Goal: Task Accomplishment & Management: Use online tool/utility

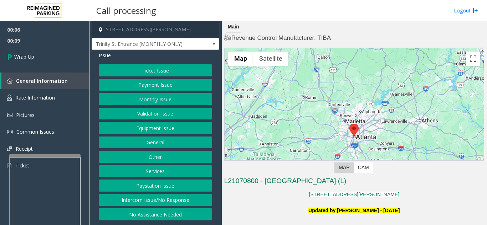
click at [169, 202] on button "Intercom Issue/No Response" at bounding box center [155, 200] width 113 height 12
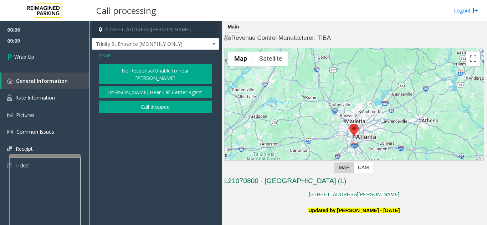
click at [151, 101] on button "Call dropped" at bounding box center [155, 107] width 113 height 12
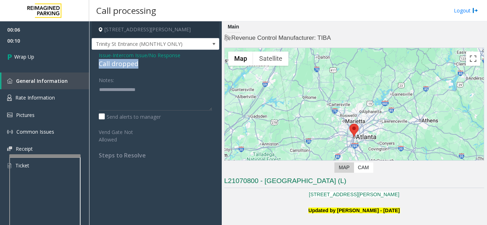
drag, startPoint x: 102, startPoint y: 64, endPoint x: 146, endPoint y: 66, distance: 44.6
click at [146, 66] on div "Issue - Intercom Issue/No Response Call dropped Notes: Send alerts to manager V…" at bounding box center [156, 108] width 128 height 116
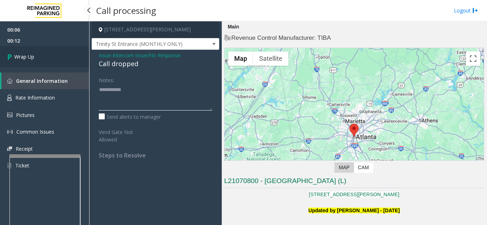
type textarea "**********"
click at [48, 64] on link "Wrap Up" at bounding box center [44, 56] width 89 height 21
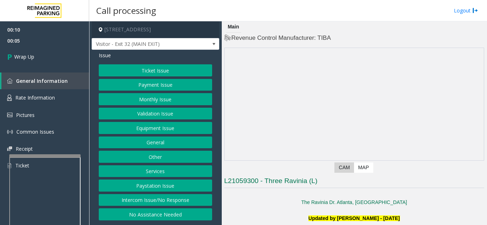
click at [175, 202] on button "Intercom Issue/No Response" at bounding box center [155, 200] width 113 height 12
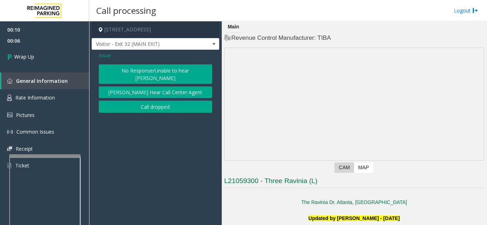
click at [157, 68] on button "No Response/Unable to hear [PERSON_NAME]" at bounding box center [155, 74] width 113 height 20
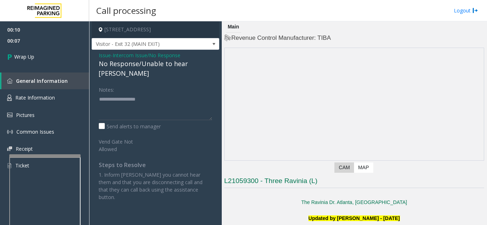
click at [101, 56] on span "Issue" at bounding box center [105, 55] width 12 height 7
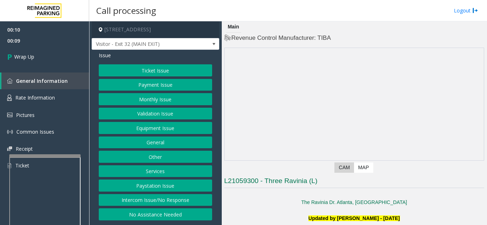
click at [151, 198] on button "Intercom Issue/No Response" at bounding box center [155, 200] width 113 height 12
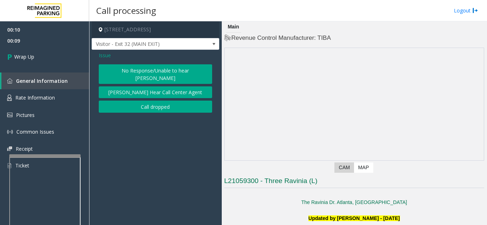
click at [149, 103] on button "Call dropped" at bounding box center [155, 107] width 113 height 12
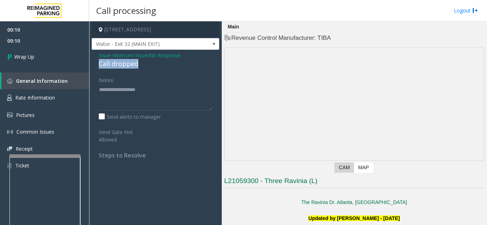
drag, startPoint x: 97, startPoint y: 63, endPoint x: 147, endPoint y: 64, distance: 49.5
click at [147, 64] on div "Issue - Intercom Issue/No Response Call dropped Notes: Send alerts to manager V…" at bounding box center [156, 108] width 128 height 116
type textarea "**********"
click at [26, 43] on span "00:11" at bounding box center [44, 40] width 89 height 11
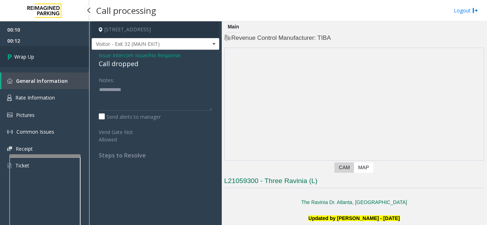
click at [41, 59] on link "Wrap Up" at bounding box center [44, 56] width 89 height 21
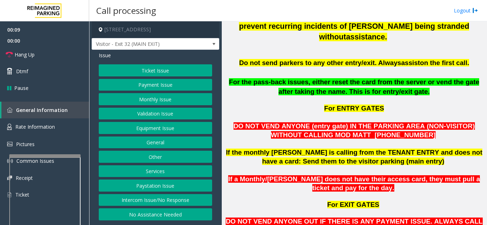
scroll to position [356, 0]
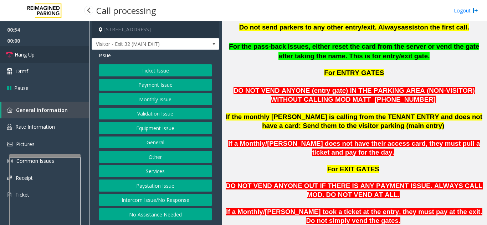
click at [40, 63] on link "Hang Up" at bounding box center [44, 54] width 89 height 17
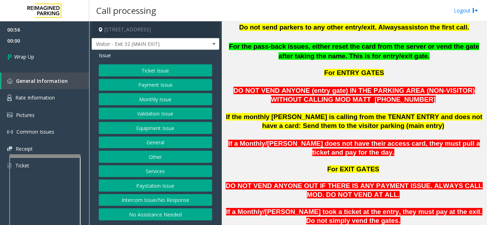
click at [173, 130] on button "Equipment Issue" at bounding box center [155, 128] width 113 height 12
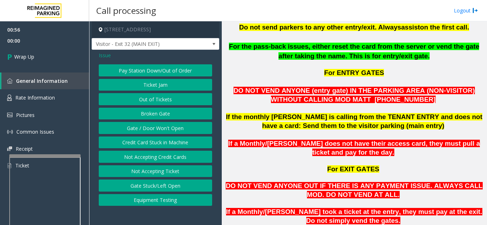
click at [173, 130] on button "Gate / Door Won't Open" at bounding box center [155, 128] width 113 height 12
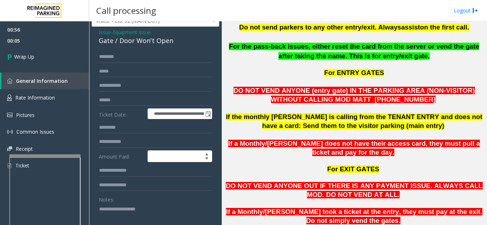
scroll to position [36, 0]
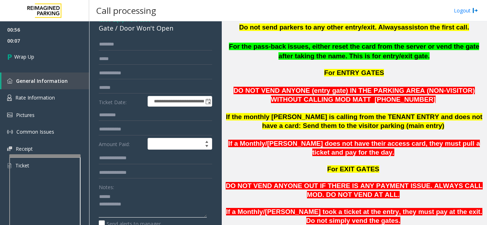
click at [143, 198] on textarea at bounding box center [153, 204] width 108 height 27
drag, startPoint x: 118, startPoint y: 30, endPoint x: 174, endPoint y: 32, distance: 56.0
click at [174, 32] on div "Gate / Door Won't Open" at bounding box center [155, 29] width 113 height 10
click at [169, 207] on textarea at bounding box center [153, 204] width 108 height 27
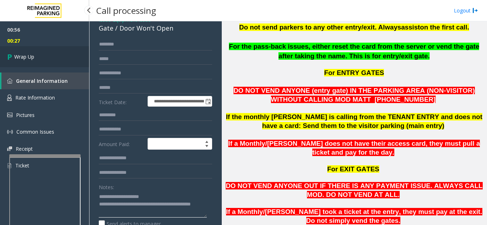
type textarea "**********"
click at [56, 56] on link "Wrap Up" at bounding box center [44, 56] width 89 height 21
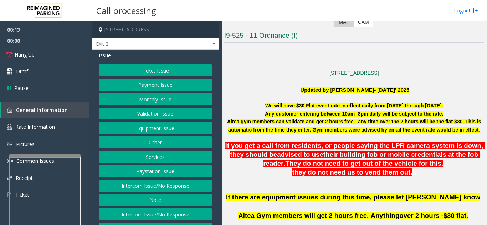
scroll to position [178, 0]
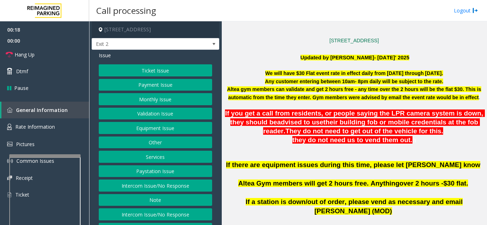
click at [143, 110] on button "Validation Issue" at bounding box center [155, 114] width 113 height 12
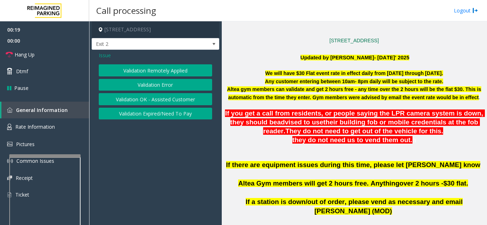
click at [154, 83] on button "Validation Error" at bounding box center [155, 85] width 113 height 12
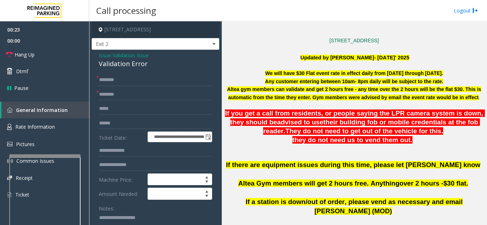
scroll to position [14, 0]
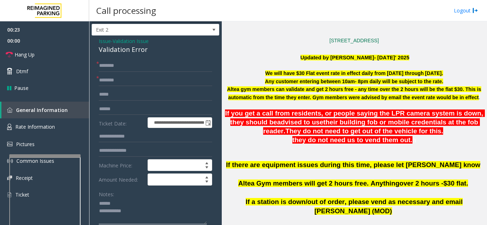
click at [129, 205] on textarea at bounding box center [153, 211] width 108 height 27
drag, startPoint x: 98, startPoint y: 48, endPoint x: 152, endPoint y: 48, distance: 54.5
click at [142, 215] on textarea at bounding box center [153, 211] width 108 height 27
type textarea "**********"
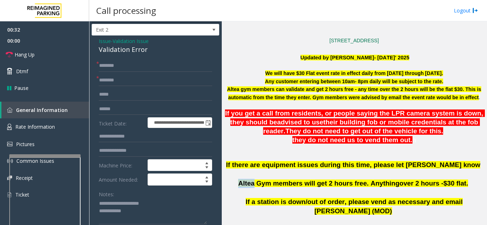
drag, startPoint x: 263, startPoint y: 194, endPoint x: 245, endPoint y: 193, distance: 17.1
click at [245, 193] on p "If there are equipment issues during this time, please let OM Vairavan Jegathee…" at bounding box center [354, 179] width 260 height 37
type input "*****"
click at [117, 107] on input "text" at bounding box center [155, 109] width 113 height 12
drag, startPoint x: 110, startPoint y: 111, endPoint x: 98, endPoint y: 114, distance: 12.4
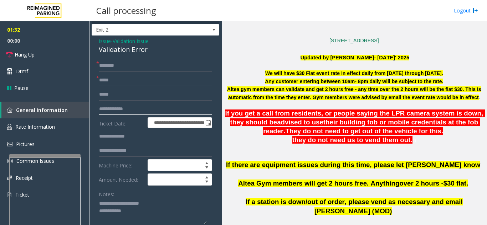
type input "*******"
click at [118, 63] on input "text" at bounding box center [155, 66] width 113 height 12
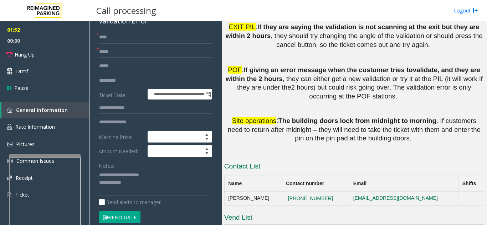
scroll to position [85, 0]
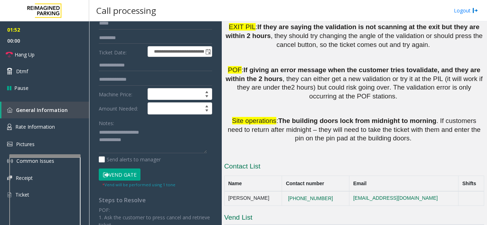
type input "****"
click at [125, 177] on button "Vend Gate" at bounding box center [120, 175] width 42 height 12
click at [148, 140] on textarea at bounding box center [153, 140] width 108 height 27
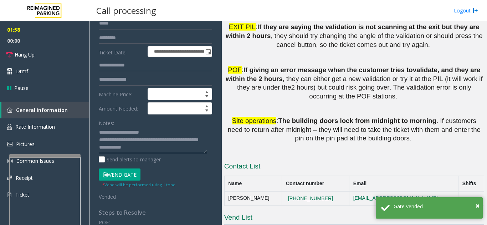
click at [169, 128] on textarea at bounding box center [153, 140] width 108 height 27
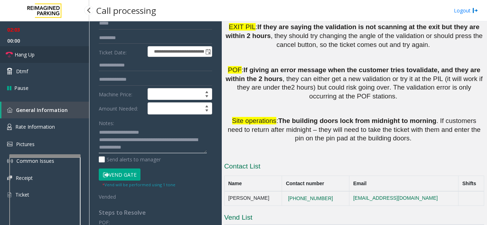
type textarea "**********"
click at [62, 55] on link "Hang Up" at bounding box center [44, 54] width 89 height 17
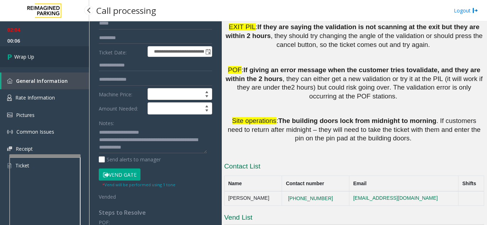
click at [48, 61] on link "Wrap Up" at bounding box center [44, 56] width 89 height 21
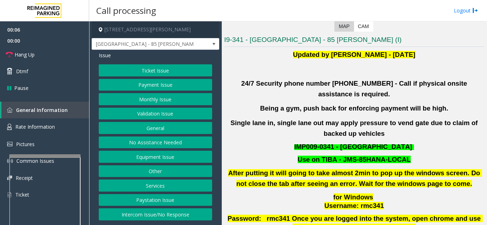
scroll to position [178, 0]
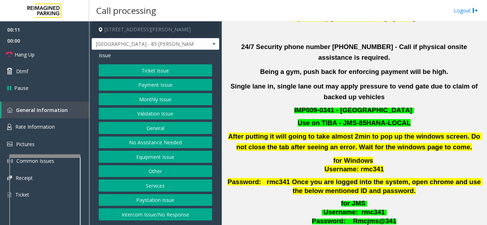
click at [151, 113] on button "Validation Issue" at bounding box center [155, 114] width 113 height 12
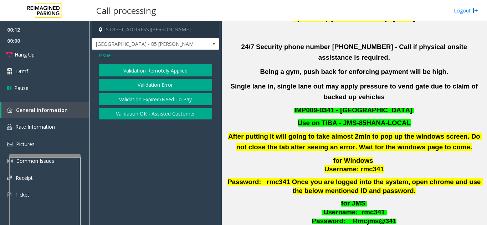
click at [151, 87] on button "Validation Error" at bounding box center [155, 85] width 113 height 12
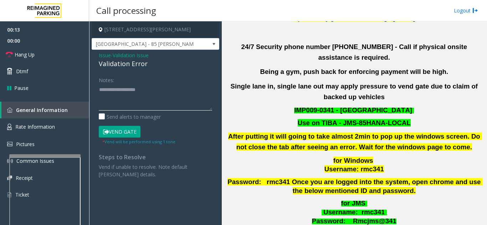
click at [149, 88] on textarea at bounding box center [155, 97] width 113 height 27
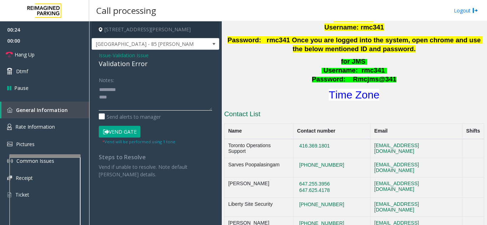
scroll to position [321, 0]
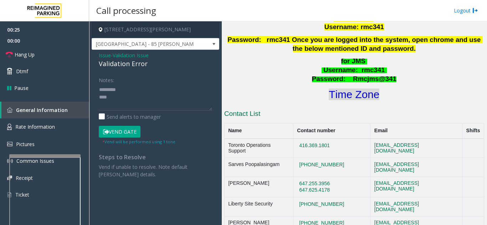
click at [341, 89] on font "Time Zone" at bounding box center [353, 95] width 51 height 12
click at [161, 98] on textarea at bounding box center [155, 97] width 113 height 27
click at [129, 97] on textarea at bounding box center [155, 97] width 113 height 27
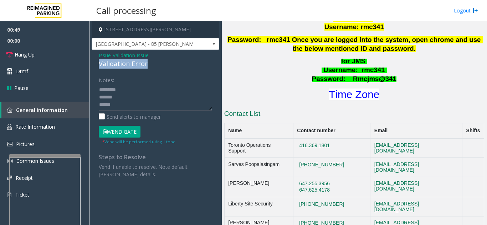
drag, startPoint x: 95, startPoint y: 63, endPoint x: 148, endPoint y: 63, distance: 53.4
click at [150, 63] on div "Issue - Validation Issue Validation Error Notes: Send alerts to manager Vend Ga…" at bounding box center [156, 118] width 128 height 136
click at [146, 97] on textarea at bounding box center [155, 97] width 113 height 27
click at [124, 133] on button "Vend Gate" at bounding box center [120, 132] width 42 height 12
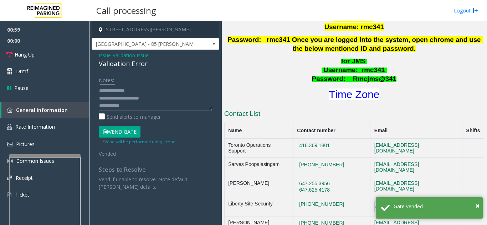
scroll to position [15, 0]
click at [165, 96] on textarea at bounding box center [155, 97] width 113 height 27
click at [139, 89] on textarea at bounding box center [155, 97] width 113 height 27
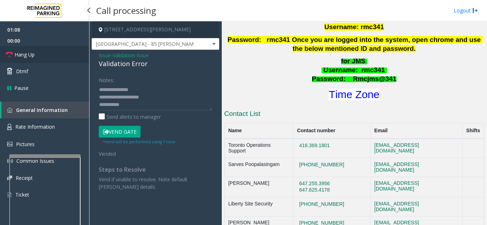
click at [61, 59] on link "Hang Up" at bounding box center [44, 54] width 89 height 17
click at [185, 99] on textarea at bounding box center [155, 97] width 113 height 27
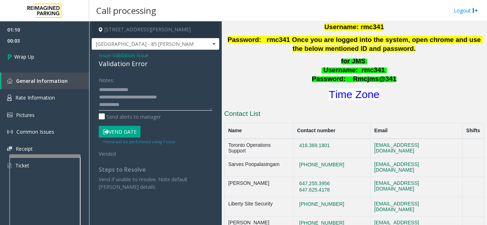
click at [159, 104] on textarea at bounding box center [155, 97] width 113 height 27
type textarea "**********"
click at [166, 83] on div "Notes:" at bounding box center [155, 92] width 113 height 37
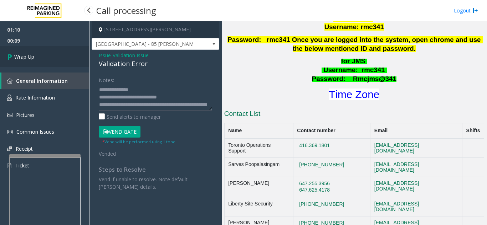
click at [66, 50] on link "Wrap Up" at bounding box center [44, 56] width 89 height 21
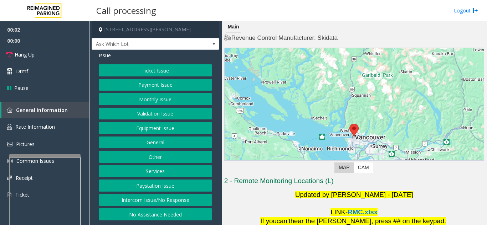
scroll to position [105, 0]
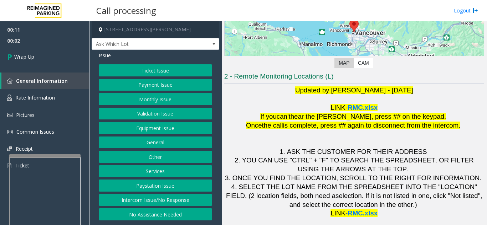
click at [179, 197] on button "Intercom Issue/No Response" at bounding box center [155, 200] width 113 height 12
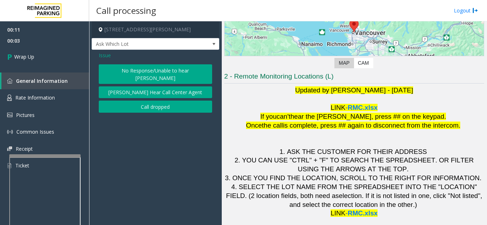
click at [133, 101] on button "Call dropped" at bounding box center [155, 107] width 113 height 12
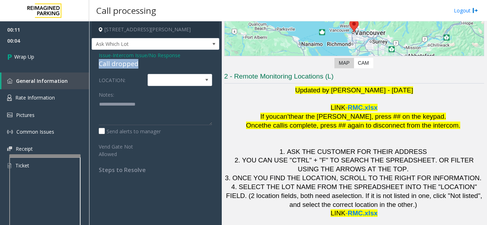
drag, startPoint x: 94, startPoint y: 62, endPoint x: 160, endPoint y: 61, distance: 65.9
click at [160, 61] on div "Issue - Intercom Issue/No Response Call dropped LOCATION: Notes: Send alerts to…" at bounding box center [156, 115] width 128 height 131
type textarea "**********"
click at [91, 69] on app-call-processing-form "601 West Cordova Street, Vancouver, BC Ask Which Lot Issue - Intercom Issue/No …" at bounding box center [155, 123] width 133 height 204
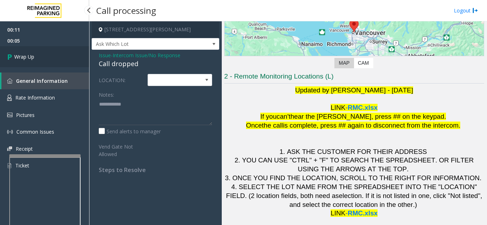
click at [54, 63] on link "Wrap Up" at bounding box center [44, 56] width 89 height 21
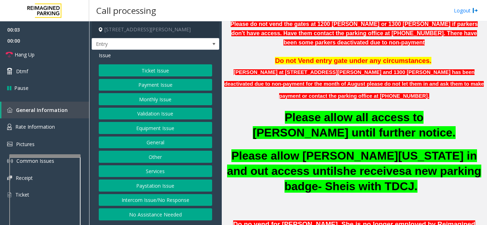
scroll to position [214, 0]
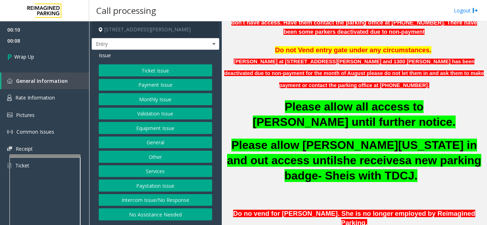
click at [161, 199] on button "Intercom Issue/No Response" at bounding box center [155, 200] width 113 height 12
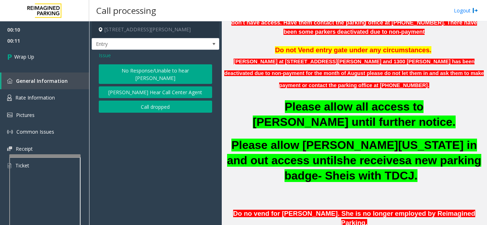
click at [159, 102] on button "Call dropped" at bounding box center [155, 107] width 113 height 12
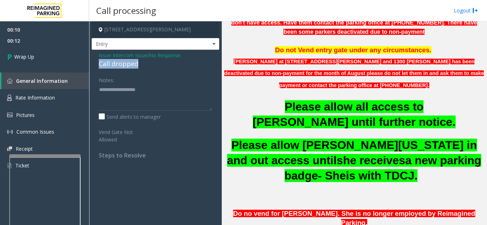
drag, startPoint x: 99, startPoint y: 64, endPoint x: 144, endPoint y: 65, distance: 44.5
click at [144, 65] on div "Call dropped" at bounding box center [155, 64] width 113 height 10
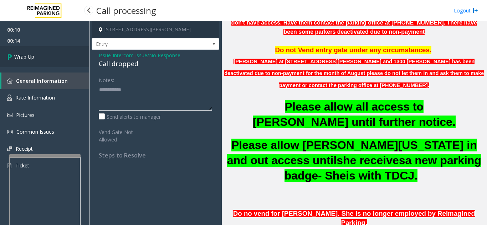
type textarea "**********"
click at [63, 50] on link "Wrap Up" at bounding box center [44, 56] width 89 height 21
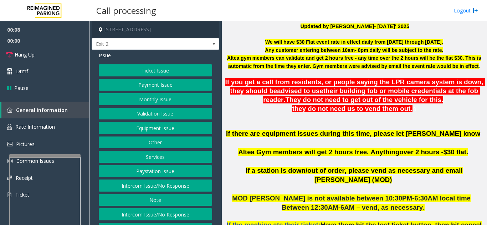
scroll to position [214, 0]
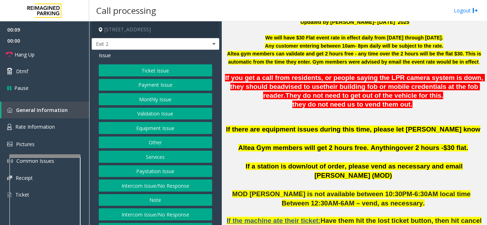
click at [151, 72] on button "Ticket Issue" at bounding box center [155, 70] width 113 height 12
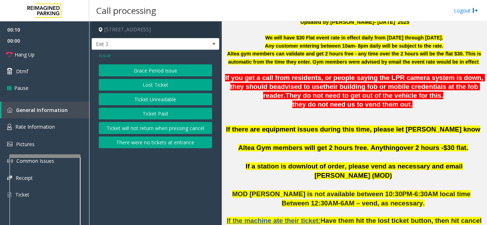
click at [142, 142] on button "There were no tickets at entrance" at bounding box center [155, 143] width 113 height 12
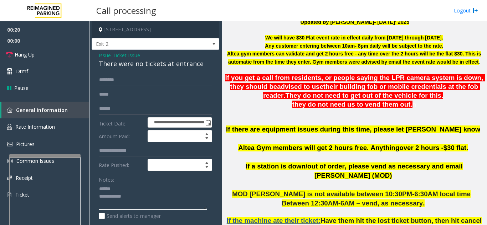
click at [119, 186] on textarea at bounding box center [153, 197] width 108 height 27
click at [123, 79] on input "text" at bounding box center [155, 80] width 113 height 12
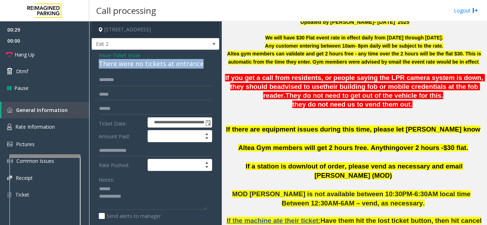
drag, startPoint x: 103, startPoint y: 62, endPoint x: 198, endPoint y: 63, distance: 95.1
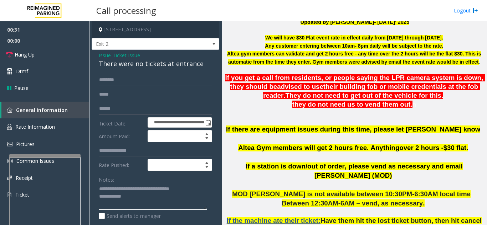
type textarea "**********"
click at [143, 84] on input "text" at bounding box center [155, 80] width 113 height 12
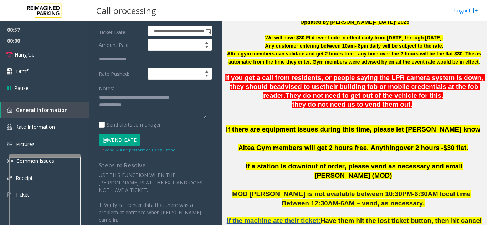
scroll to position [107, 0]
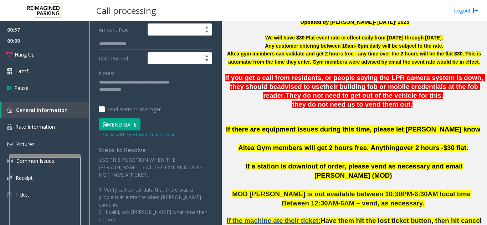
type input "********"
click at [114, 123] on button "Vend Gate" at bounding box center [120, 125] width 42 height 12
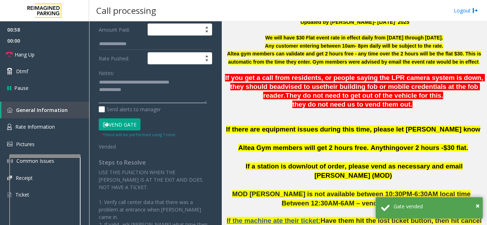
click at [134, 91] on textarea at bounding box center [153, 90] width 108 height 27
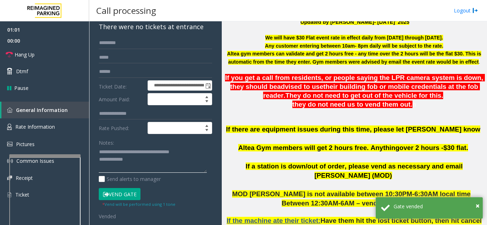
scroll to position [36, 0]
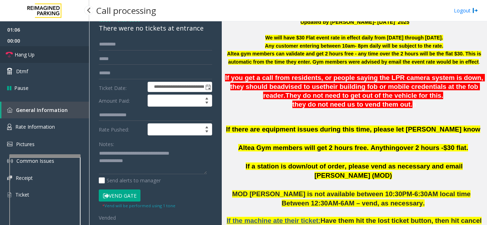
click at [58, 57] on link "Hang Up" at bounding box center [44, 54] width 89 height 17
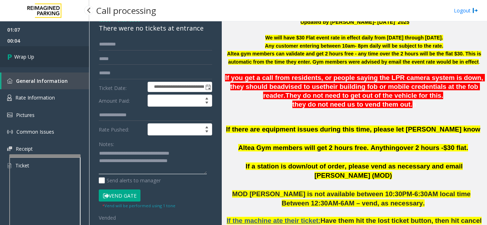
type textarea "**********"
click at [79, 61] on link "Wrap Up" at bounding box center [44, 56] width 89 height 21
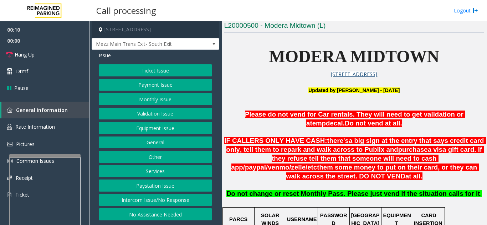
scroll to position [178, 0]
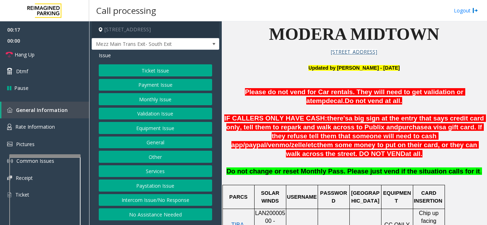
click at [160, 202] on button "Intercom Issue/No Response" at bounding box center [155, 200] width 113 height 12
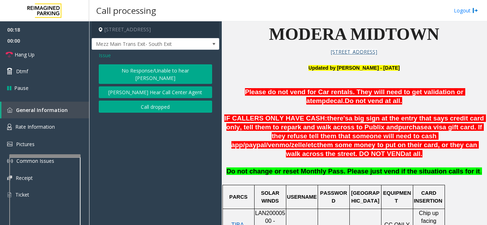
click at [137, 73] on button "No Response/Unable to hear [PERSON_NAME]" at bounding box center [155, 74] width 113 height 20
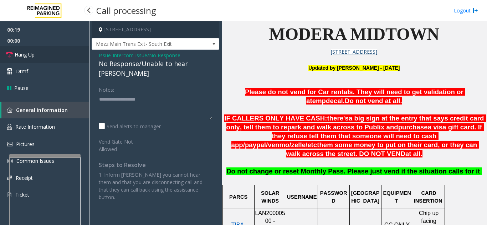
click at [70, 55] on link "Hang Up" at bounding box center [44, 54] width 89 height 17
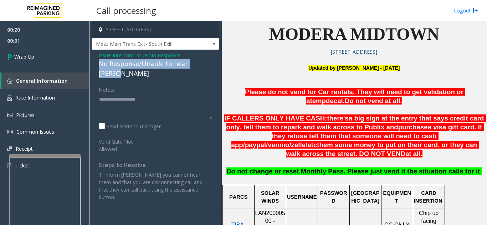
drag, startPoint x: 98, startPoint y: 64, endPoint x: 210, endPoint y: 61, distance: 111.5
click at [210, 61] on div "Issue - Intercom Issue/No Response No Response/Unable to hear [PERSON_NAME] Not…" at bounding box center [156, 129] width 128 height 159
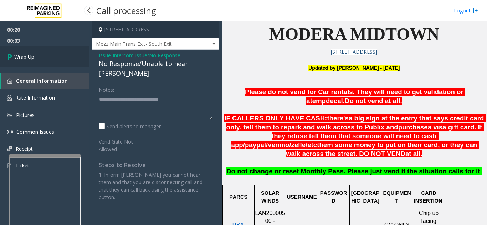
type textarea "**********"
click at [32, 65] on link "Wrap Up" at bounding box center [44, 56] width 89 height 21
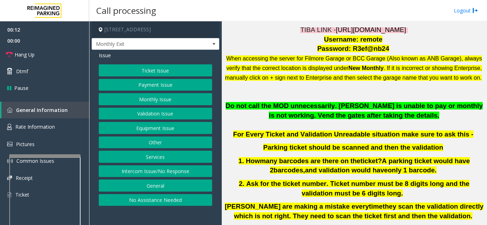
scroll to position [178, 0]
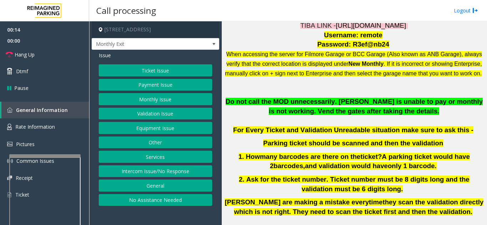
click at [158, 90] on button "Payment Issue" at bounding box center [155, 85] width 113 height 12
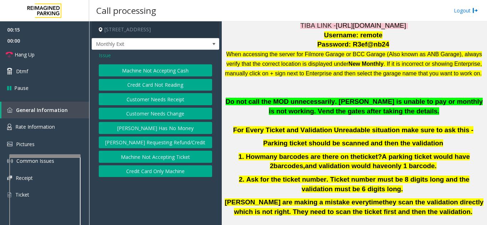
click at [104, 57] on span "Issue" at bounding box center [105, 55] width 12 height 7
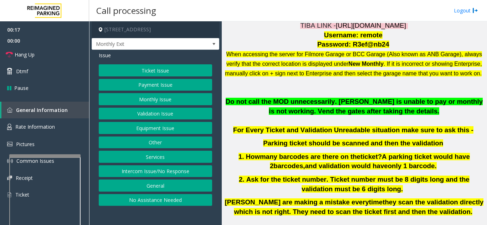
click at [154, 101] on button "Monthly Issue" at bounding box center [155, 99] width 113 height 12
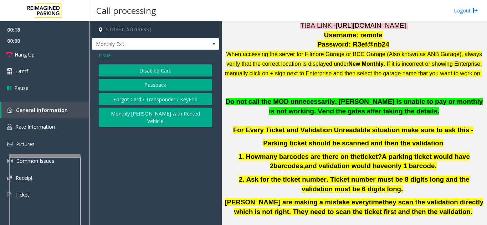
click at [156, 73] on button "Disabled Card" at bounding box center [155, 70] width 113 height 12
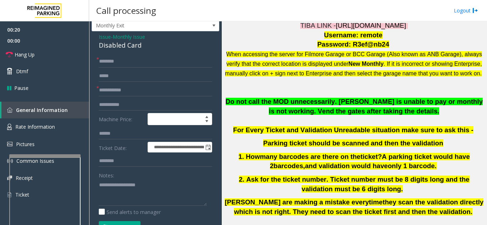
scroll to position [36, 0]
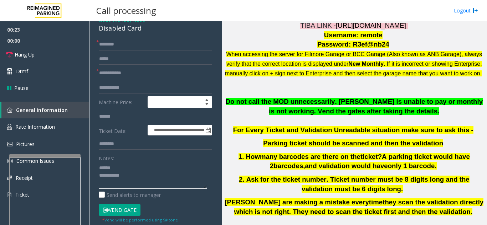
type textarea "**********"
click at [126, 75] on input "text" at bounding box center [155, 73] width 113 height 12
type input "******"
click at [105, 48] on input "text" at bounding box center [155, 44] width 113 height 12
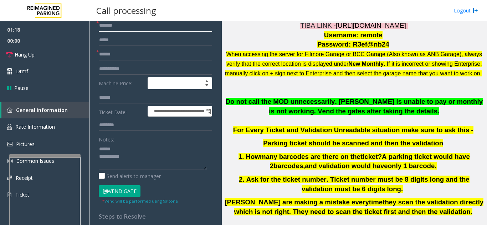
scroll to position [71, 0]
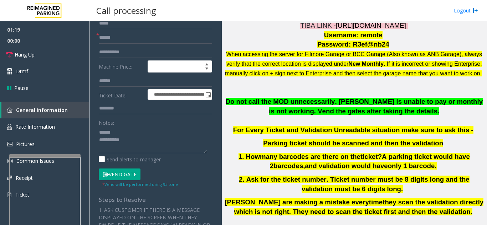
type input "*******"
click at [129, 176] on button "Vend Gate" at bounding box center [120, 175] width 42 height 12
click at [134, 133] on textarea at bounding box center [153, 140] width 108 height 27
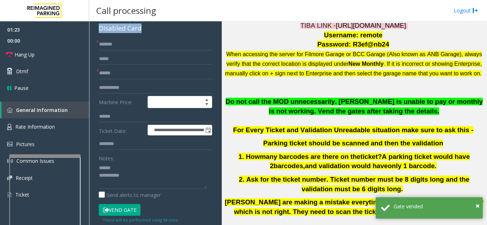
drag, startPoint x: 96, startPoint y: 27, endPoint x: 147, endPoint y: 30, distance: 50.6
click at [140, 178] on textarea at bounding box center [153, 175] width 108 height 27
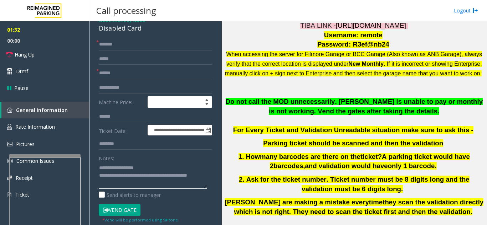
type textarea "**********"
click at [157, 162] on div "Notes:" at bounding box center [155, 170] width 113 height 37
click at [38, 57] on link "Hang Up" at bounding box center [44, 54] width 89 height 17
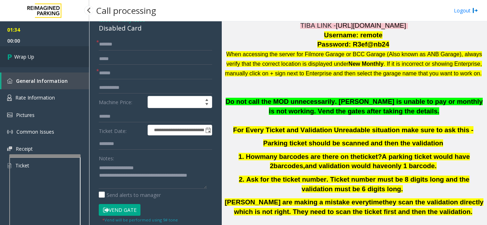
click at [38, 57] on link "Wrap Up" at bounding box center [44, 56] width 89 height 21
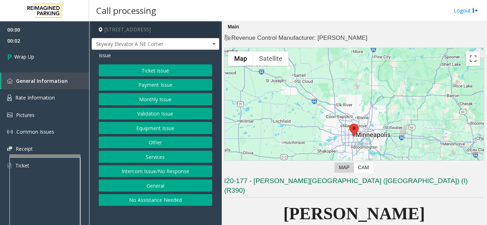
click at [154, 170] on button "Intercom Issue/No Response" at bounding box center [155, 172] width 113 height 12
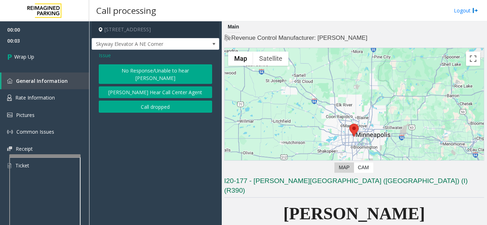
click at [148, 102] on button "Call dropped" at bounding box center [155, 107] width 113 height 12
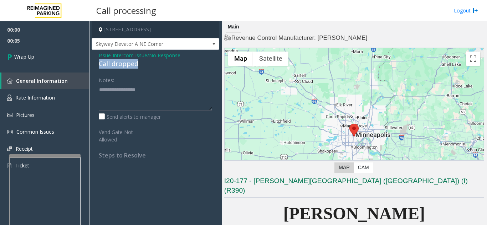
drag, startPoint x: 100, startPoint y: 64, endPoint x: 143, endPoint y: 64, distance: 43.1
click at [147, 64] on div "Call dropped" at bounding box center [155, 64] width 113 height 10
type textarea "**********"
click at [53, 68] on div "00:00 00:06 Wrap Up General Information Rate Information Pictures Common Issues…" at bounding box center [44, 100] width 89 height 159
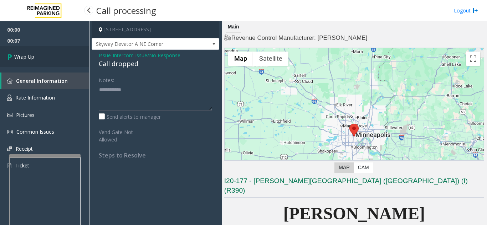
click at [42, 61] on link "Wrap Up" at bounding box center [44, 56] width 89 height 21
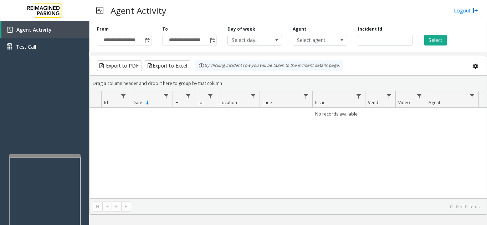
click at [430, 143] on div "No records available." at bounding box center [288, 153] width 396 height 91
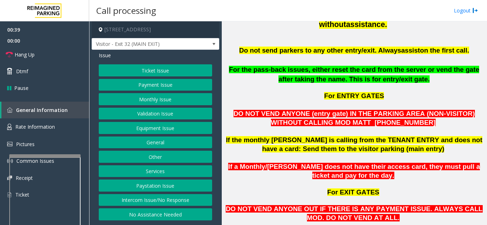
scroll to position [321, 0]
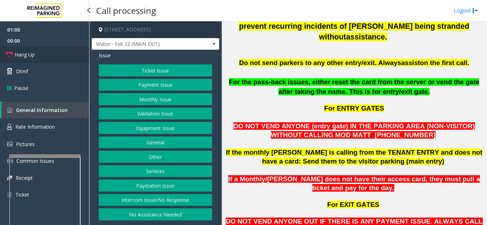
click at [73, 61] on link "Hang Up" at bounding box center [44, 54] width 89 height 17
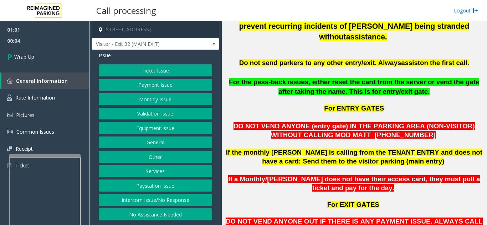
click at [166, 72] on button "Ticket Issue" at bounding box center [155, 70] width 113 height 12
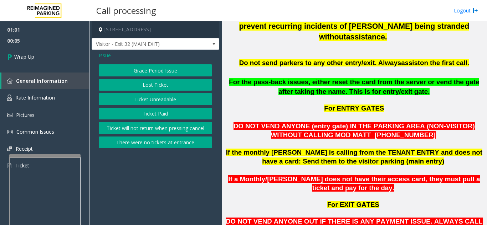
click at [164, 96] on button "Ticket Unreadable" at bounding box center [155, 99] width 113 height 12
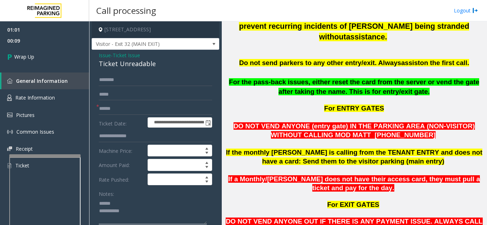
click at [126, 202] on textarea at bounding box center [153, 211] width 108 height 27
drag, startPoint x: 97, startPoint y: 65, endPoint x: 157, endPoint y: 63, distance: 60.2
click at [157, 63] on div "**********" at bounding box center [156, 219] width 128 height 339
type textarea "**********"
click at [136, 112] on input "text" at bounding box center [155, 109] width 113 height 12
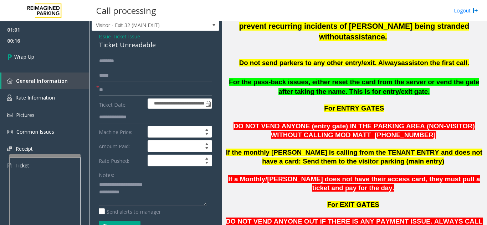
scroll to position [36, 0]
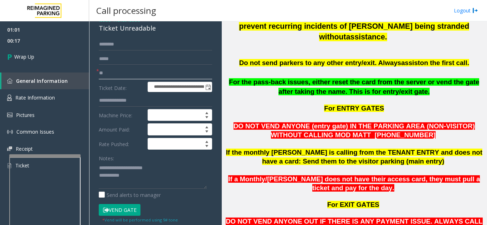
type input "**"
click at [169, 175] on textarea at bounding box center [153, 175] width 108 height 27
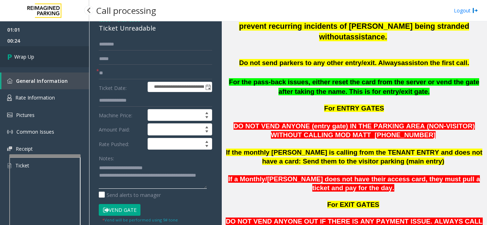
type textarea "**********"
click at [56, 65] on link "Wrap Up" at bounding box center [44, 56] width 89 height 21
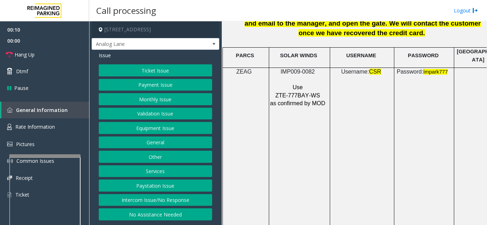
scroll to position [1033, 0]
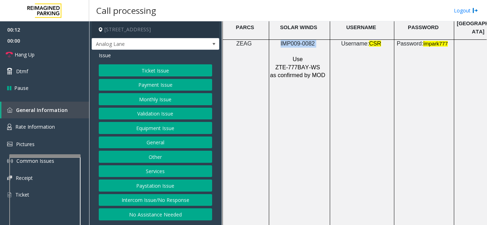
drag, startPoint x: 317, startPoint y: 39, endPoint x: 280, endPoint y: 40, distance: 37.4
click at [280, 40] on p "IMP009-0082" at bounding box center [298, 44] width 57 height 8
click at [153, 72] on button "Ticket Issue" at bounding box center [155, 70] width 113 height 12
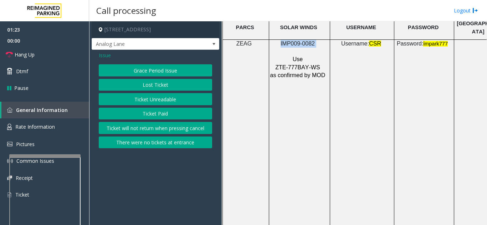
click at [155, 112] on button "Ticket Paid" at bounding box center [155, 114] width 113 height 12
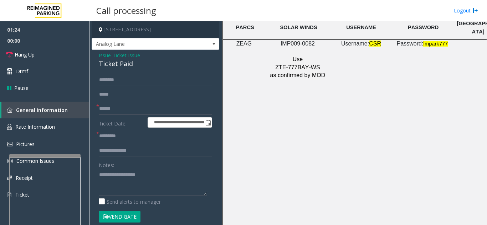
click at [129, 139] on input "text" at bounding box center [155, 136] width 113 height 12
click at [135, 175] on textarea at bounding box center [153, 182] width 108 height 27
drag, startPoint x: 99, startPoint y: 64, endPoint x: 139, endPoint y: 70, distance: 40.4
click at [139, 70] on div "**********" at bounding box center [156, 220] width 128 height 341
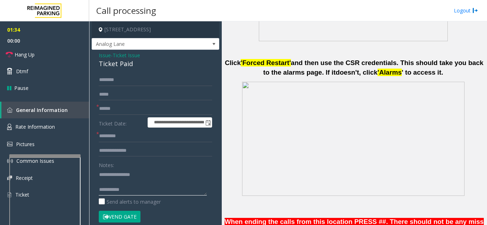
scroll to position [178, 0]
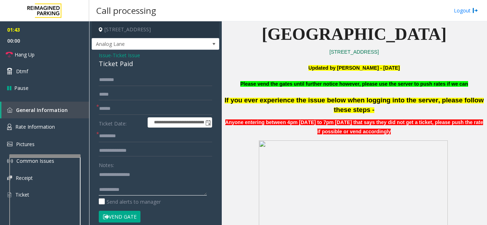
type textarea "**********"
click at [133, 153] on input "text" at bounding box center [155, 151] width 113 height 12
type input "**********"
click at [133, 219] on button "Vend Gate" at bounding box center [120, 217] width 42 height 12
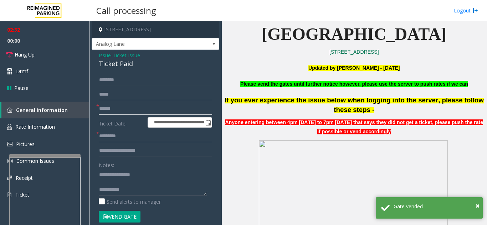
click at [122, 109] on input "text" at bounding box center [155, 109] width 113 height 12
type input "**"
click at [121, 130] on input "text" at bounding box center [155, 136] width 113 height 12
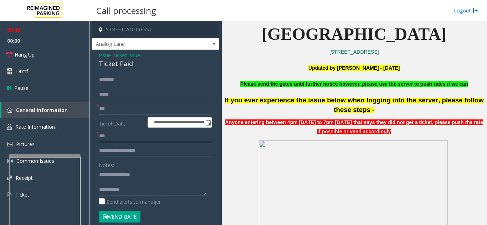
type input "**"
click at [144, 191] on textarea at bounding box center [153, 182] width 108 height 27
click at [51, 55] on link "Hang Up" at bounding box center [44, 54] width 89 height 17
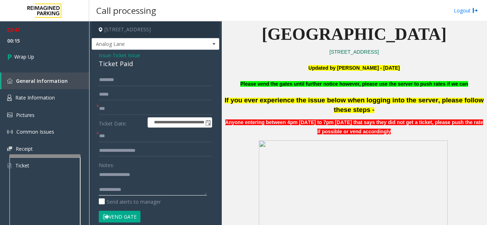
click at [148, 191] on textarea at bounding box center [153, 182] width 108 height 27
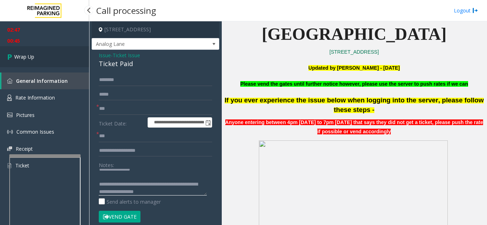
type textarea "**********"
click at [27, 61] on link "Wrap Up" at bounding box center [44, 56] width 89 height 21
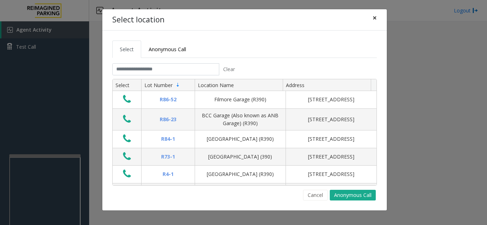
click at [377, 17] on button "×" at bounding box center [374, 17] width 14 height 17
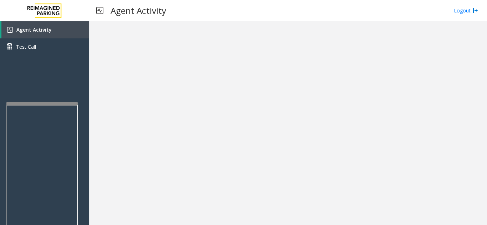
click at [41, 104] on div at bounding box center [41, 103] width 71 height 3
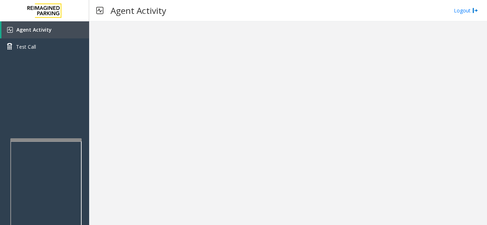
click at [46, 140] on div at bounding box center [45, 140] width 71 height 3
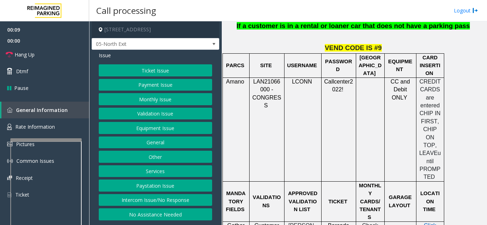
scroll to position [570, 0]
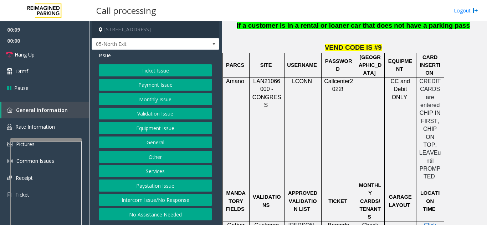
click at [163, 73] on button "Ticket Issue" at bounding box center [155, 70] width 113 height 12
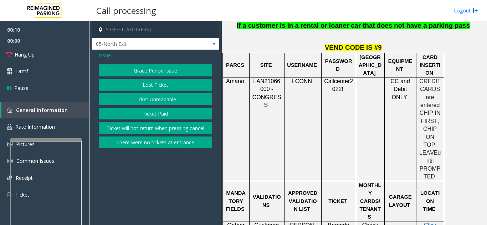
click at [156, 103] on button "Ticket Unreadable" at bounding box center [155, 99] width 113 height 12
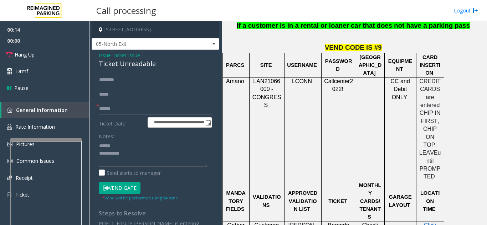
click at [131, 103] on form "**********" at bounding box center [155, 138] width 113 height 128
click at [129, 108] on input "text" at bounding box center [155, 109] width 113 height 12
drag, startPoint x: 97, startPoint y: 66, endPoint x: 166, endPoint y: 66, distance: 68.7
click at [166, 66] on div "**********" at bounding box center [156, 179] width 128 height 259
type textarea "**********"
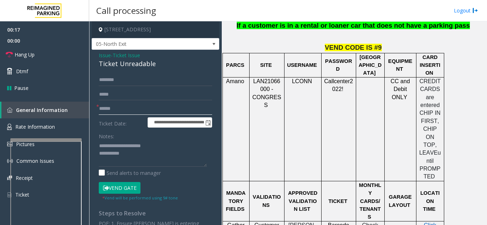
click at [142, 110] on input "text" at bounding box center [155, 109] width 113 height 12
type input "*********"
click at [126, 189] on button "Vend Gate" at bounding box center [120, 188] width 42 height 12
click at [150, 156] on textarea at bounding box center [153, 153] width 108 height 27
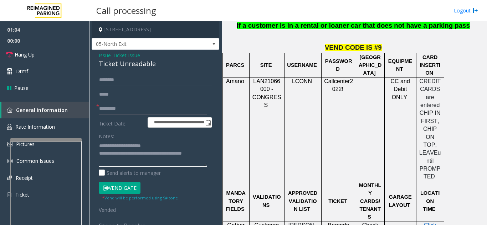
type textarea "**********"
click at [149, 137] on div "Notes:" at bounding box center [155, 148] width 113 height 37
click at [33, 60] on link "Hang Up" at bounding box center [44, 54] width 89 height 17
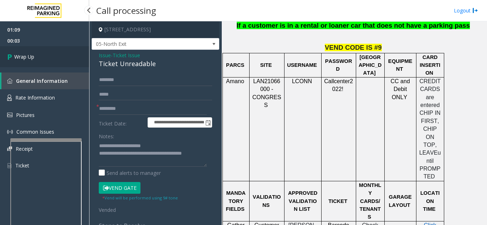
click at [37, 58] on link "Wrap Up" at bounding box center [44, 56] width 89 height 21
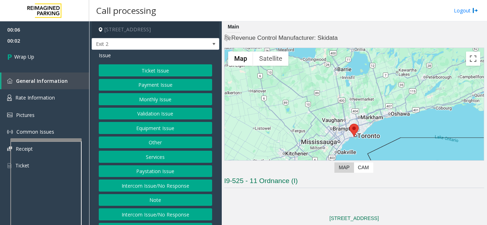
click at [168, 182] on button "Intercom Issue/No Response" at bounding box center [155, 186] width 113 height 12
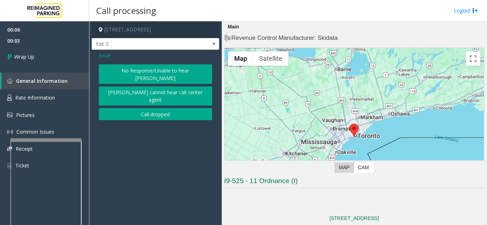
click at [159, 108] on button "Call dropped" at bounding box center [155, 114] width 113 height 12
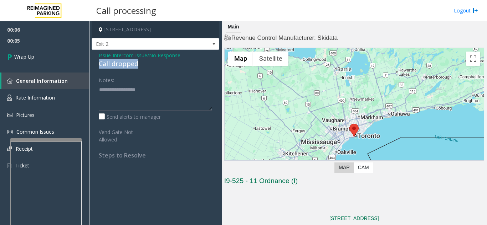
drag, startPoint x: 97, startPoint y: 65, endPoint x: 146, endPoint y: 63, distance: 49.9
click at [146, 63] on div "Issue - Intercom Issue/No Response Call dropped Notes: Send alerts to manager V…" at bounding box center [156, 108] width 128 height 116
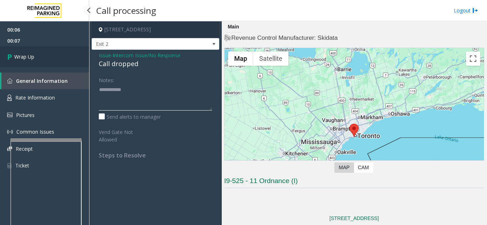
type textarea "**********"
click at [57, 61] on link "Wrap Up" at bounding box center [44, 56] width 89 height 21
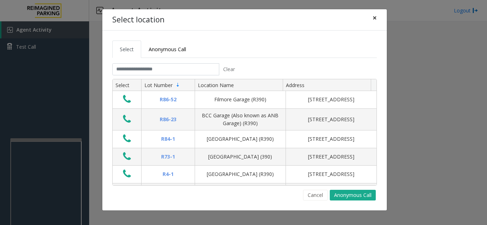
click at [371, 19] on button "×" at bounding box center [374, 17] width 14 height 17
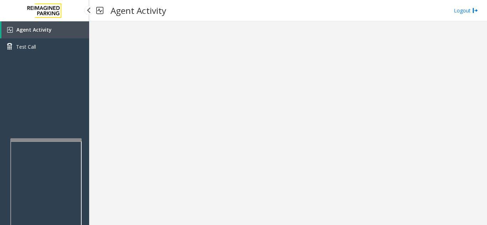
click at [51, 30] on link "Agent Activity" at bounding box center [45, 29] width 88 height 17
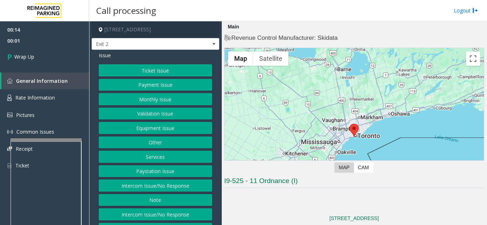
click at [262, 202] on p at bounding box center [354, 203] width 260 height 8
click at [162, 183] on button "Intercom Issue/No Response" at bounding box center [155, 186] width 113 height 12
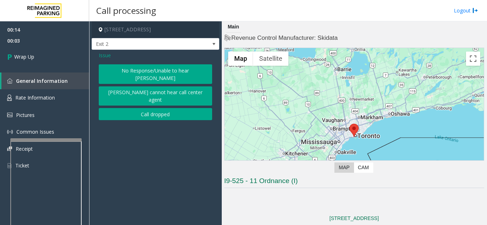
click at [149, 108] on button "Call dropped" at bounding box center [155, 114] width 113 height 12
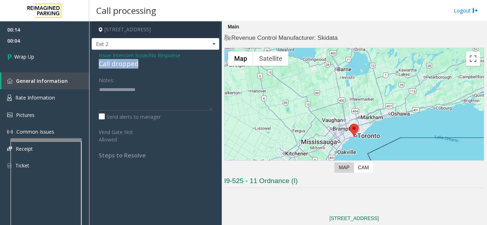
drag, startPoint x: 103, startPoint y: 63, endPoint x: 142, endPoint y: 65, distance: 38.9
click at [142, 65] on div "Issue - Intercom Issue/No Response Call dropped Notes: Send alerts to manager V…" at bounding box center [156, 108] width 128 height 116
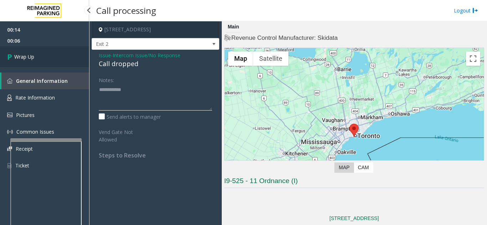
type textarea "**********"
click at [50, 64] on link "Wrap Up" at bounding box center [44, 56] width 89 height 21
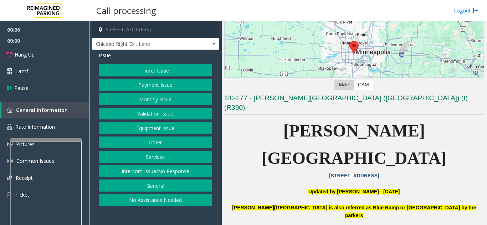
scroll to position [178, 0]
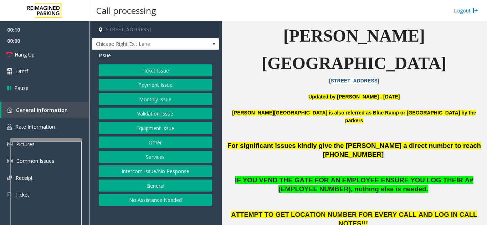
click at [169, 71] on button "Ticket Issue" at bounding box center [155, 70] width 113 height 12
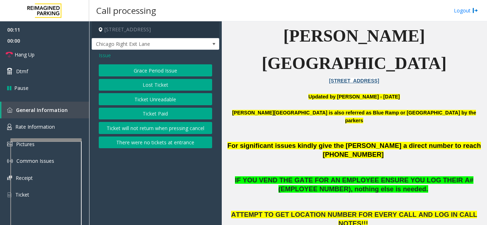
click at [156, 101] on button "Ticket Unreadable" at bounding box center [155, 99] width 113 height 12
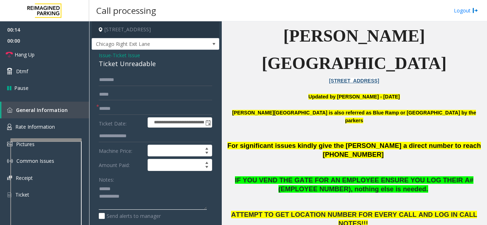
click at [124, 188] on textarea at bounding box center [153, 197] width 108 height 27
drag, startPoint x: 95, startPoint y: 64, endPoint x: 169, endPoint y: 63, distance: 73.7
click at [169, 63] on div "**********" at bounding box center [156, 224] width 128 height 348
type textarea "**********"
click at [123, 111] on input "text" at bounding box center [155, 109] width 113 height 12
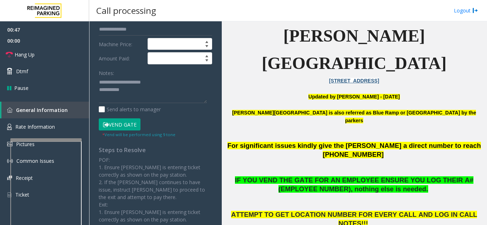
click at [128, 123] on button "Vend Gate" at bounding box center [120, 125] width 42 height 12
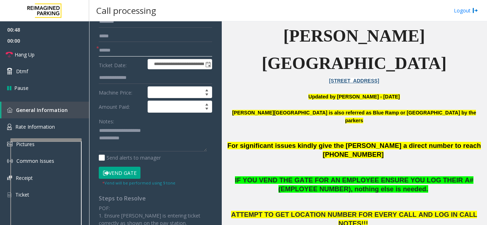
scroll to position [46, 0]
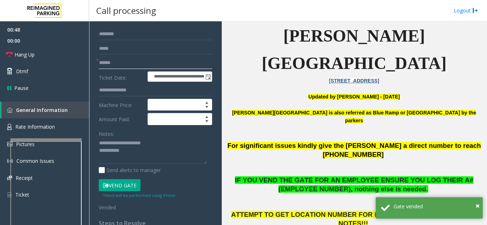
click at [117, 65] on input "text" at bounding box center [155, 63] width 113 height 12
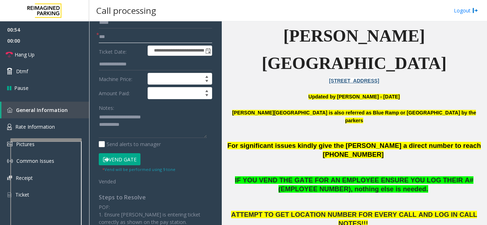
scroll to position [82, 0]
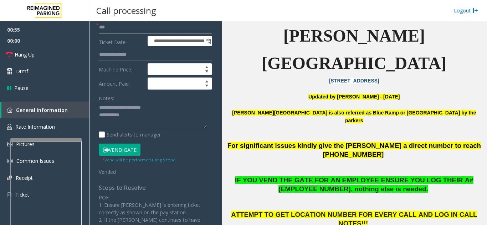
type input "**"
click at [135, 118] on textarea at bounding box center [153, 115] width 108 height 27
click at [35, 50] on link "Hang Up" at bounding box center [44, 54] width 89 height 17
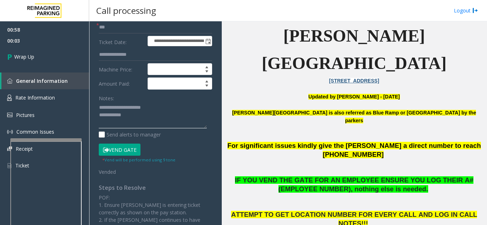
click at [142, 112] on textarea at bounding box center [153, 115] width 108 height 27
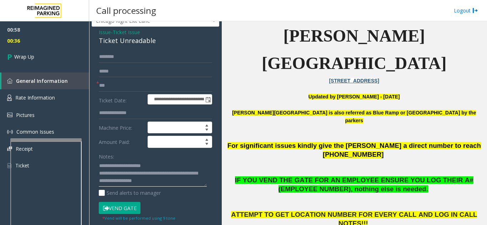
scroll to position [0, 0]
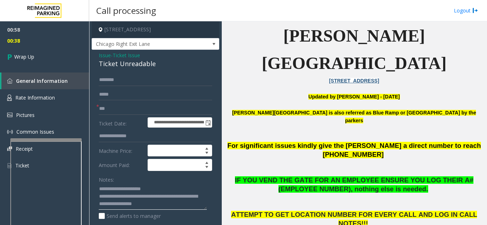
click at [149, 196] on textarea at bounding box center [153, 197] width 108 height 27
type textarea "**********"
click at [60, 47] on link "Wrap Up" at bounding box center [44, 56] width 89 height 21
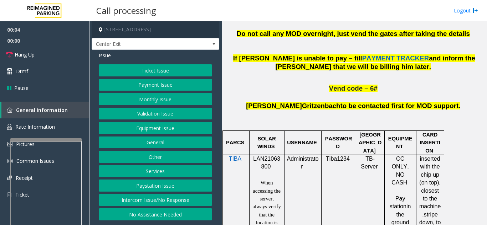
scroll to position [427, 0]
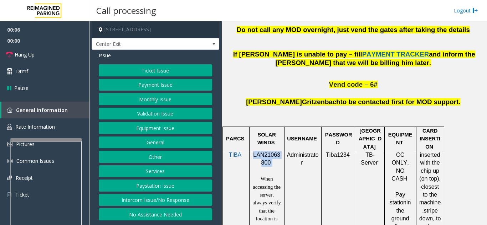
drag, startPoint x: 277, startPoint y: 130, endPoint x: 254, endPoint y: 121, distance: 25.4
click at [254, 151] on p "LAN21063800" at bounding box center [267, 159] width 30 height 16
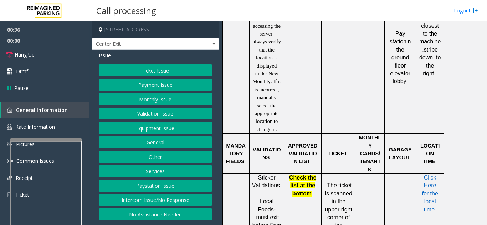
scroll to position [606, 0]
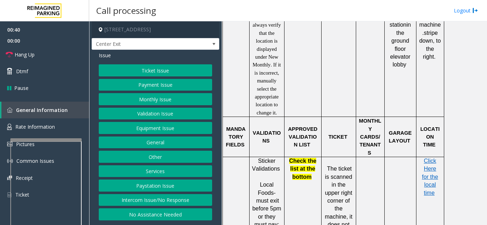
click at [147, 64] on button "Ticket Issue" at bounding box center [155, 70] width 113 height 12
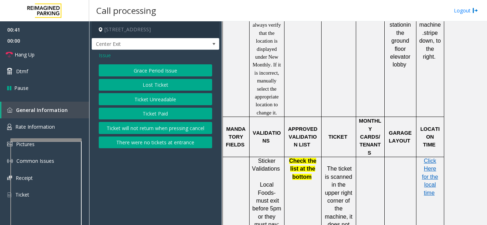
click at [154, 101] on button "Ticket Unreadable" at bounding box center [155, 99] width 113 height 12
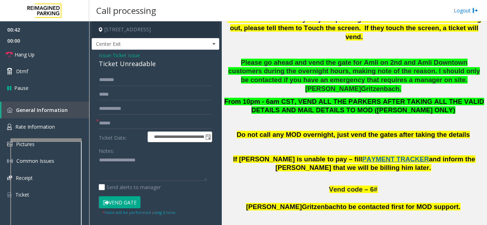
scroll to position [321, 0]
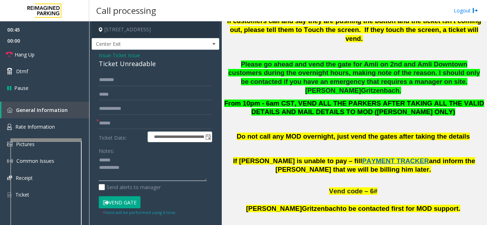
click at [125, 161] on textarea at bounding box center [153, 168] width 108 height 27
drag, startPoint x: 92, startPoint y: 65, endPoint x: 164, endPoint y: 68, distance: 72.0
click at [166, 68] on div "**********" at bounding box center [156, 187] width 128 height 274
type textarea "**********"
click at [151, 127] on input "text" at bounding box center [155, 124] width 113 height 12
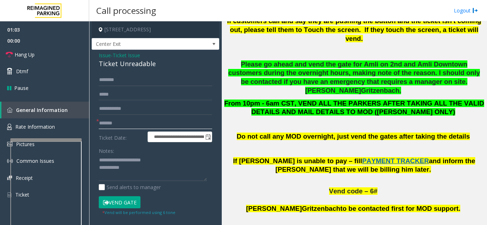
type input "*******"
drag, startPoint x: 47, startPoint y: 128, endPoint x: 47, endPoint y: 122, distance: 5.3
click at [47, 128] on span "Rate Information" at bounding box center [35, 127] width 40 height 7
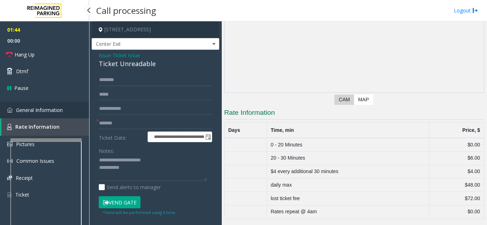
click at [35, 107] on link "General Information" at bounding box center [44, 110] width 89 height 17
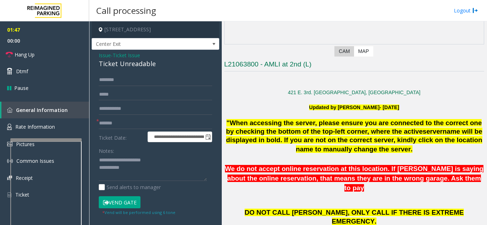
scroll to position [107, 0]
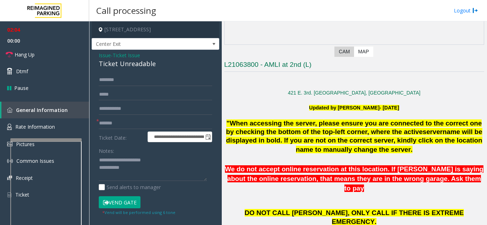
click at [101, 55] on span "Issue" at bounding box center [105, 55] width 12 height 7
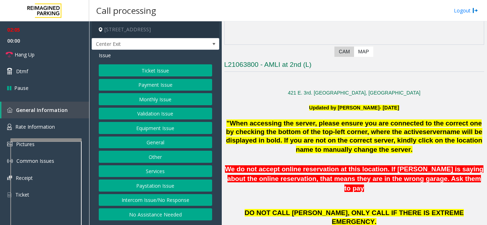
click at [147, 71] on button "Ticket Issue" at bounding box center [155, 70] width 113 height 12
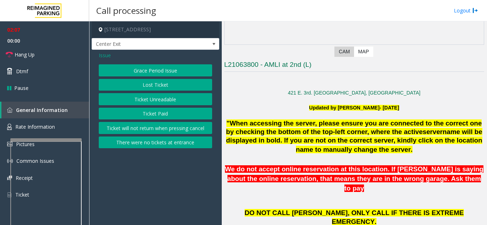
click at [149, 71] on button "Grace Period Issue" at bounding box center [155, 70] width 113 height 12
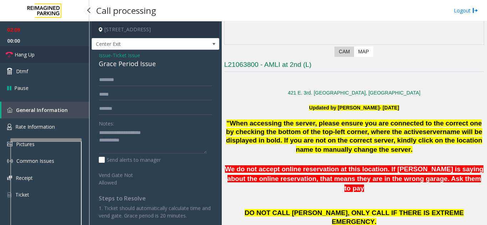
click at [57, 61] on link "Hang Up" at bounding box center [44, 54] width 89 height 17
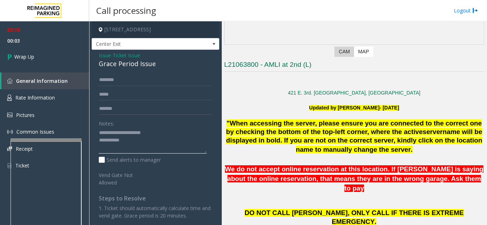
drag, startPoint x: 112, startPoint y: 132, endPoint x: 160, endPoint y: 128, distance: 47.5
click at [160, 128] on textarea at bounding box center [153, 141] width 108 height 27
drag, startPoint x: 98, startPoint y: 62, endPoint x: 166, endPoint y: 67, distance: 68.9
click at [166, 67] on div "Issue - Ticket Issue Grace Period Issue ******* Notes: Send alerts to manager V…" at bounding box center [156, 165] width 128 height 230
click at [156, 138] on textarea at bounding box center [153, 141] width 108 height 27
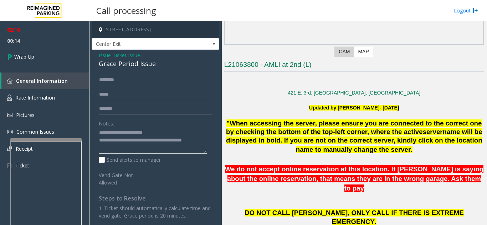
type textarea "**********"
click at [171, 126] on div "Notes:" at bounding box center [155, 136] width 113 height 37
click at [42, 55] on link "Wrap Up" at bounding box center [44, 56] width 89 height 21
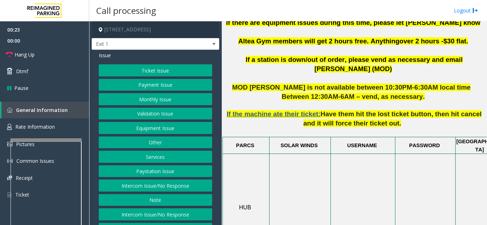
scroll to position [285, 0]
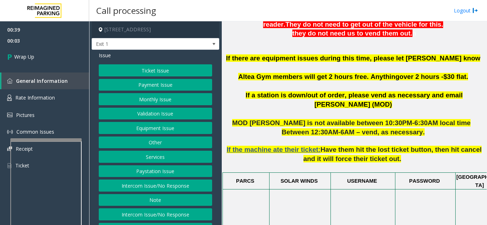
click at [146, 131] on button "Equipment Issue" at bounding box center [155, 128] width 113 height 12
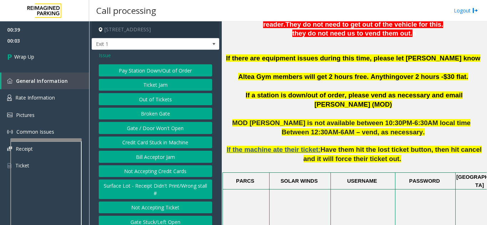
click at [146, 131] on button "Gate / Door Won't Open" at bounding box center [155, 128] width 113 height 12
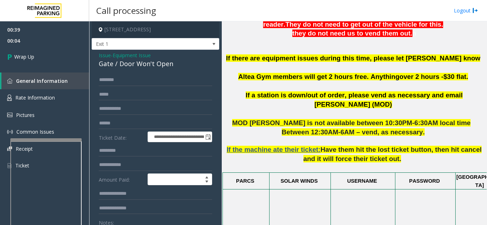
scroll to position [36, 0]
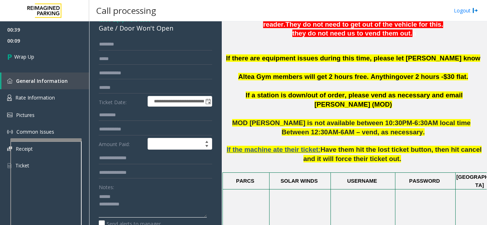
click at [130, 195] on textarea at bounding box center [153, 204] width 108 height 27
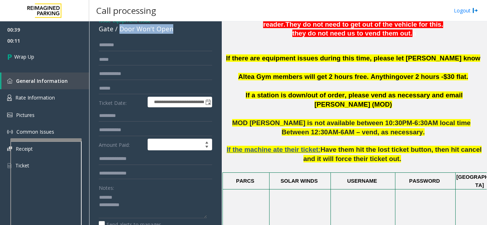
drag, startPoint x: 119, startPoint y: 27, endPoint x: 187, endPoint y: 34, distance: 68.4
click at [187, 34] on div "Gate / Door Won't Open" at bounding box center [155, 29] width 113 height 10
click at [150, 203] on textarea at bounding box center [153, 205] width 108 height 27
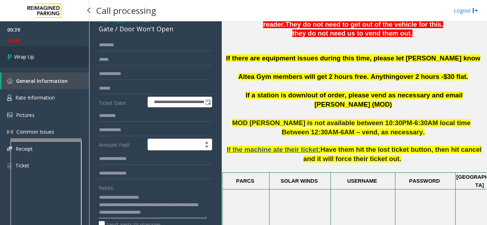
type textarea "**********"
click at [43, 53] on link "Wrap Up" at bounding box center [44, 56] width 89 height 21
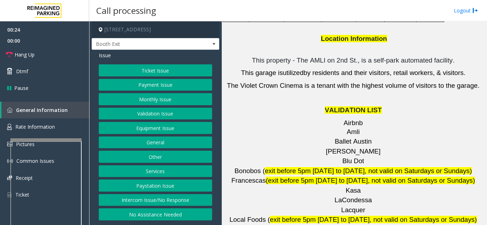
scroll to position [997, 0]
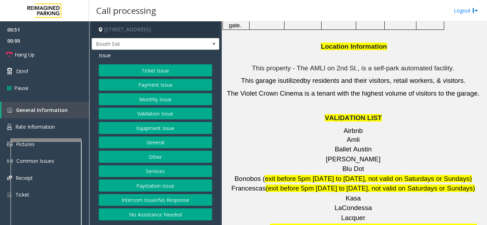
click at [177, 71] on button "Ticket Issue" at bounding box center [155, 70] width 113 height 12
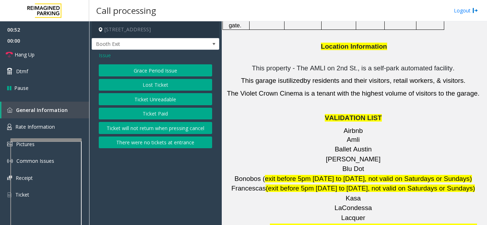
click at [161, 98] on button "Ticket Unreadable" at bounding box center [155, 99] width 113 height 12
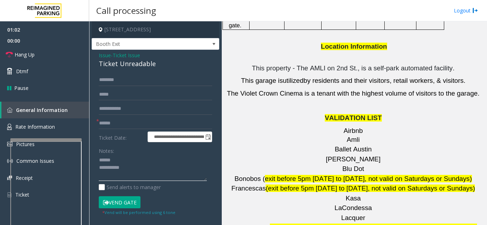
click at [126, 156] on textarea at bounding box center [153, 168] width 108 height 27
type textarea "**********"
click at [119, 125] on input "text" at bounding box center [155, 124] width 113 height 12
type input "*******"
click at [45, 126] on span "Rate Information" at bounding box center [35, 127] width 40 height 7
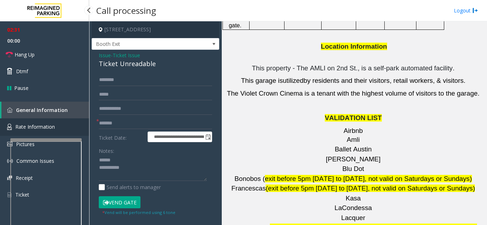
scroll to position [59, 0]
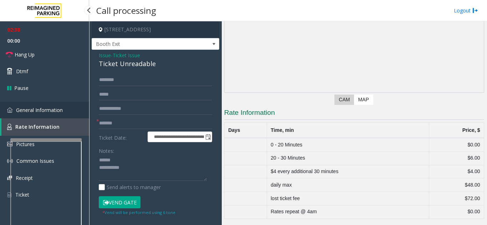
click at [48, 109] on span "General Information" at bounding box center [39, 110] width 47 height 7
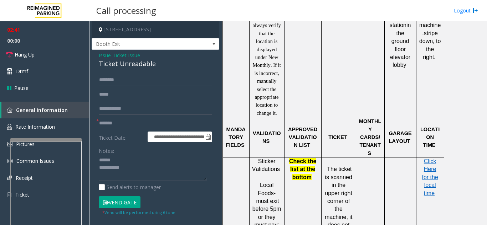
scroll to position [606, 0]
click at [429, 158] on span "Click Here for the local time" at bounding box center [429, 177] width 16 height 38
click at [128, 161] on textarea at bounding box center [153, 168] width 108 height 27
drag, startPoint x: 96, startPoint y: 61, endPoint x: 183, endPoint y: 65, distance: 87.3
click at [183, 65] on div "**********" at bounding box center [156, 187] width 128 height 274
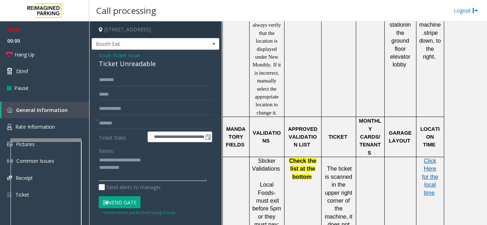
click at [166, 169] on textarea at bounding box center [153, 168] width 108 height 27
click at [60, 57] on link "Hang Up" at bounding box center [44, 54] width 89 height 17
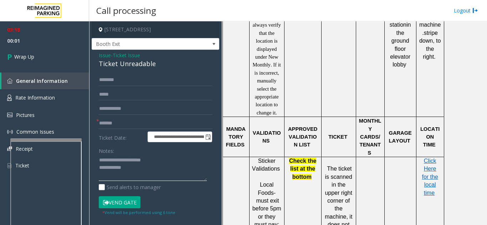
click at [163, 165] on textarea at bounding box center [153, 168] width 108 height 27
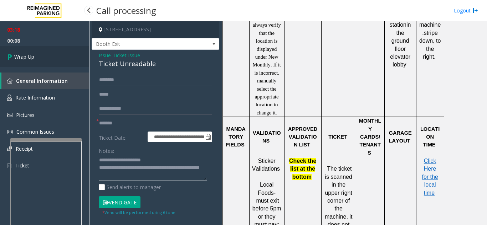
type textarea "**********"
click at [35, 52] on link "Wrap Up" at bounding box center [44, 56] width 89 height 21
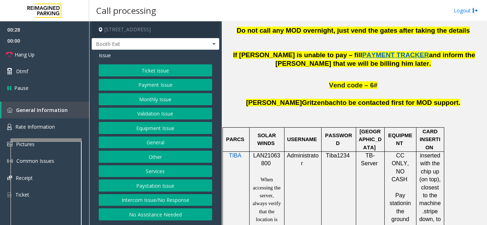
scroll to position [427, 0]
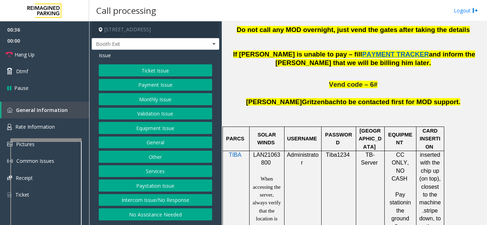
click at [145, 83] on button "Payment Issue" at bounding box center [155, 85] width 113 height 12
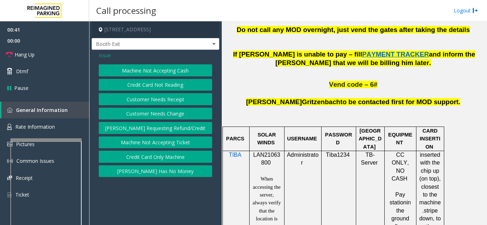
click at [149, 154] on button "Credit Card Only Machine" at bounding box center [155, 157] width 113 height 12
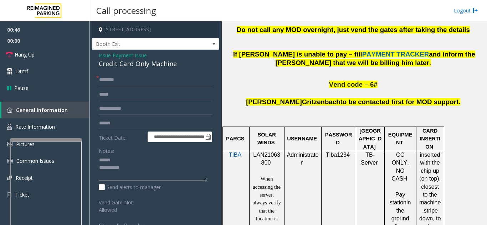
click at [125, 157] on textarea at bounding box center [153, 168] width 108 height 27
click at [127, 159] on textarea at bounding box center [153, 168] width 108 height 27
type textarea "**********"
click at [131, 83] on input "text" at bounding box center [155, 80] width 113 height 12
click at [135, 82] on input "text" at bounding box center [155, 80] width 113 height 12
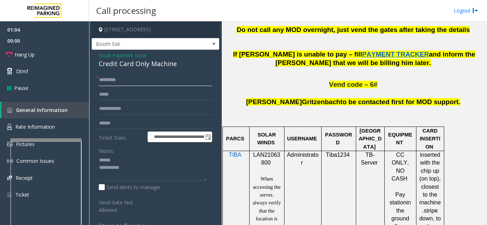
type input "********"
click at [117, 123] on input "text" at bounding box center [155, 124] width 113 height 12
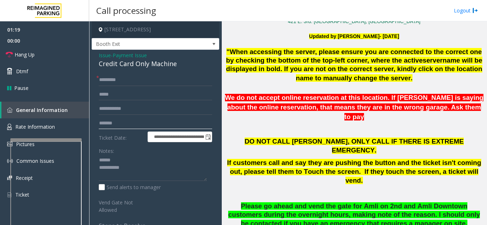
scroll to position [178, 0]
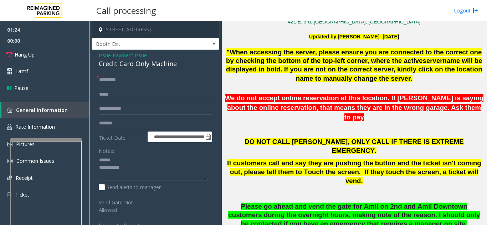
type input "*******"
click at [123, 154] on div "Notes:" at bounding box center [155, 163] width 113 height 37
click at [120, 161] on textarea at bounding box center [153, 168] width 108 height 27
drag, startPoint x: 107, startPoint y: 67, endPoint x: 185, endPoint y: 67, distance: 77.3
click at [185, 67] on div "**********" at bounding box center [156, 167] width 128 height 234
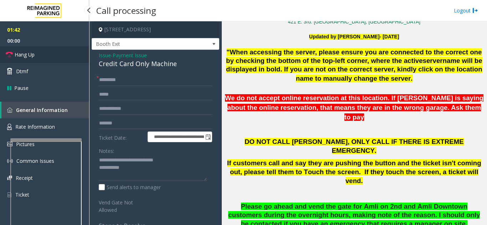
click at [46, 59] on link "Hang Up" at bounding box center [44, 54] width 89 height 17
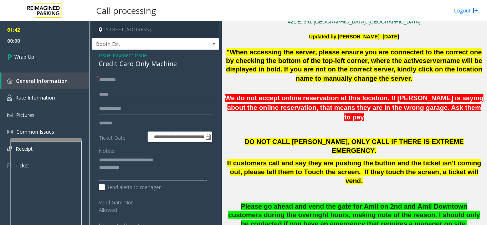
click at [151, 168] on textarea at bounding box center [153, 168] width 108 height 27
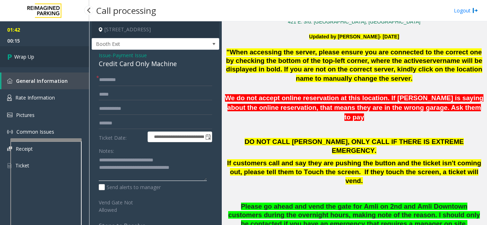
type textarea "**********"
click at [17, 57] on span "Wrap Up" at bounding box center [24, 56] width 20 height 7
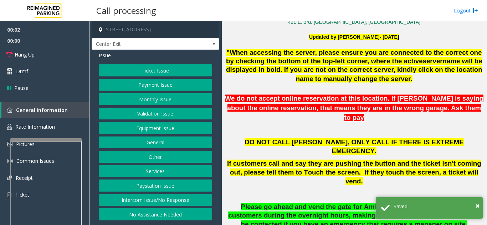
scroll to position [178, 0]
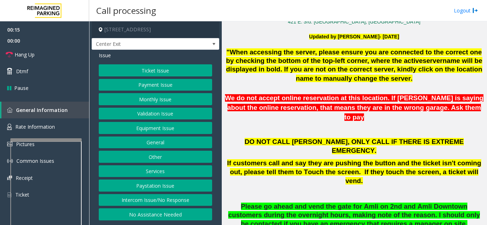
click at [173, 77] on div "Ticket Issue Payment Issue Monthly Issue Validation Issue Equipment Issue Gener…" at bounding box center [155, 142] width 113 height 156
click at [173, 73] on button "Ticket Issue" at bounding box center [155, 70] width 113 height 12
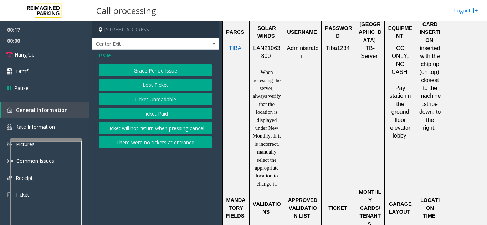
scroll to position [606, 0]
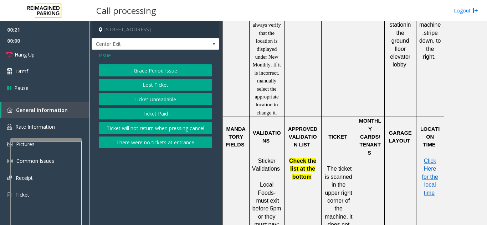
click at [151, 99] on button "Ticket Unreadable" at bounding box center [155, 99] width 113 height 12
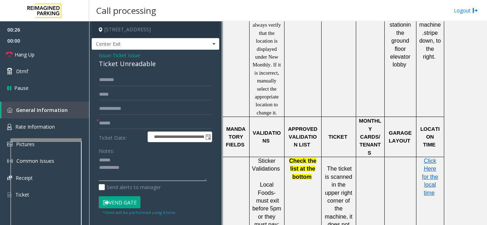
type textarea "**********"
click at [126, 124] on input "text" at bounding box center [155, 124] width 113 height 12
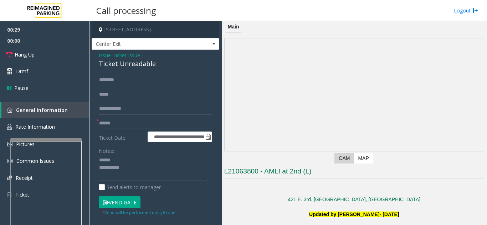
scroll to position [142, 0]
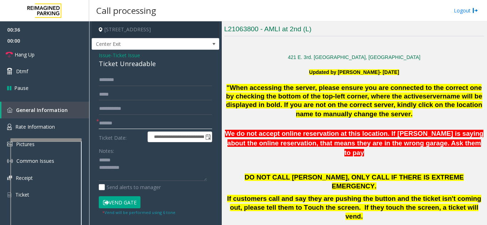
type input "*******"
click at [129, 163] on textarea at bounding box center [153, 168] width 108 height 27
drag, startPoint x: 96, startPoint y: 66, endPoint x: 167, endPoint y: 65, distance: 70.9
click at [167, 65] on div "**********" at bounding box center [156, 187] width 128 height 274
click at [164, 169] on textarea at bounding box center [153, 168] width 108 height 27
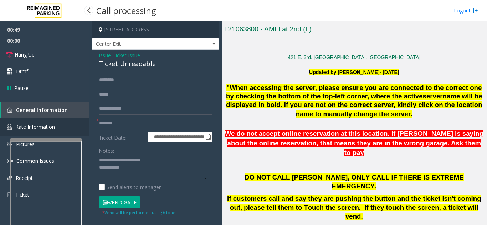
click at [52, 125] on span "Rate Information" at bounding box center [35, 127] width 40 height 7
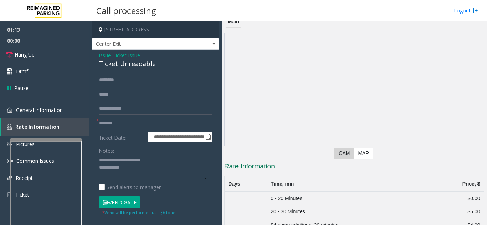
scroll to position [4, 0]
click at [54, 111] on span "General Information" at bounding box center [39, 110] width 47 height 7
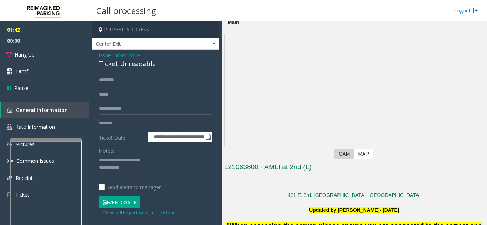
click at [146, 168] on textarea at bounding box center [153, 168] width 108 height 27
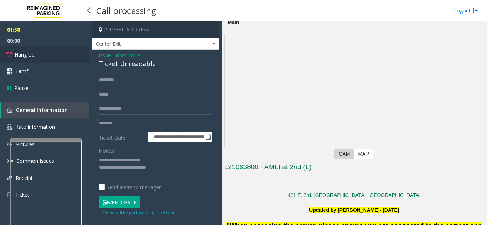
click at [51, 51] on link "Hang Up" at bounding box center [44, 54] width 89 height 17
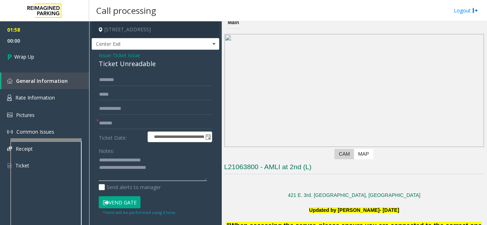
click at [178, 168] on textarea at bounding box center [153, 168] width 108 height 27
type textarea "**********"
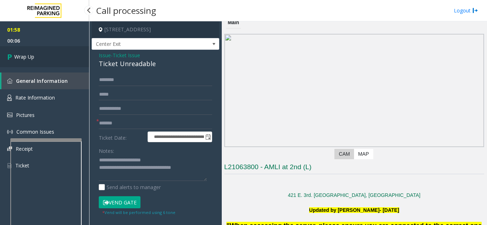
click at [81, 60] on link "Wrap Up" at bounding box center [44, 56] width 89 height 21
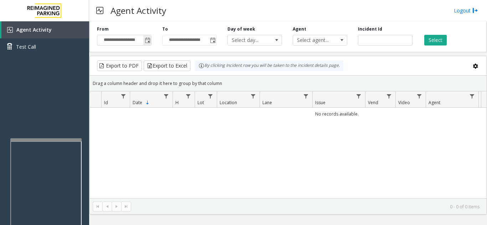
click at [147, 41] on span "Toggle popup" at bounding box center [148, 41] width 6 height 6
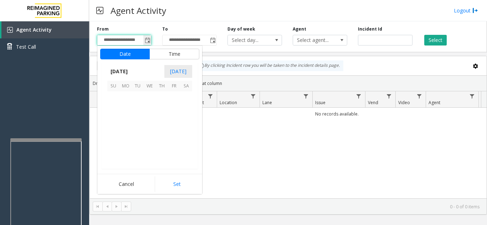
scroll to position [127756, 0]
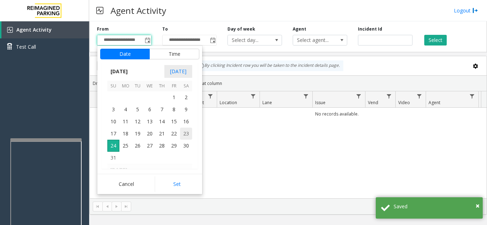
click at [184, 133] on span "23" at bounding box center [186, 134] width 12 height 12
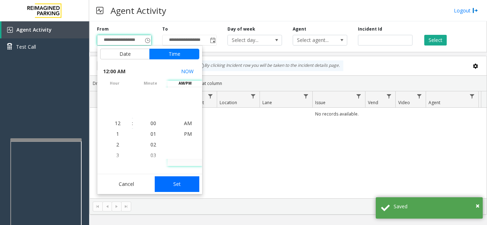
click at [184, 184] on button "Set" at bounding box center [177, 185] width 45 height 16
type input "**********"
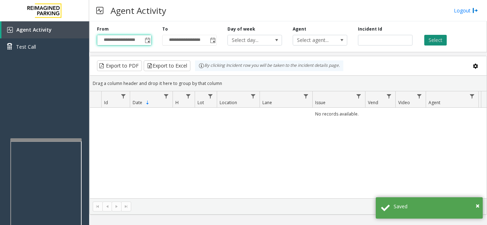
click at [430, 41] on button "Select" at bounding box center [435, 40] width 22 height 11
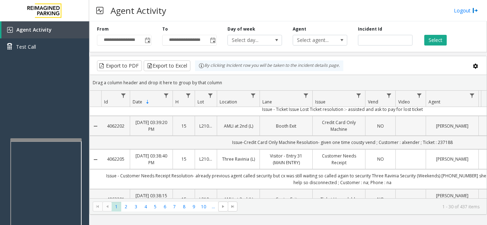
scroll to position [107, 0]
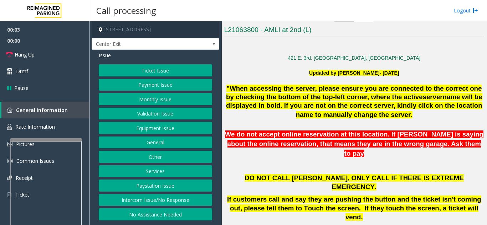
scroll to position [142, 0]
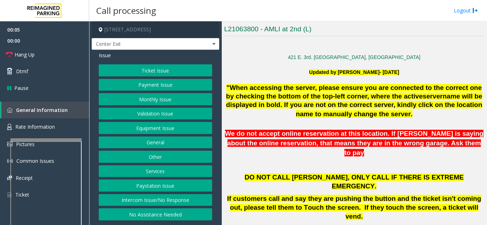
click at [172, 72] on button "Ticket Issue" at bounding box center [155, 70] width 113 height 12
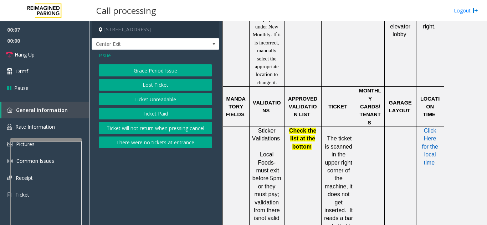
scroll to position [641, 0]
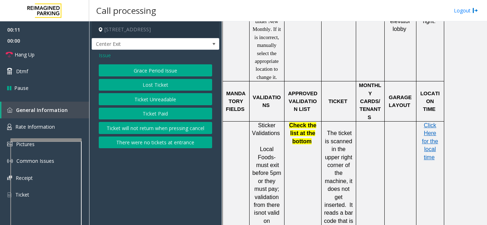
click at [154, 102] on button "Ticket Unreadable" at bounding box center [155, 99] width 113 height 12
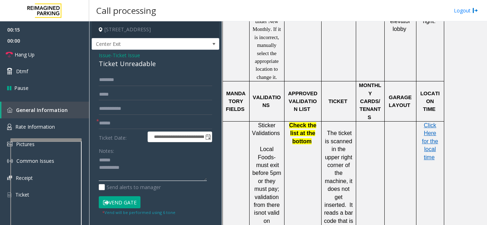
click at [126, 160] on textarea at bounding box center [153, 168] width 108 height 27
click at [140, 73] on div "**********" at bounding box center [156, 187] width 128 height 274
drag, startPoint x: 162, startPoint y: 65, endPoint x: 100, endPoint y: 63, distance: 62.4
click at [98, 63] on div "**********" at bounding box center [156, 187] width 128 height 274
type textarea "**********"
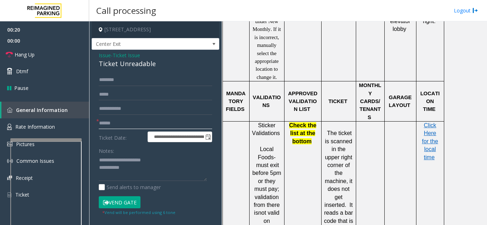
click at [127, 126] on input "text" at bounding box center [155, 124] width 113 height 12
type input "*******"
click at [149, 166] on textarea at bounding box center [153, 168] width 108 height 27
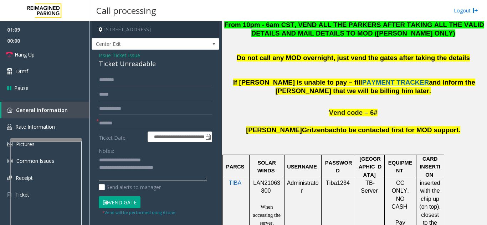
scroll to position [427, 0]
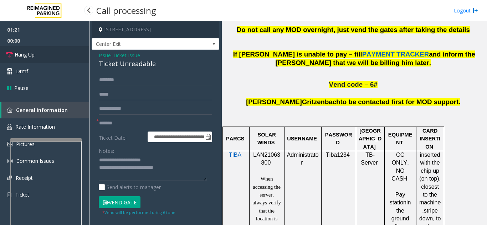
click at [44, 52] on link "Hang Up" at bounding box center [44, 54] width 89 height 17
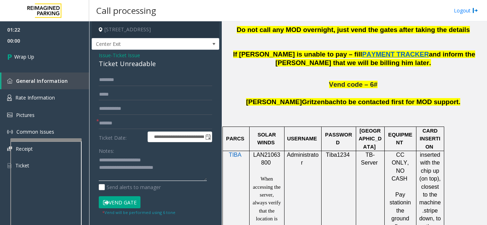
click at [183, 173] on textarea at bounding box center [153, 168] width 108 height 27
type textarea "**********"
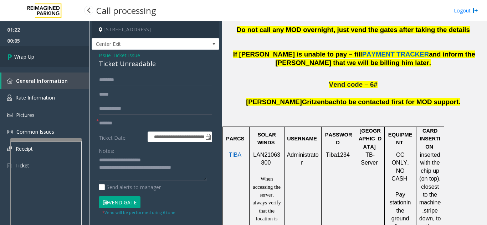
click at [35, 62] on link "Wrap Up" at bounding box center [44, 56] width 89 height 21
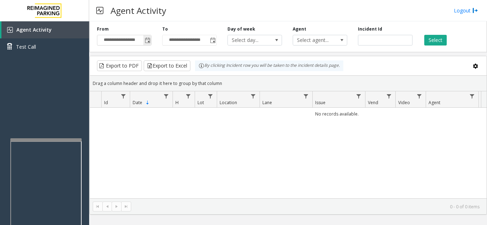
click at [151, 41] on span "**********" at bounding box center [124, 40] width 54 height 11
click at [147, 43] on span "Toggle popup" at bounding box center [148, 41] width 6 height 6
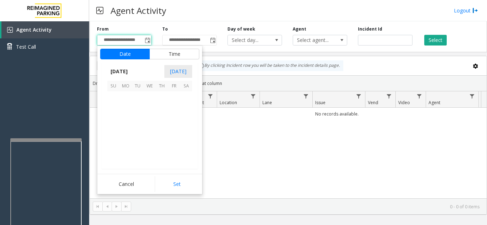
scroll to position [127756, 0]
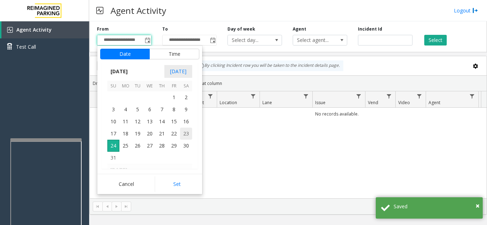
click at [188, 133] on span "23" at bounding box center [186, 134] width 12 height 12
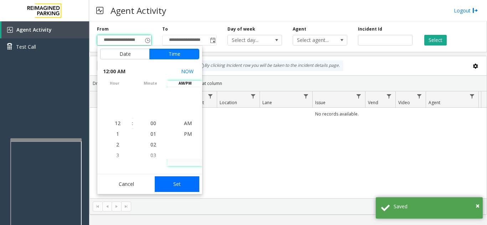
click at [177, 185] on button "Set" at bounding box center [177, 185] width 45 height 16
type input "**********"
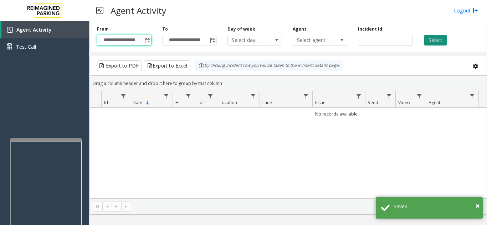
click at [438, 37] on button "Select" at bounding box center [435, 40] width 22 height 11
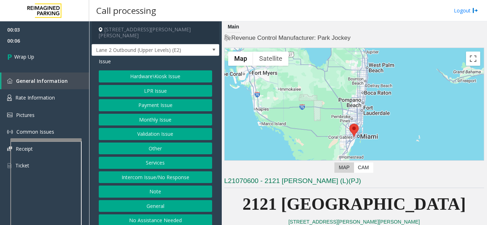
click at [186, 173] on button "Intercom Issue/No Response" at bounding box center [155, 178] width 113 height 12
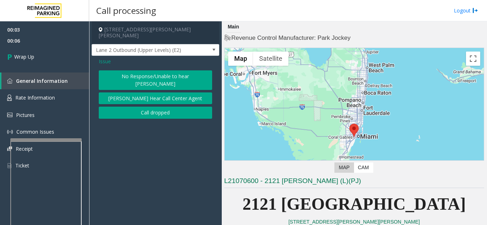
click at [156, 107] on button "Call dropped" at bounding box center [155, 113] width 113 height 12
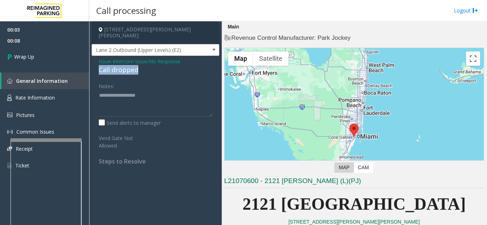
drag, startPoint x: 94, startPoint y: 66, endPoint x: 149, endPoint y: 65, distance: 55.2
click at [149, 65] on div "Issue - Intercom Issue/No Response Call dropped Notes: Send alerts to manager V…" at bounding box center [156, 114] width 128 height 116
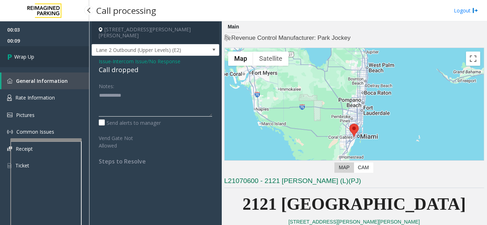
type textarea "**********"
click at [54, 67] on link "Wrap Up" at bounding box center [44, 56] width 89 height 21
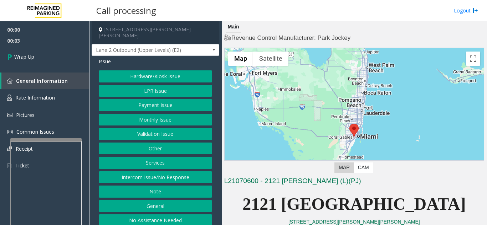
click at [166, 172] on button "Intercom Issue/No Response" at bounding box center [155, 178] width 113 height 12
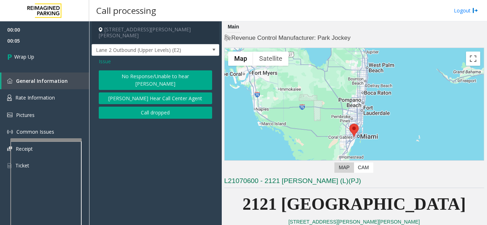
click at [153, 107] on button "Call dropped" at bounding box center [155, 113] width 113 height 12
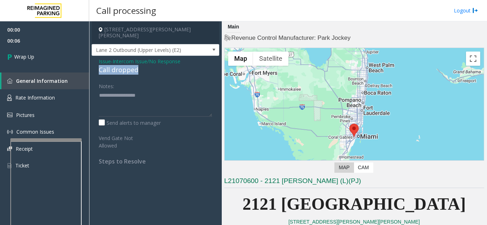
drag, startPoint x: 97, startPoint y: 63, endPoint x: 138, endPoint y: 66, distance: 41.8
click at [138, 66] on div "Issue - Intercom Issue/No Response Call dropped Notes: Send alerts to manager V…" at bounding box center [156, 114] width 128 height 116
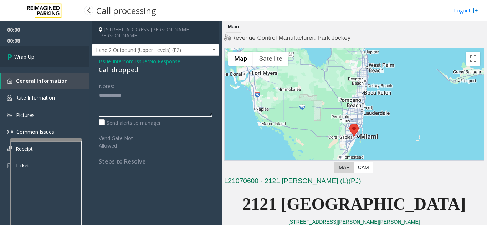
type textarea "**********"
click at [63, 61] on link "Wrap Up" at bounding box center [44, 56] width 89 height 21
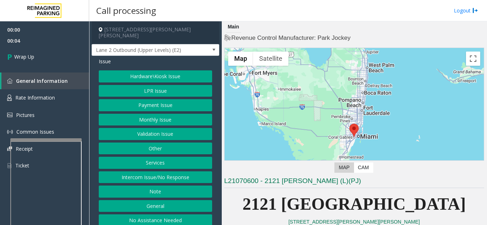
click at [156, 172] on button "Intercom Issue/No Response" at bounding box center [155, 178] width 113 height 12
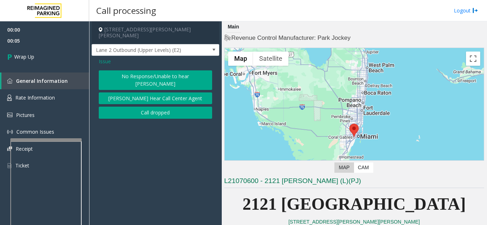
click at [148, 107] on button "Call dropped" at bounding box center [155, 113] width 113 height 12
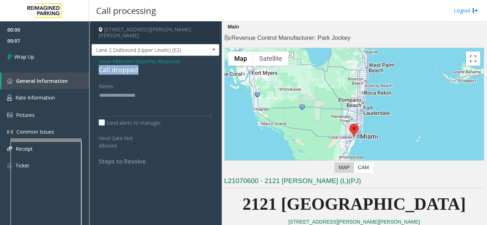
drag, startPoint x: 97, startPoint y: 63, endPoint x: 147, endPoint y: 62, distance: 49.9
click at [147, 62] on div "Issue - Intercom Issue/No Response Call dropped Notes: Send alerts to manager V…" at bounding box center [156, 114] width 128 height 116
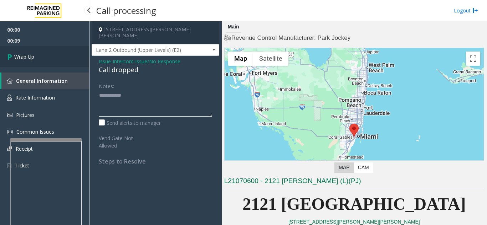
type textarea "**********"
click at [67, 60] on link "Wrap Up" at bounding box center [44, 56] width 89 height 21
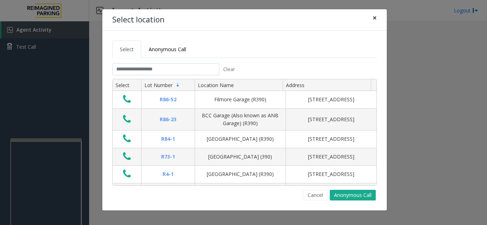
click at [378, 22] on button "×" at bounding box center [374, 17] width 14 height 17
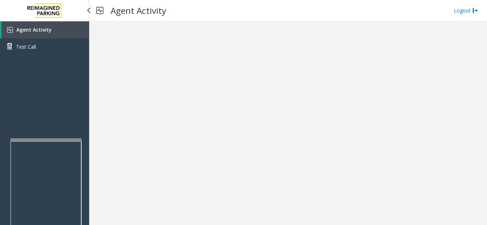
click at [54, 28] on link "Agent Activity" at bounding box center [45, 29] width 88 height 17
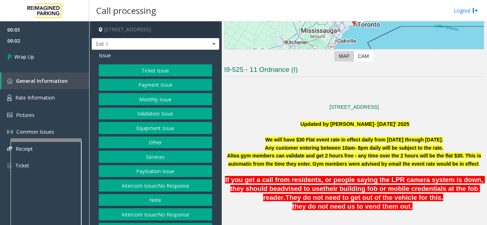
scroll to position [142, 0]
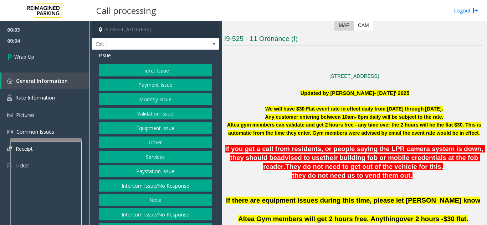
click at [173, 191] on button "Intercom Issue/No Response" at bounding box center [155, 186] width 113 height 12
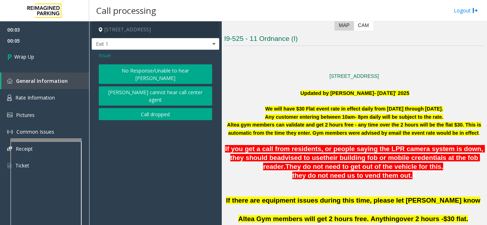
click at [137, 108] on button "Call dropped" at bounding box center [155, 114] width 113 height 12
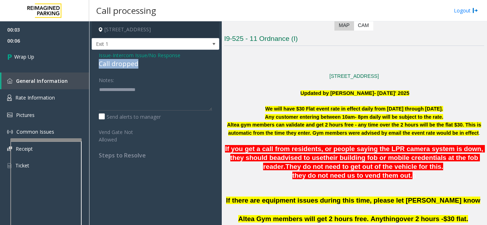
drag, startPoint x: 90, startPoint y: 63, endPoint x: 146, endPoint y: 63, distance: 55.2
click at [146, 63] on app-call-processing-form "11 Ordnance Street, Toronto, ON Exit 1 Issue - Intercom Issue/No Response Call …" at bounding box center [155, 123] width 133 height 204
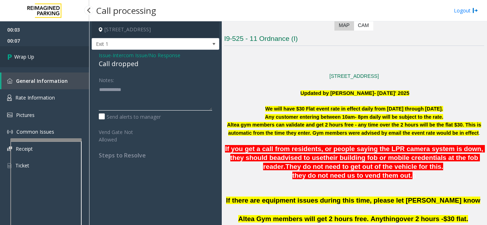
type textarea "**********"
click at [62, 63] on link "Wrap Up" at bounding box center [44, 56] width 89 height 21
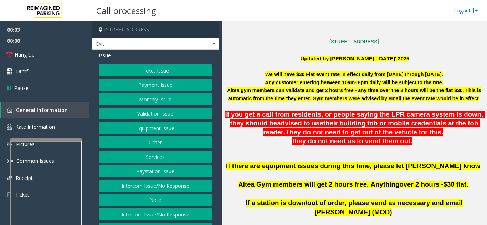
scroll to position [178, 0]
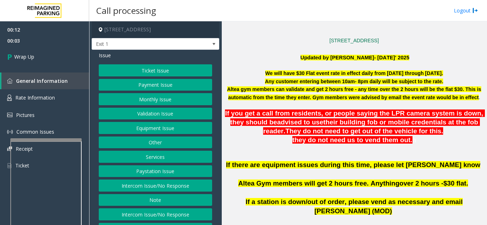
click at [187, 188] on button "Intercom Issue/No Response" at bounding box center [155, 186] width 113 height 12
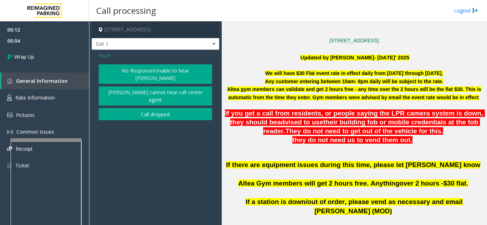
click at [154, 108] on button "Call dropped" at bounding box center [155, 114] width 113 height 12
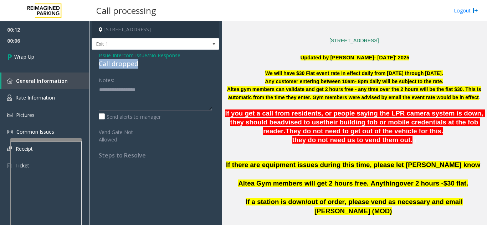
drag, startPoint x: 98, startPoint y: 63, endPoint x: 144, endPoint y: 64, distance: 46.3
click at [144, 64] on div "Issue - Intercom Issue/No Response Call dropped Notes: Send alerts to manager V…" at bounding box center [156, 108] width 128 height 116
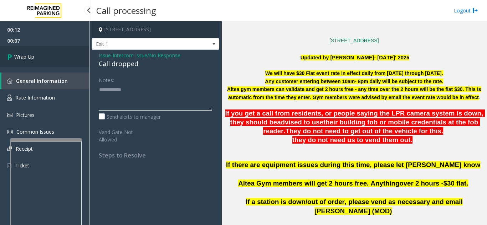
type textarea "**********"
click at [68, 56] on link "Wrap Up" at bounding box center [44, 56] width 89 height 21
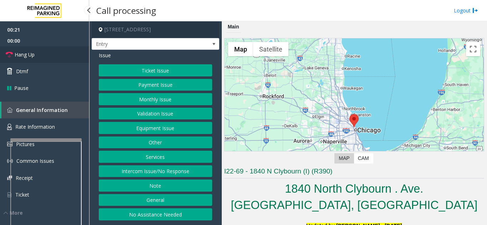
click at [42, 57] on link "Hang Up" at bounding box center [44, 54] width 89 height 17
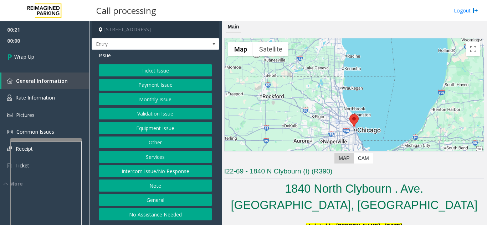
click at [166, 169] on button "Intercom Issue/No Response" at bounding box center [155, 172] width 113 height 12
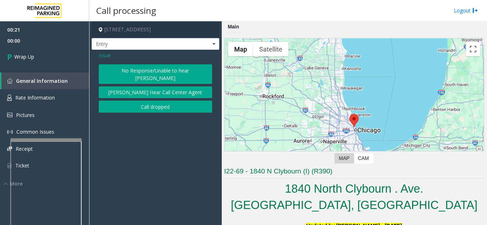
click at [154, 72] on button "No Response/Unable to hear [PERSON_NAME]" at bounding box center [155, 74] width 113 height 20
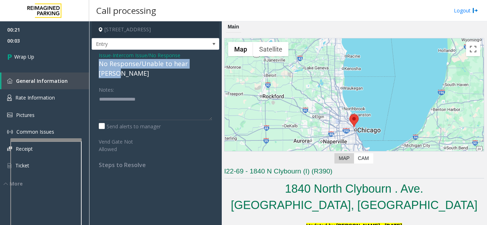
drag, startPoint x: 97, startPoint y: 63, endPoint x: 207, endPoint y: 63, distance: 110.8
click at [207, 63] on div "Issue - Intercom Issue/No Response No Response/Unable to hear [PERSON_NAME] Not…" at bounding box center [156, 113] width 128 height 126
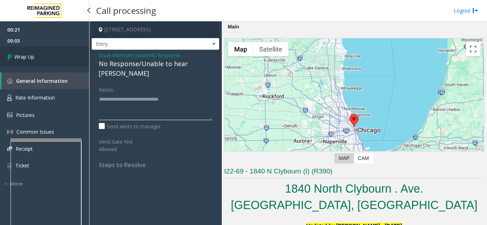
type textarea "**********"
click at [57, 56] on link "Wrap Up" at bounding box center [44, 56] width 89 height 21
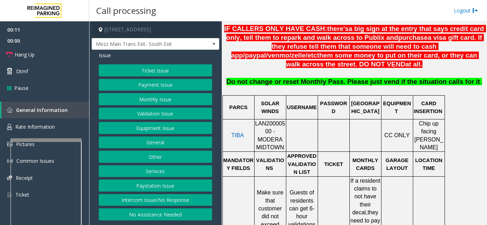
scroll to position [285, 0]
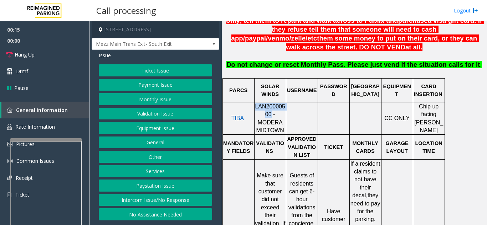
drag, startPoint x: 258, startPoint y: 106, endPoint x: 256, endPoint y: 99, distance: 6.7
click at [256, 104] on span "LAN20000500 - MODERA MIDTOWN" at bounding box center [270, 119] width 30 height 30
click at [176, 115] on button "Validation Issue" at bounding box center [155, 114] width 113 height 12
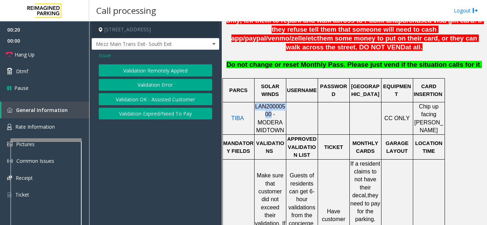
click at [166, 87] on button "Validation Error" at bounding box center [155, 85] width 113 height 12
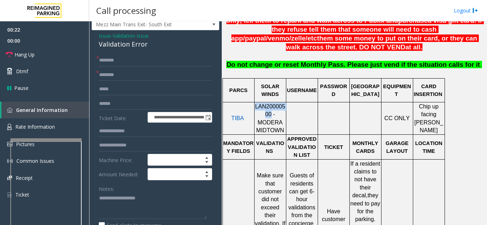
scroll to position [36, 0]
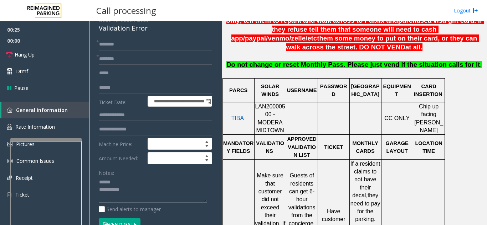
click at [116, 182] on textarea at bounding box center [153, 190] width 108 height 27
drag, startPoint x: 96, startPoint y: 30, endPoint x: 146, endPoint y: 28, distance: 49.9
click at [146, 28] on div "**********" at bounding box center [156, 217] width 128 height 406
type textarea "**********"
drag, startPoint x: 258, startPoint y: 105, endPoint x: 256, endPoint y: 100, distance: 5.0
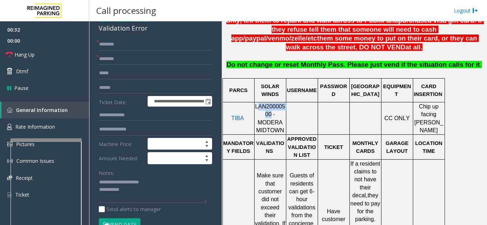
click at [256, 104] on span "LAN20000500 - MODERA MIDTOWN" at bounding box center [270, 119] width 30 height 30
click at [308, 111] on p at bounding box center [301, 119] width 31 height 16
drag, startPoint x: 259, startPoint y: 107, endPoint x: 255, endPoint y: 101, distance: 6.9
click at [255, 104] on span "LAN20000500 - MODERA MIDTOWN" at bounding box center [270, 119] width 30 height 30
click at [53, 55] on link "Hang Up" at bounding box center [44, 54] width 89 height 17
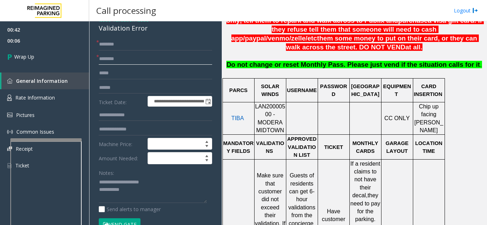
click at [111, 63] on input "text" at bounding box center [155, 59] width 113 height 12
type input "**"
click at [116, 49] on input "text" at bounding box center [155, 44] width 113 height 12
type input "**"
click at [167, 192] on textarea at bounding box center [153, 190] width 108 height 27
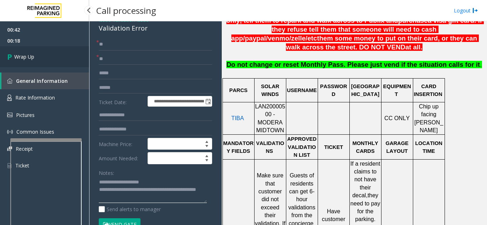
type textarea "**********"
click at [26, 55] on span "Wrap Up" at bounding box center [24, 56] width 20 height 7
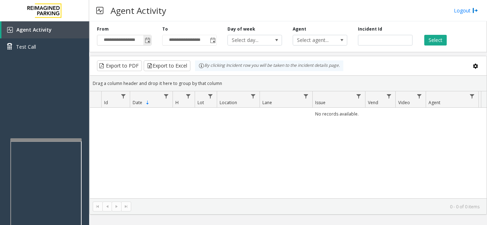
click at [148, 42] on span "Toggle popup" at bounding box center [148, 41] width 6 height 6
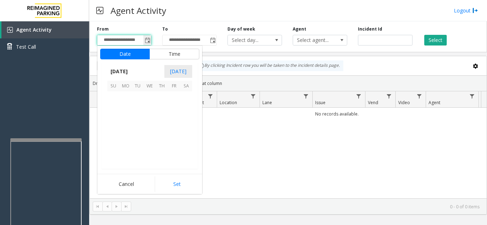
scroll to position [127756, 0]
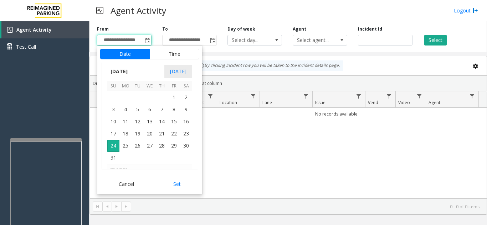
click at [192, 134] on kendo-virtualization "August 2025 1 2 3 4 5 6 7 8 9 10 11 12 13 14 15 16 17 18 19 20 21 22 23 24 25 2…" at bounding box center [150, 130] width 156 height 77
click at [187, 133] on span "23" at bounding box center [186, 134] width 12 height 12
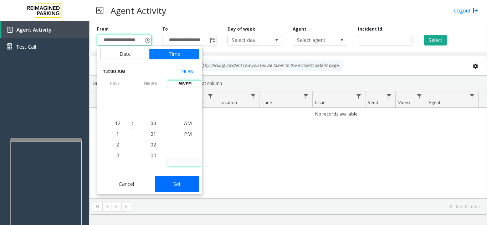
click at [175, 182] on button "Set" at bounding box center [177, 185] width 45 height 16
type input "**********"
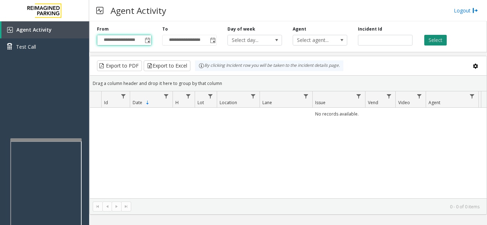
click at [430, 37] on button "Select" at bounding box center [435, 40] width 22 height 11
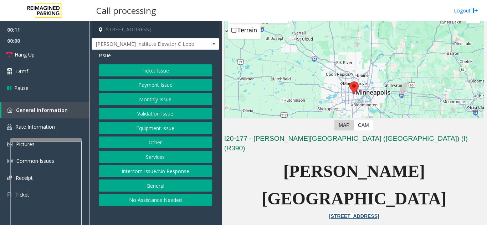
scroll to position [107, 0]
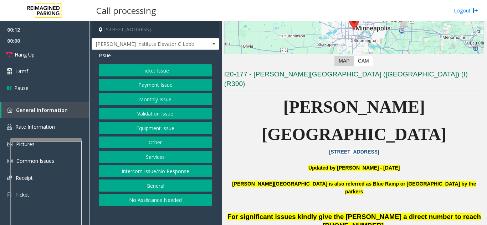
click at [162, 72] on button "Ticket Issue" at bounding box center [155, 70] width 113 height 12
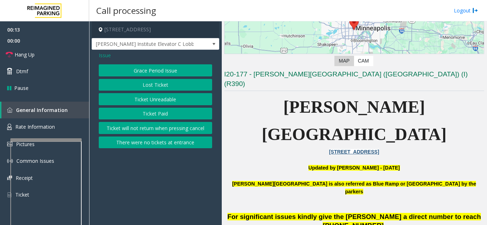
click at [163, 104] on button "Ticket Unreadable" at bounding box center [155, 99] width 113 height 12
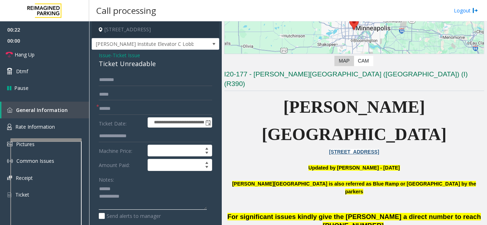
click at [119, 186] on textarea at bounding box center [153, 197] width 108 height 27
drag, startPoint x: 96, startPoint y: 65, endPoint x: 159, endPoint y: 65, distance: 62.3
click at [159, 65] on div "**********" at bounding box center [156, 224] width 128 height 348
click at [173, 203] on textarea at bounding box center [153, 197] width 108 height 27
type textarea "**********"
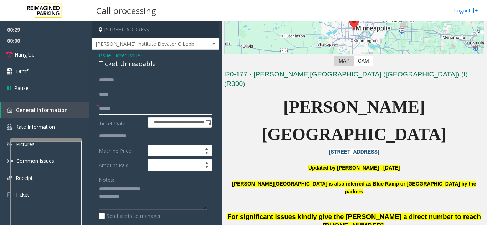
click at [132, 107] on input "text" at bounding box center [155, 109] width 113 height 12
type input "**"
click at [164, 198] on textarea at bounding box center [153, 197] width 108 height 27
click at [49, 52] on link "Hang Up" at bounding box center [44, 54] width 89 height 17
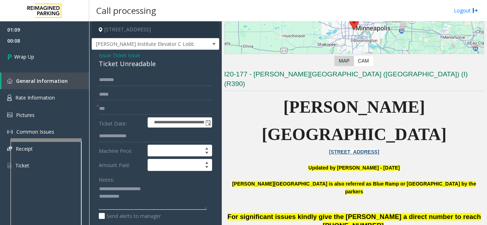
click at [165, 193] on textarea at bounding box center [153, 197] width 108 height 27
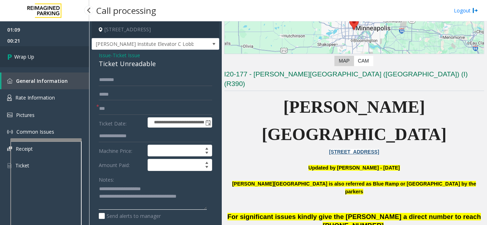
type textarea "**********"
click at [50, 59] on link "Wrap Up" at bounding box center [44, 56] width 89 height 21
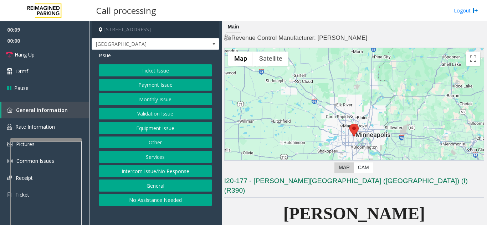
click at [151, 96] on button "Monthly Issue" at bounding box center [155, 99] width 113 height 12
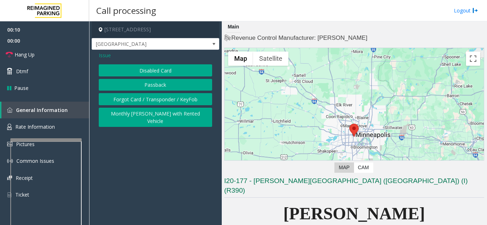
click at [116, 105] on div "Disabled Card Passback Forgot Card / Transponder / KeyFob Monthly Parker with R…" at bounding box center [155, 95] width 113 height 63
click at [120, 98] on button "Forgot Card / Transponder / KeyFob" at bounding box center [155, 99] width 113 height 12
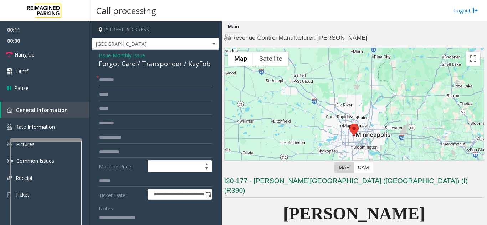
click at [131, 80] on input "text" at bounding box center [155, 80] width 113 height 12
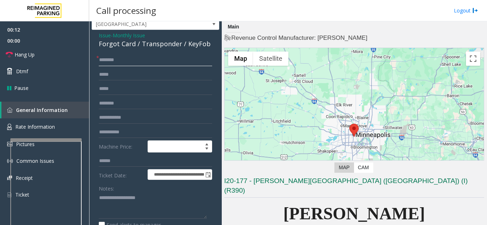
scroll to position [36, 0]
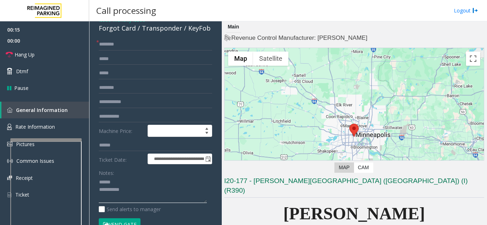
click at [134, 181] on textarea at bounding box center [153, 190] width 108 height 27
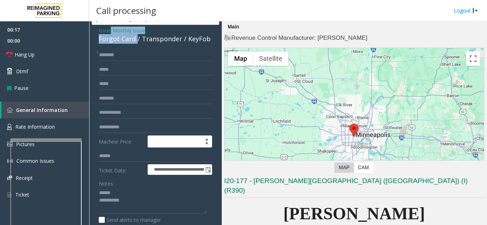
scroll to position [22, 0]
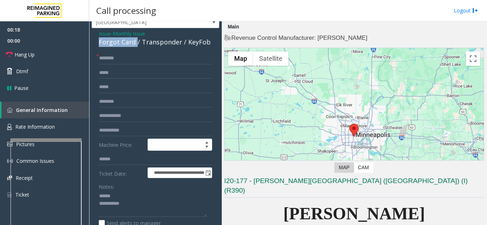
drag, startPoint x: 135, startPoint y: 27, endPoint x: 96, endPoint y: 41, distance: 41.5
click at [135, 206] on textarea at bounding box center [153, 204] width 108 height 27
type textarea "**********"
click at [119, 61] on input "text" at bounding box center [155, 58] width 113 height 12
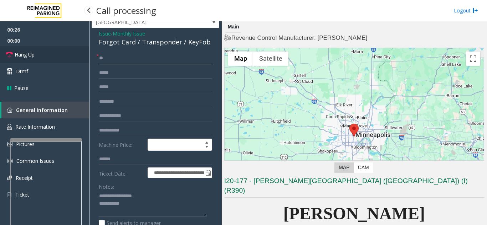
type input "**"
click at [68, 51] on link "Hang Up" at bounding box center [44, 54] width 89 height 17
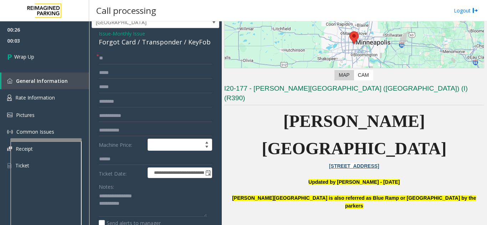
scroll to position [107, 0]
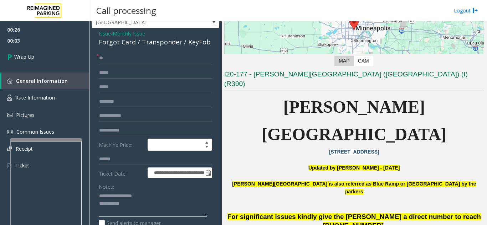
click at [173, 207] on textarea at bounding box center [153, 204] width 108 height 27
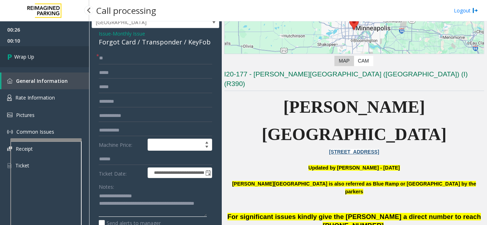
type textarea "**********"
click at [15, 57] on span "Wrap Up" at bounding box center [24, 56] width 20 height 7
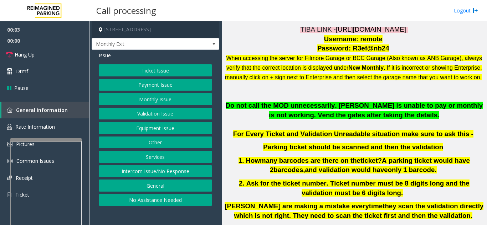
scroll to position [178, 0]
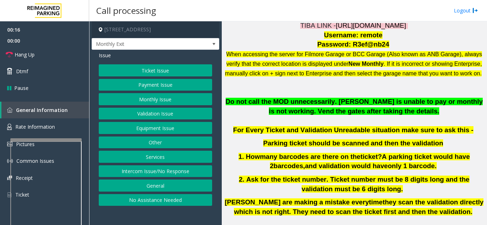
click at [143, 173] on button "Intercom Issue/No Response" at bounding box center [155, 172] width 113 height 12
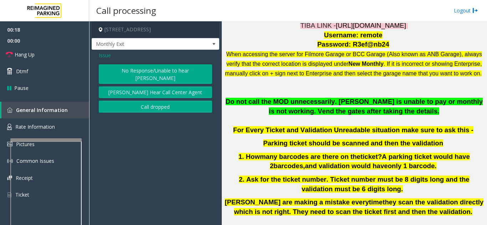
click at [153, 75] on button "No Response/Unable to hear [PERSON_NAME]" at bounding box center [155, 74] width 113 height 20
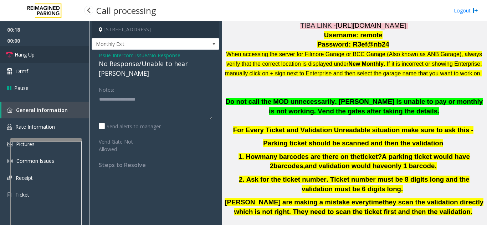
click at [55, 54] on link "Hang Up" at bounding box center [44, 54] width 89 height 17
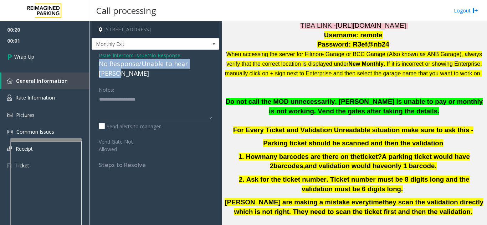
drag, startPoint x: 97, startPoint y: 64, endPoint x: 214, endPoint y: 66, distance: 117.6
click at [214, 66] on div "Issue - Intercom Issue/No Response No Response/Unable to hear [PERSON_NAME] Not…" at bounding box center [156, 113] width 128 height 126
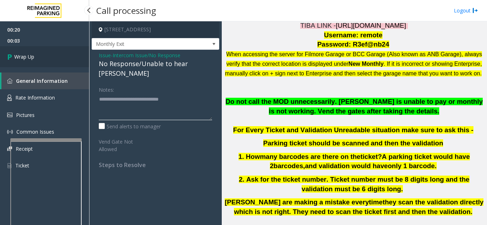
type textarea "**********"
click at [37, 59] on link "Wrap Up" at bounding box center [44, 56] width 89 height 21
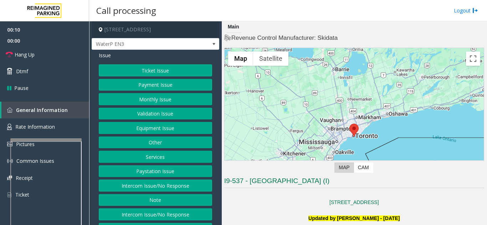
scroll to position [178, 0]
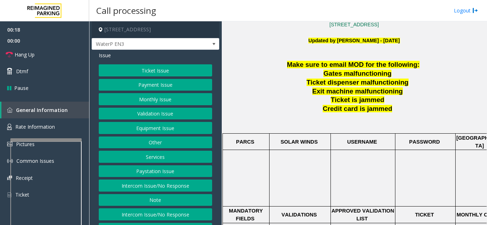
click at [132, 188] on button "Intercom Issue/No Response" at bounding box center [155, 186] width 113 height 12
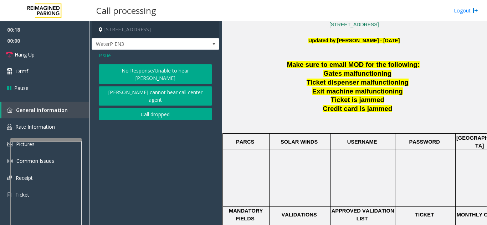
click at [116, 69] on button "No Response/Unable to hear [PERSON_NAME]" at bounding box center [155, 74] width 113 height 20
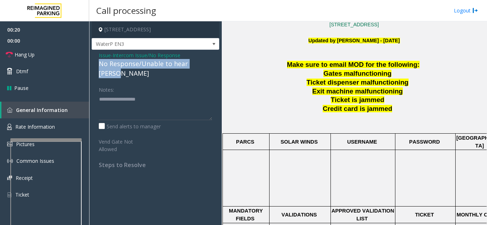
drag, startPoint x: 99, startPoint y: 64, endPoint x: 209, endPoint y: 65, distance: 110.1
click at [209, 65] on div "No Response/Unable to hear [PERSON_NAME]" at bounding box center [155, 68] width 113 height 19
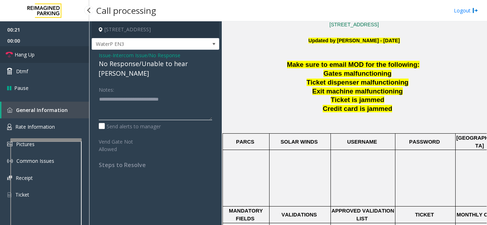
type textarea "**********"
click at [49, 58] on link "Hang Up" at bounding box center [44, 54] width 89 height 17
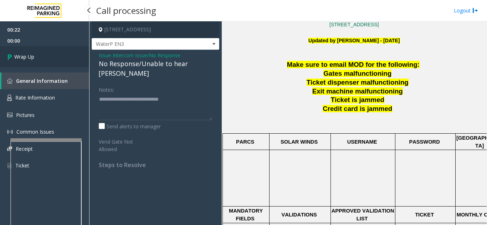
click at [49, 58] on link "Wrap Up" at bounding box center [44, 56] width 89 height 21
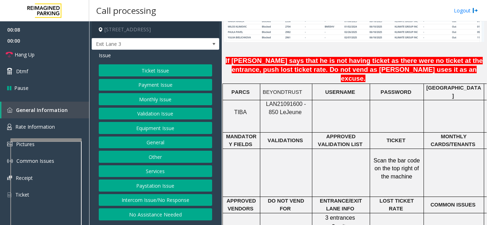
scroll to position [570, 0]
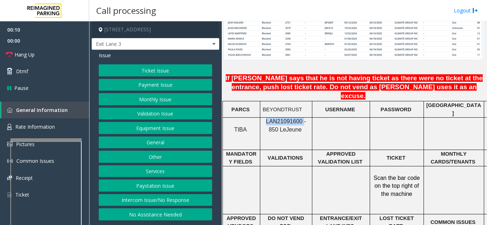
drag, startPoint x: 297, startPoint y: 100, endPoint x: 262, endPoint y: 103, distance: 35.1
click at [262, 118] on div "LAN21091600 - 850 Le Jeune" at bounding box center [286, 126] width 52 height 16
click at [142, 116] on button "Validation Issue" at bounding box center [155, 114] width 113 height 12
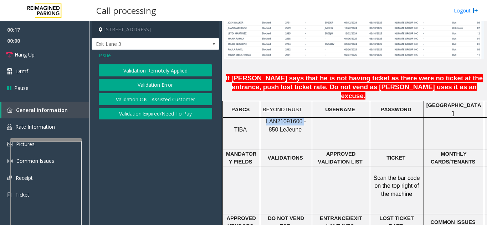
click at [148, 83] on button "Validation Error" at bounding box center [155, 85] width 113 height 12
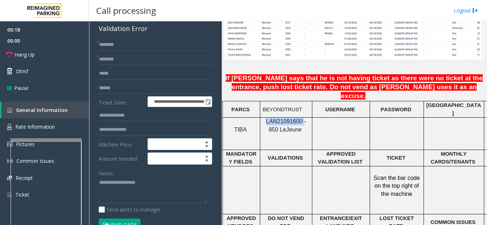
scroll to position [36, 0]
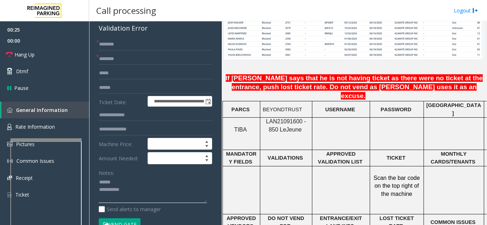
click at [124, 181] on textarea at bounding box center [153, 190] width 108 height 27
click at [128, 179] on textarea at bounding box center [153, 190] width 108 height 27
type textarea "**********"
click at [125, 88] on input "text" at bounding box center [155, 88] width 113 height 12
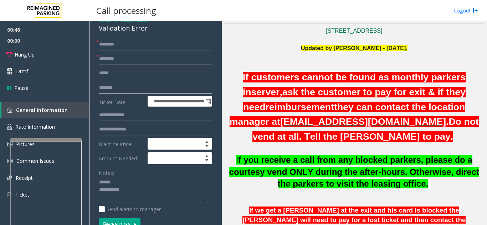
scroll to position [142, 0]
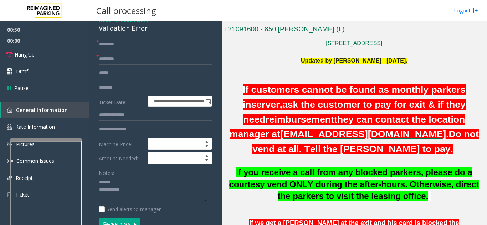
type input "*******"
click at [128, 62] on input "text" at bounding box center [155, 59] width 113 height 12
type input "**********"
click at [133, 46] on input "text" at bounding box center [155, 44] width 113 height 12
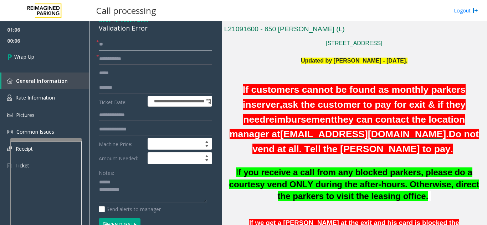
type input "**"
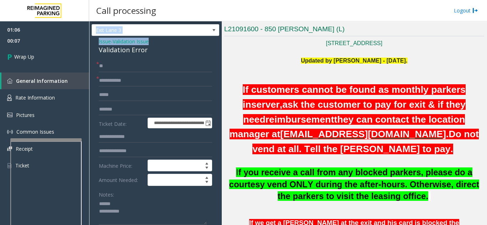
scroll to position [0, 0]
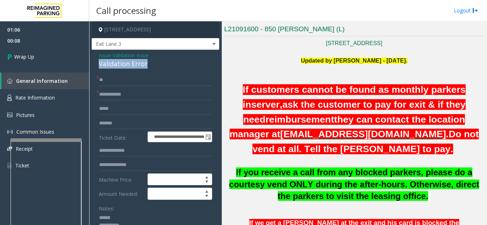
drag, startPoint x: 97, startPoint y: 26, endPoint x: 154, endPoint y: 66, distance: 70.4
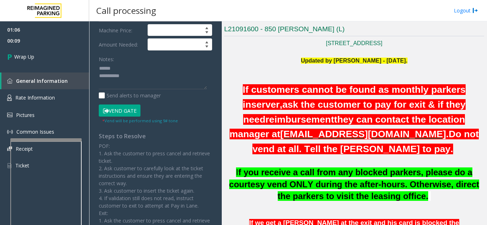
scroll to position [178, 0]
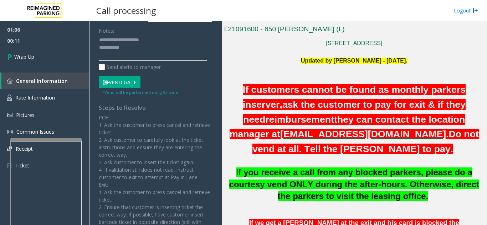
click at [152, 48] on textarea at bounding box center [153, 48] width 108 height 27
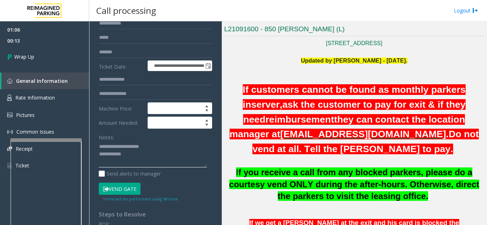
scroll to position [36, 0]
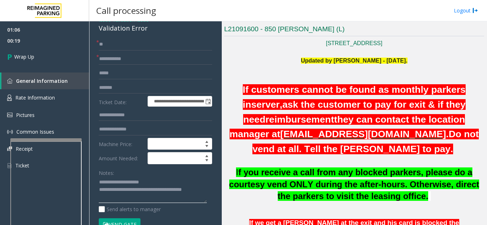
type textarea "**********"
click at [168, 176] on div "Notes:" at bounding box center [155, 185] width 113 height 37
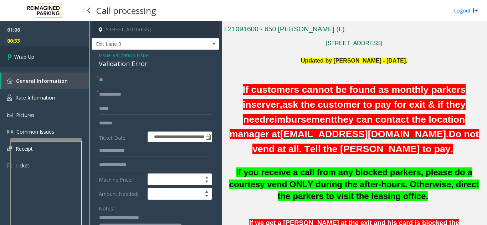
click at [31, 58] on span "Wrap Up" at bounding box center [24, 56] width 20 height 7
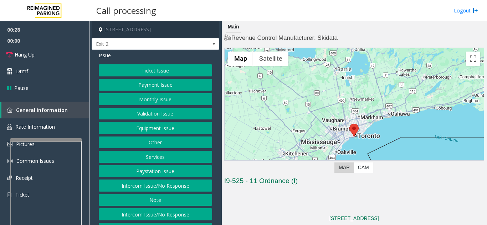
click at [146, 128] on button "Equipment Issue" at bounding box center [155, 128] width 113 height 12
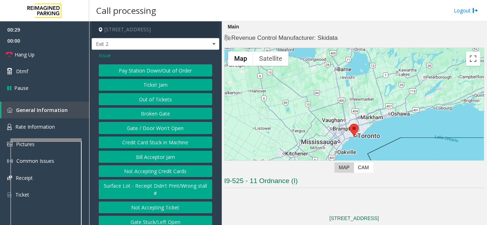
click at [146, 128] on button "Gate / Door Won't Open" at bounding box center [155, 128] width 113 height 12
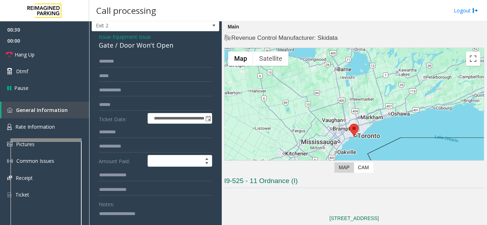
scroll to position [36, 0]
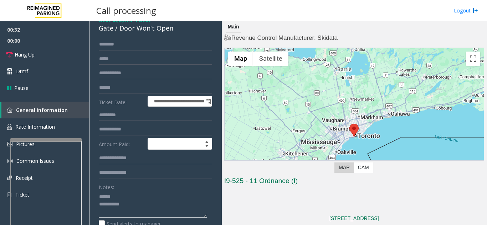
click at [120, 193] on textarea at bounding box center [153, 204] width 108 height 27
click at [123, 89] on input "text" at bounding box center [155, 88] width 113 height 12
drag, startPoint x: 118, startPoint y: 30, endPoint x: 176, endPoint y: 30, distance: 57.7
click at [176, 30] on div "Gate / Door Won't Open" at bounding box center [155, 29] width 113 height 10
type textarea "**********"
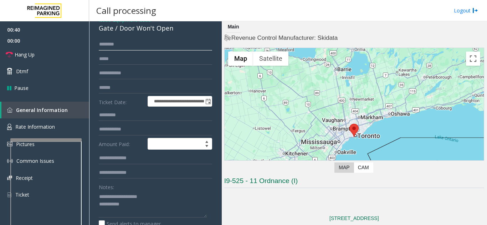
click at [122, 41] on input "text" at bounding box center [155, 44] width 113 height 12
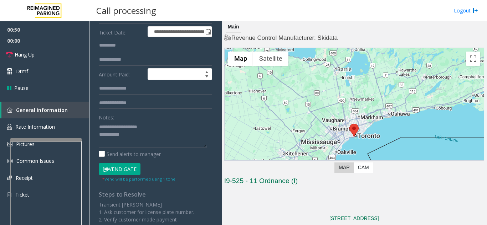
scroll to position [107, 0]
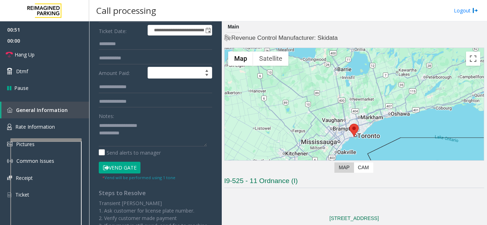
type input "*****"
click at [128, 167] on button "Vend Gate" at bounding box center [120, 168] width 42 height 12
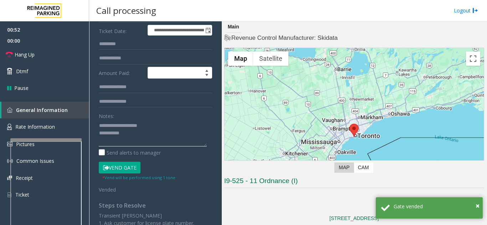
click at [146, 132] on textarea at bounding box center [153, 133] width 108 height 27
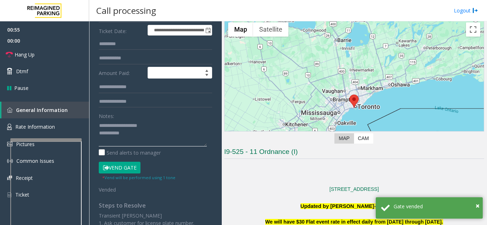
scroll to position [0, 0]
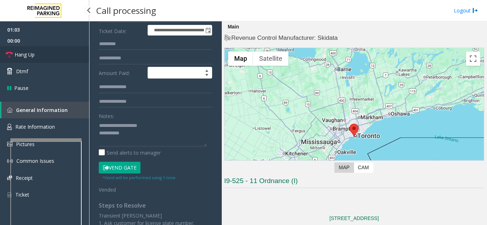
click at [29, 52] on span "Hang Up" at bounding box center [25, 54] width 20 height 7
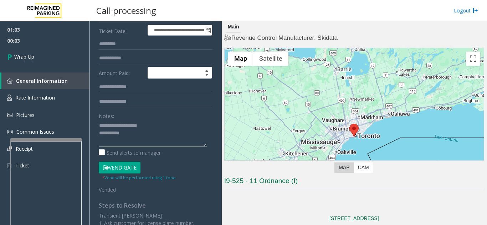
click at [150, 130] on textarea at bounding box center [153, 133] width 108 height 27
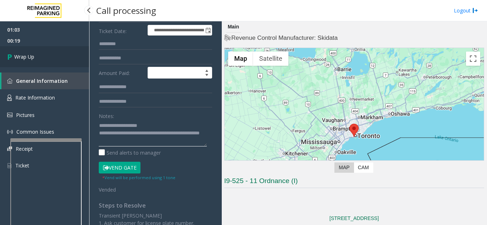
type textarea "**********"
click at [49, 57] on link "Wrap Up" at bounding box center [44, 56] width 89 height 21
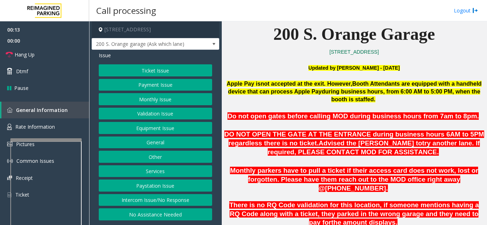
scroll to position [214, 0]
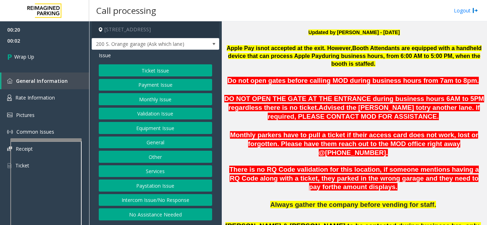
click at [196, 207] on div "Ticket Issue Payment Issue Monthly Issue Validation Issue Equipment Issue Gener…" at bounding box center [155, 142] width 113 height 156
click at [195, 202] on button "Intercom Issue/No Response" at bounding box center [155, 200] width 113 height 12
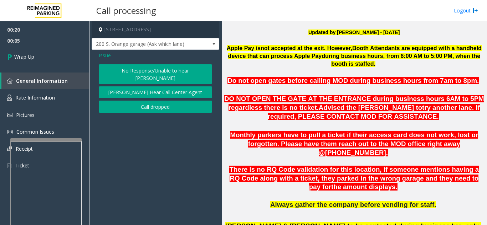
click at [141, 93] on div "No Response/Unable to hear parker Parker Cannot Hear Call Center Agent Call dro…" at bounding box center [155, 88] width 113 height 48
click at [129, 101] on button "Call dropped" at bounding box center [155, 107] width 113 height 12
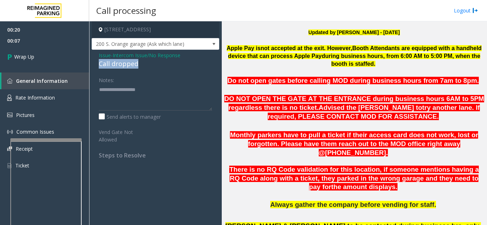
drag, startPoint x: 98, startPoint y: 64, endPoint x: 145, endPoint y: 63, distance: 46.7
click at [145, 63] on div "Issue - Intercom Issue/No Response Call dropped Notes: Send alerts to manager V…" at bounding box center [156, 108] width 128 height 116
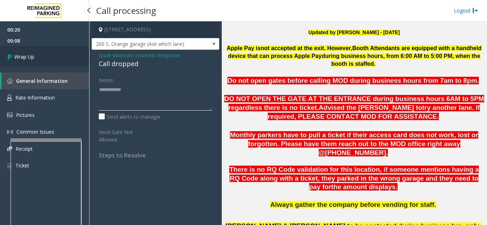
type textarea "**********"
click at [29, 54] on span "Wrap Up" at bounding box center [24, 56] width 20 height 7
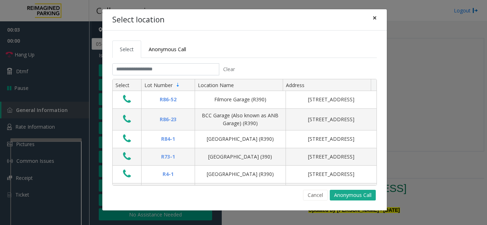
click at [377, 14] on button "×" at bounding box center [374, 17] width 14 height 17
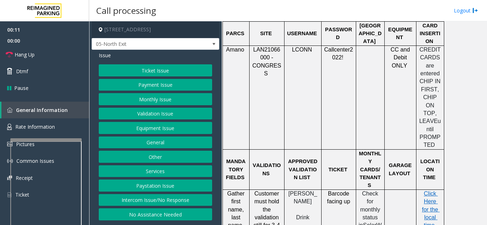
scroll to position [606, 0]
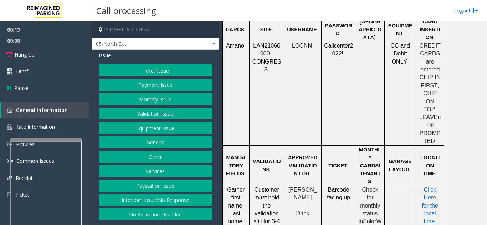
click at [156, 86] on button "Payment Issue" at bounding box center [155, 85] width 113 height 12
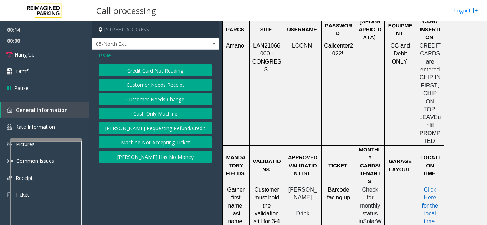
click at [161, 72] on button "Credit Card Not Reading" at bounding box center [155, 70] width 113 height 12
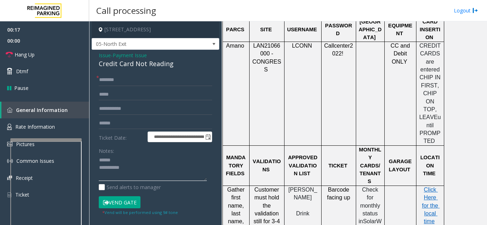
click at [134, 161] on textarea at bounding box center [153, 168] width 108 height 27
click at [136, 155] on textarea at bounding box center [153, 168] width 108 height 27
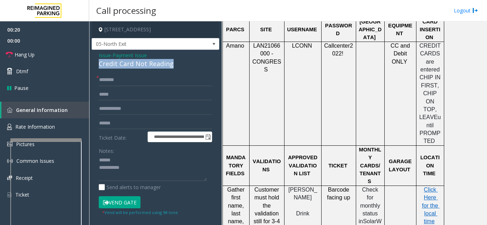
drag, startPoint x: 97, startPoint y: 64, endPoint x: 183, endPoint y: 64, distance: 85.5
click at [183, 64] on div "**********" at bounding box center [156, 175] width 128 height 251
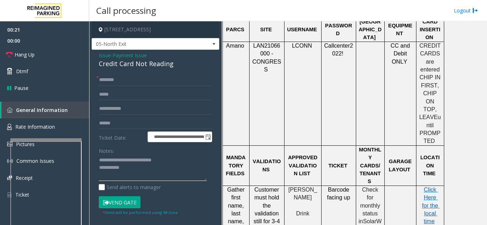
click at [169, 167] on textarea at bounding box center [153, 168] width 108 height 27
type textarea "**********"
click at [128, 120] on input "text" at bounding box center [155, 124] width 113 height 12
type input "******"
click at [106, 82] on input "text" at bounding box center [155, 80] width 113 height 12
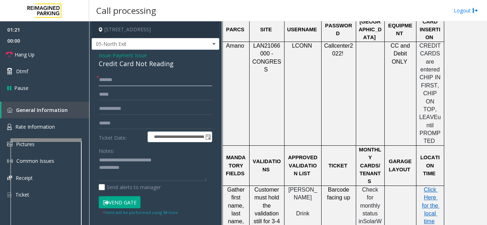
type input "*****"
click at [134, 201] on button "Vend Gate" at bounding box center [120, 203] width 42 height 12
click at [139, 169] on textarea at bounding box center [153, 168] width 108 height 27
type textarea "**********"
click at [178, 150] on div "Notes:" at bounding box center [155, 163] width 113 height 37
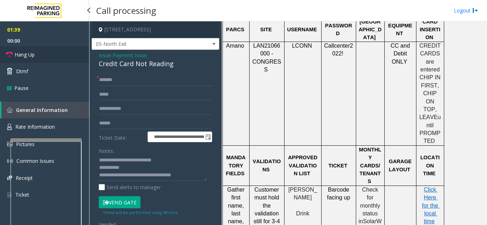
click at [51, 50] on link "Hang Up" at bounding box center [44, 54] width 89 height 17
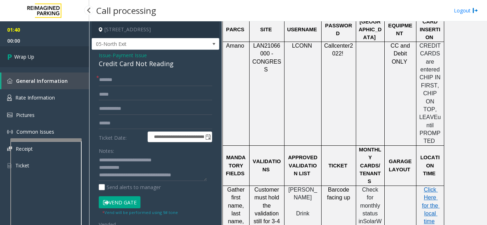
click at [53, 57] on link "Wrap Up" at bounding box center [44, 56] width 89 height 21
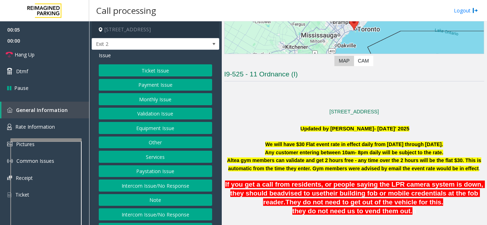
scroll to position [142, 0]
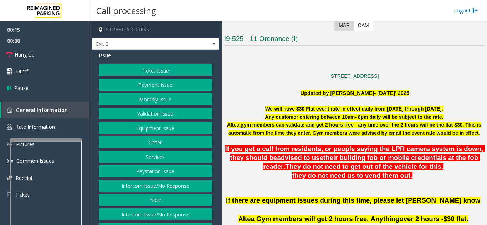
click at [179, 186] on button "Intercom Issue/No Response" at bounding box center [155, 186] width 113 height 12
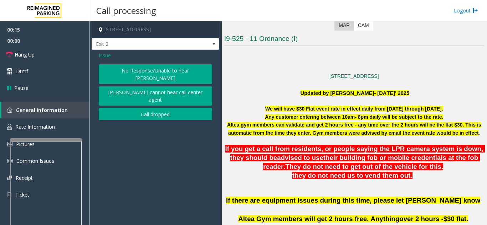
click at [148, 68] on button "No Response/Unable to hear [PERSON_NAME]" at bounding box center [155, 74] width 113 height 20
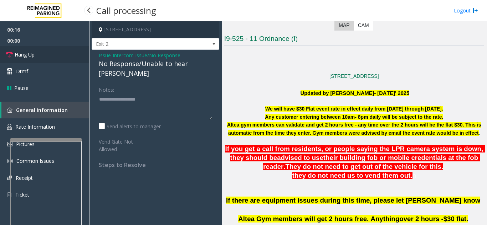
click at [77, 56] on link "Hang Up" at bounding box center [44, 54] width 89 height 17
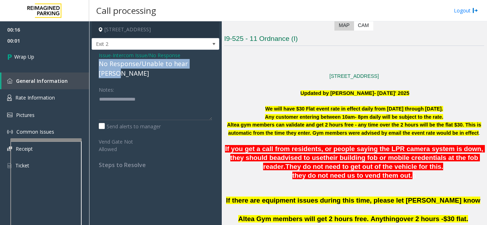
drag, startPoint x: 97, startPoint y: 63, endPoint x: 211, endPoint y: 64, distance: 114.0
click at [211, 64] on div "Issue - Intercom Issue/No Response No Response/Unable to hear [PERSON_NAME] Not…" at bounding box center [156, 113] width 128 height 126
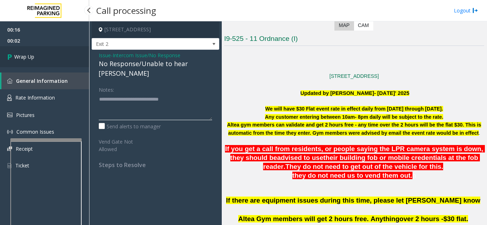
type textarea "**********"
click at [37, 58] on link "Wrap Up" at bounding box center [44, 56] width 89 height 21
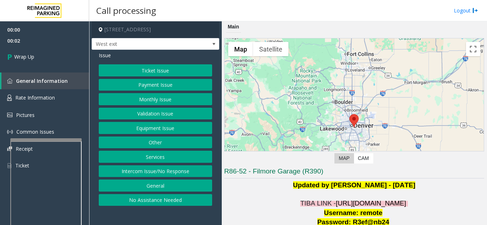
click at [148, 169] on button "Intercom Issue/No Response" at bounding box center [155, 172] width 113 height 12
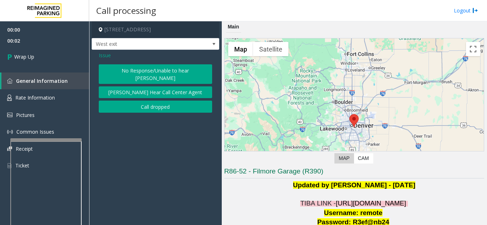
click at [128, 101] on button "Call dropped" at bounding box center [155, 107] width 113 height 12
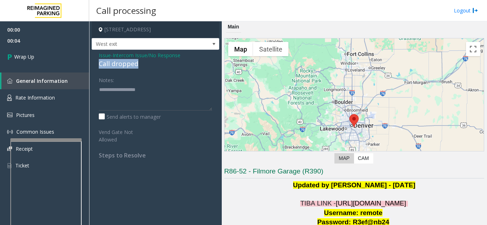
drag, startPoint x: 96, startPoint y: 62, endPoint x: 142, endPoint y: 60, distance: 46.0
click at [142, 60] on div "Issue - Intercom Issue/No Response Call dropped Notes: Send alerts to manager V…" at bounding box center [156, 108] width 128 height 116
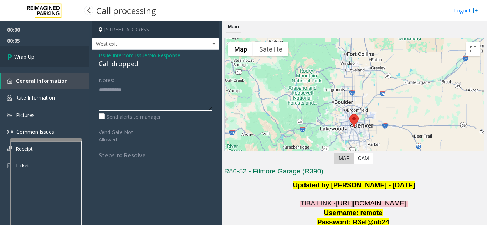
type textarea "**********"
click at [44, 50] on link "Wrap Up" at bounding box center [44, 56] width 89 height 21
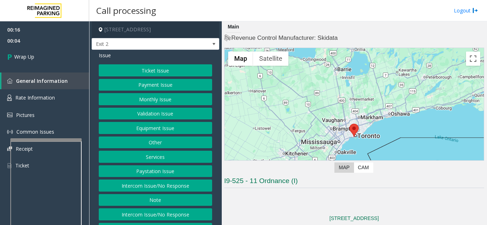
click at [162, 188] on button "Intercom Issue/No Response" at bounding box center [155, 186] width 113 height 12
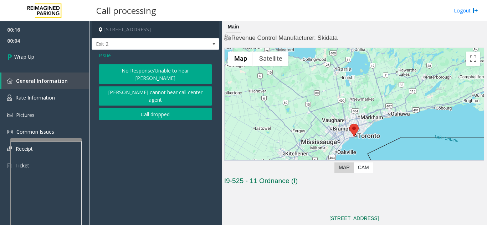
click at [140, 108] on button "Call dropped" at bounding box center [155, 114] width 113 height 12
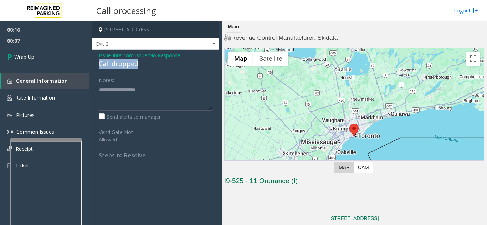
drag, startPoint x: 145, startPoint y: 62, endPoint x: 95, endPoint y: 67, distance: 50.5
click at [95, 67] on div "Issue - Intercom Issue/No Response Call dropped Notes: Send alerts to manager V…" at bounding box center [156, 108] width 128 height 116
type textarea "**********"
click at [177, 81] on div "Notes:" at bounding box center [155, 92] width 113 height 37
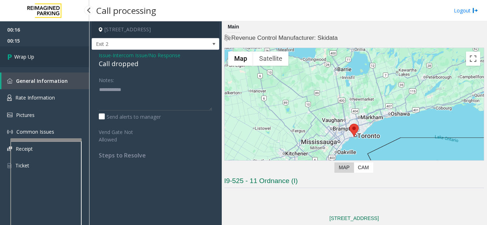
click at [79, 64] on link "Wrap Up" at bounding box center [44, 56] width 89 height 21
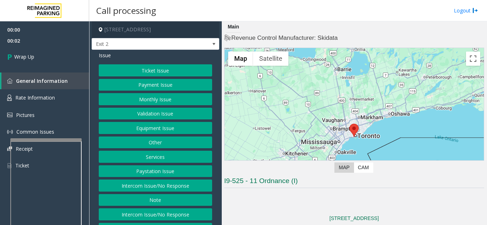
click at [145, 192] on div "Ticket Issue Payment Issue Monthly Issue Validation Issue Equipment Issue Other…" at bounding box center [155, 156] width 113 height 185
click at [139, 183] on button "Intercom Issue/No Response" at bounding box center [155, 186] width 113 height 12
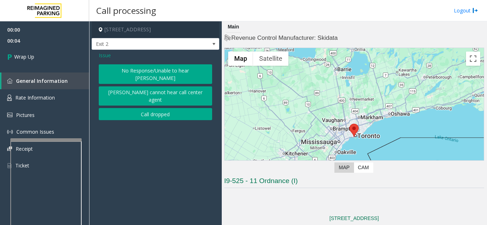
click at [149, 108] on button "Call dropped" at bounding box center [155, 114] width 113 height 12
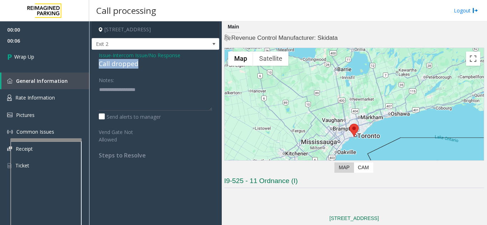
drag, startPoint x: 98, startPoint y: 63, endPoint x: 144, endPoint y: 64, distance: 46.0
click at [144, 64] on div "Issue - Intercom Issue/No Response Call dropped Notes: Send alerts to manager V…" at bounding box center [156, 108] width 128 height 116
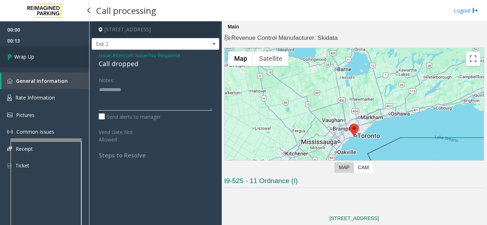
type textarea "**********"
click at [53, 62] on link "Wrap Up" at bounding box center [44, 56] width 89 height 21
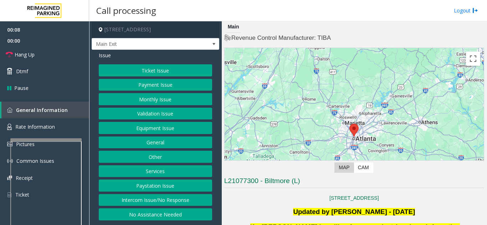
scroll to position [178, 0]
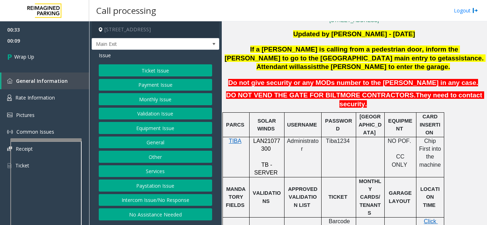
click at [139, 134] on button "Equipment Issue" at bounding box center [155, 128] width 113 height 12
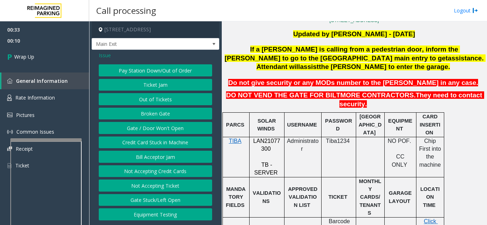
click at [139, 134] on button "Gate / Door Won't Open" at bounding box center [155, 128] width 113 height 12
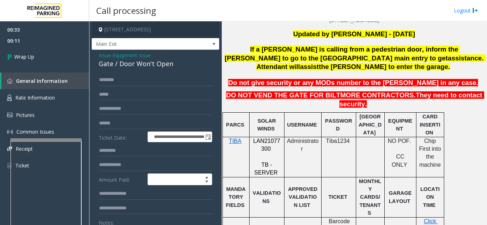
scroll to position [36, 0]
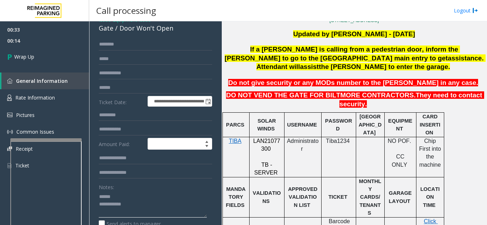
click at [133, 200] on textarea at bounding box center [153, 204] width 108 height 27
drag, startPoint x: 117, startPoint y: 35, endPoint x: 169, endPoint y: 41, distance: 52.0
click at [169, 41] on div "**********" at bounding box center [156, 198] width 128 height 368
click at [152, 211] on textarea at bounding box center [153, 204] width 108 height 27
click at [150, 217] on textarea at bounding box center [153, 204] width 108 height 27
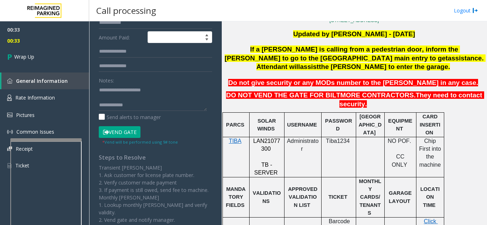
scroll to position [7, 0]
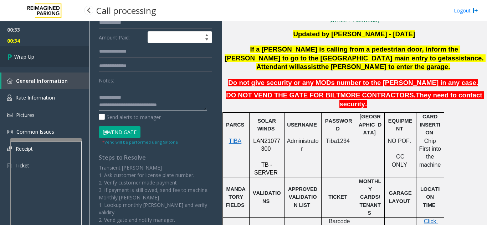
type textarea "**********"
click at [54, 65] on link "Wrap Up" at bounding box center [44, 56] width 89 height 21
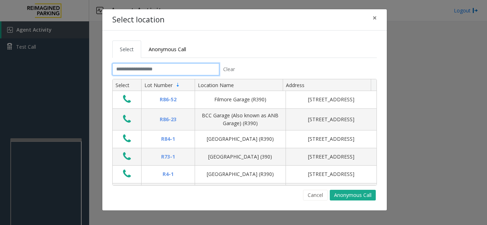
click at [177, 69] on input "text" at bounding box center [165, 69] width 107 height 12
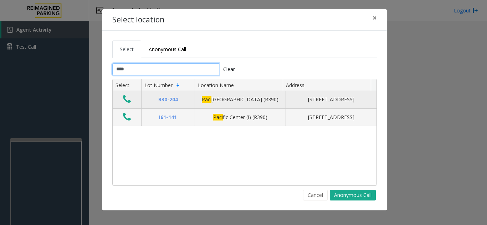
type input "****"
click at [130, 103] on icon "Data table" at bounding box center [127, 99] width 8 height 10
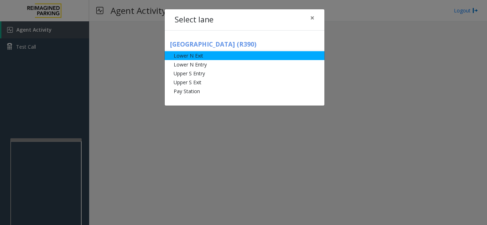
click at [205, 57] on li "Lower N Exit" at bounding box center [245, 55] width 160 height 9
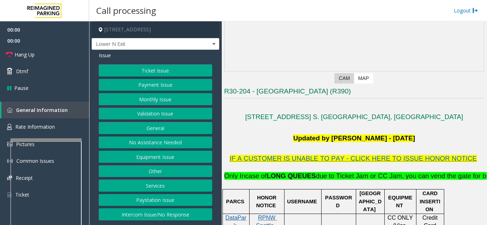
scroll to position [142, 0]
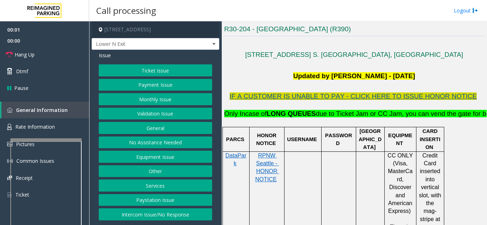
click at [369, 99] on span "IF A CUSTOMER IS UNABLE TO PAY - CLICK HERE TO ISSUE HONOR NOTICE" at bounding box center [352, 96] width 247 height 7
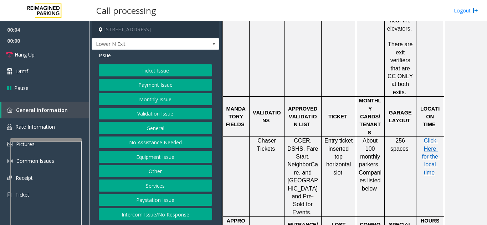
scroll to position [427, 0]
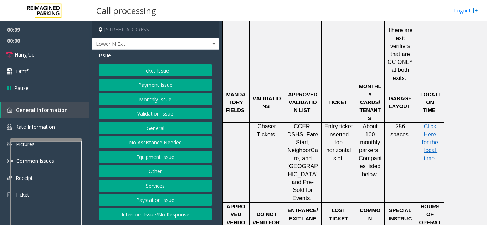
click at [151, 73] on button "Ticket Issue" at bounding box center [155, 70] width 113 height 12
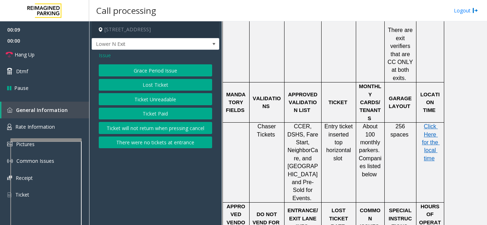
click at [152, 96] on button "Ticket Unreadable" at bounding box center [155, 99] width 113 height 12
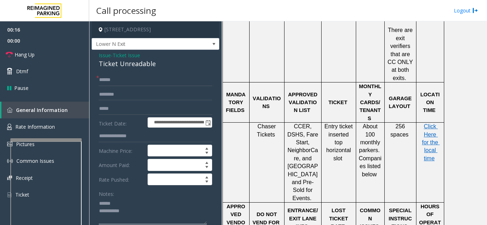
click at [113, 203] on textarea at bounding box center [153, 211] width 108 height 27
drag, startPoint x: 94, startPoint y: 66, endPoint x: 160, endPoint y: 63, distance: 66.7
click at [156, 208] on textarea at bounding box center [153, 211] width 108 height 27
type textarea "**********"
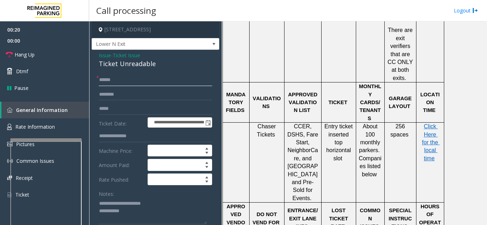
click at [126, 83] on input "text" at bounding box center [155, 80] width 113 height 12
click at [67, 133] on link "Rate Information" at bounding box center [44, 127] width 89 height 17
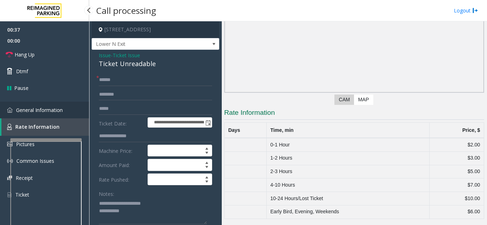
click at [48, 105] on link "General Information" at bounding box center [44, 110] width 89 height 17
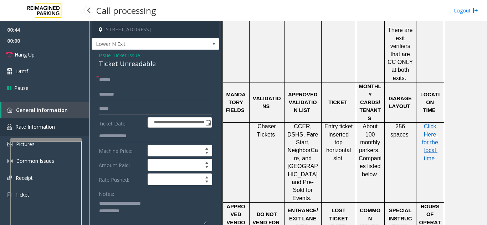
click at [38, 126] on span "Rate Information" at bounding box center [35, 127] width 40 height 7
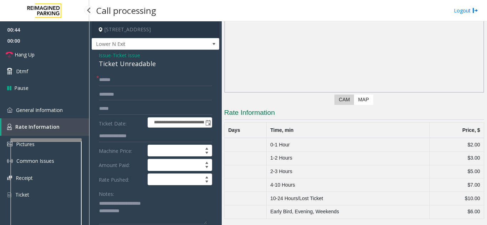
scroll to position [59, 0]
click at [41, 113] on span "General Information" at bounding box center [39, 110] width 47 height 7
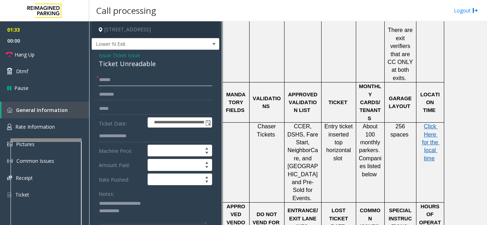
click at [154, 81] on input "text" at bounding box center [155, 80] width 113 height 12
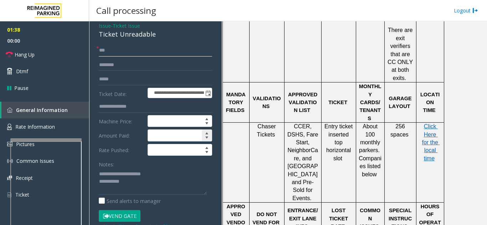
scroll to position [71, 0]
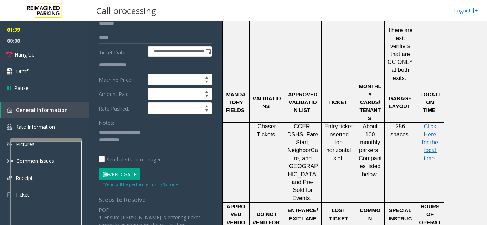
type input "**"
click at [159, 140] on textarea at bounding box center [153, 140] width 108 height 27
click at [36, 59] on link "Hang Up" at bounding box center [44, 54] width 89 height 17
click at [146, 147] on textarea at bounding box center [153, 140] width 108 height 27
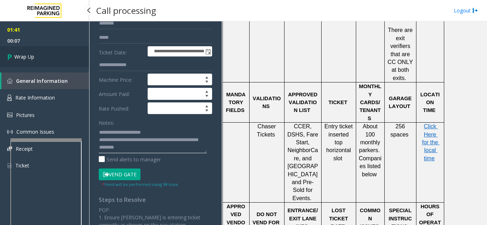
type textarea "**********"
click at [71, 53] on link "Wrap Up" at bounding box center [44, 56] width 89 height 21
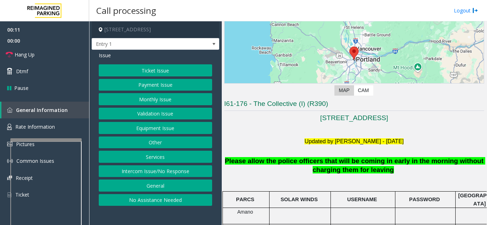
scroll to position [142, 0]
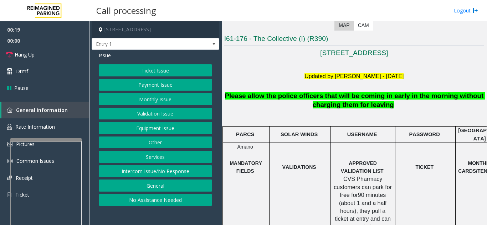
click at [161, 100] on button "Monthly Issue" at bounding box center [155, 99] width 113 height 12
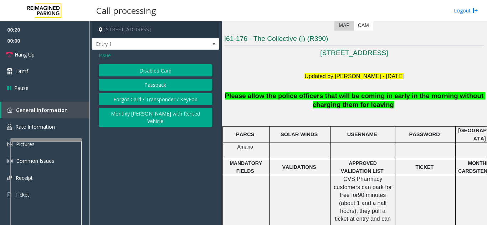
click at [152, 70] on button "Disabled Card" at bounding box center [155, 70] width 113 height 12
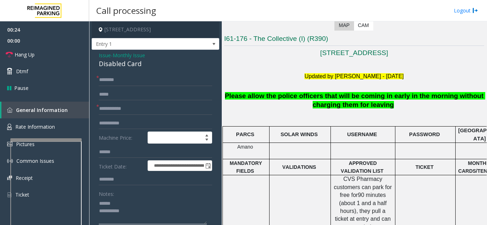
click at [120, 206] on textarea at bounding box center [153, 211] width 108 height 27
drag, startPoint x: 98, startPoint y: 64, endPoint x: 148, endPoint y: 65, distance: 50.2
type textarea "**********"
click at [124, 110] on input "text" at bounding box center [155, 109] width 113 height 12
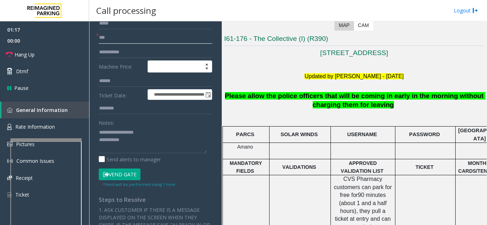
type input "***"
click at [124, 175] on button "Vend Gate" at bounding box center [120, 175] width 42 height 12
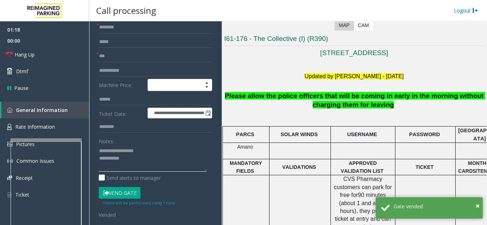
click at [147, 163] on textarea at bounding box center [153, 158] width 108 height 27
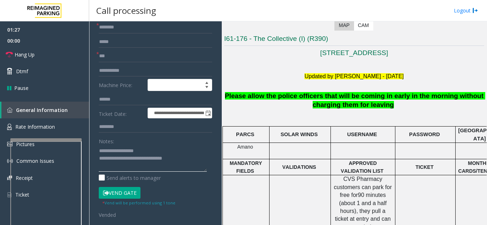
type textarea "**********"
click at [151, 142] on div "Notes:" at bounding box center [155, 153] width 113 height 37
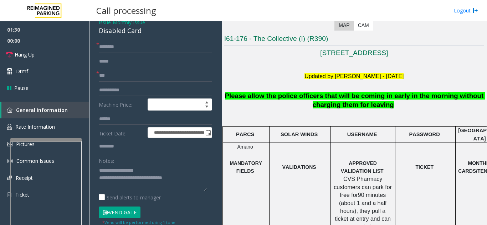
scroll to position [17, 0]
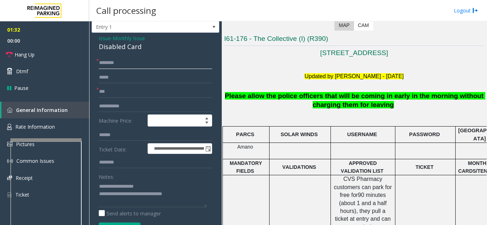
click at [133, 64] on input "text" at bounding box center [155, 63] width 113 height 12
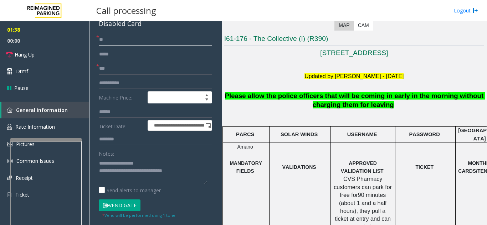
scroll to position [53, 0]
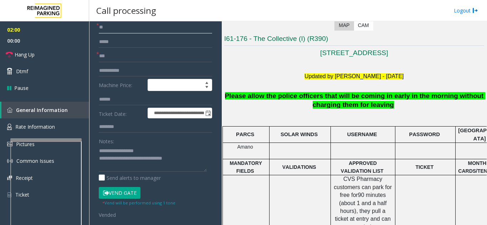
type input "*"
click at [191, 159] on textarea at bounding box center [153, 158] width 108 height 27
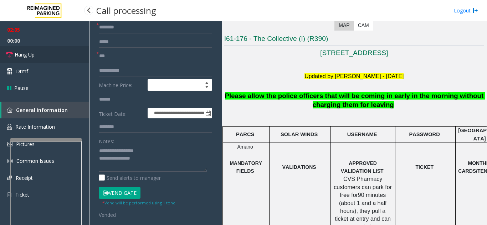
click at [42, 57] on link "Hang Up" at bounding box center [44, 54] width 89 height 17
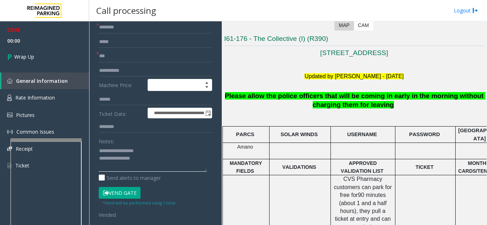
click at [146, 159] on textarea at bounding box center [153, 158] width 108 height 27
click at [168, 151] on textarea at bounding box center [153, 158] width 108 height 27
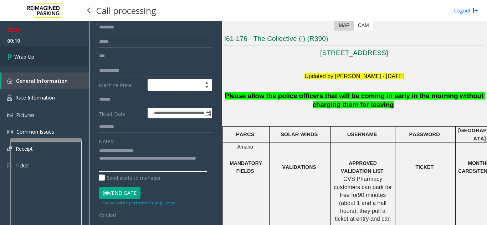
type textarea "**********"
click at [50, 62] on link "Wrap Up" at bounding box center [44, 56] width 89 height 21
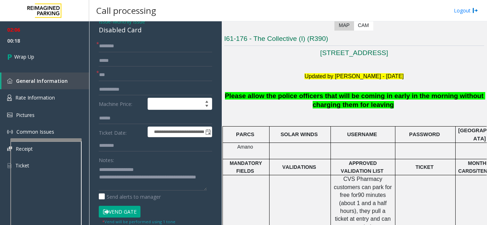
scroll to position [17, 0]
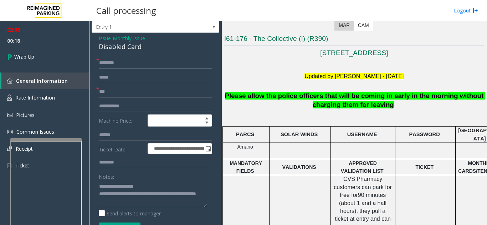
click at [136, 67] on input "text" at bounding box center [155, 63] width 113 height 12
type input "**"
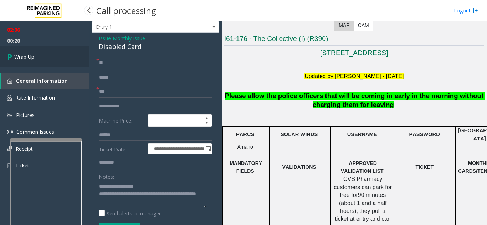
click at [53, 63] on link "Wrap Up" at bounding box center [44, 56] width 89 height 21
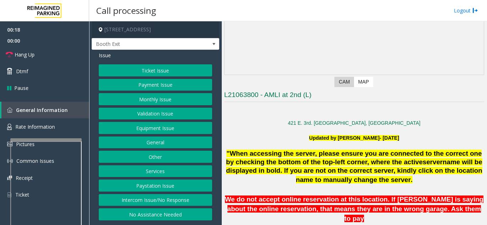
scroll to position [107, 0]
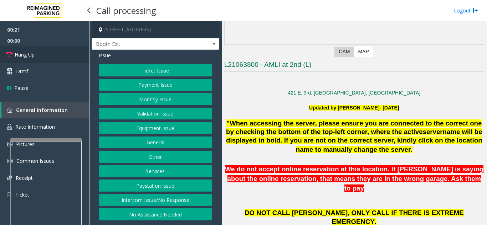
click at [50, 53] on link "Hang Up" at bounding box center [44, 54] width 89 height 17
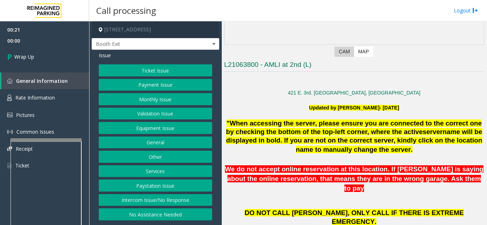
click at [171, 199] on button "Intercom Issue/No Response" at bounding box center [155, 200] width 113 height 12
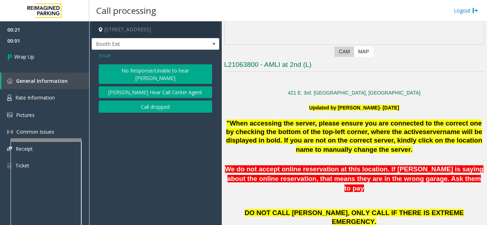
click at [159, 68] on button "No Response/Unable to hear [PERSON_NAME]" at bounding box center [155, 74] width 113 height 20
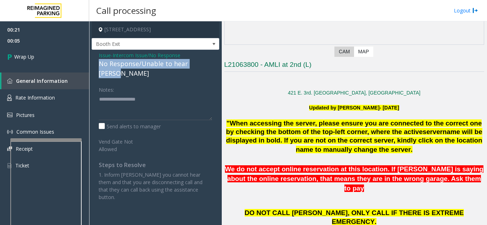
drag, startPoint x: 98, startPoint y: 63, endPoint x: 208, endPoint y: 64, distance: 110.1
click at [208, 64] on div "Issue - Intercom Issue/No Response No Response/Unable to hear [PERSON_NAME] Not…" at bounding box center [156, 129] width 128 height 159
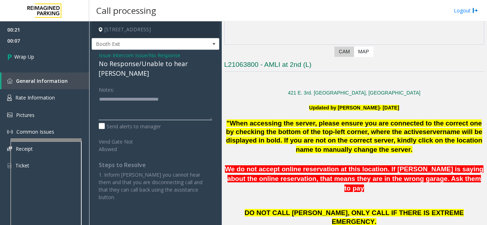
type textarea "**********"
click at [190, 84] on div "Notes:" at bounding box center [155, 102] width 113 height 37
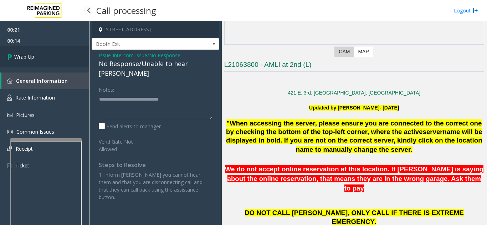
click at [48, 57] on link "Wrap Up" at bounding box center [44, 56] width 89 height 21
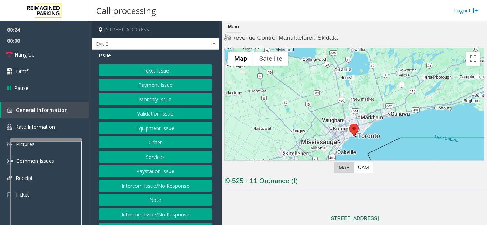
click at [171, 131] on button "Equipment Issue" at bounding box center [155, 128] width 113 height 12
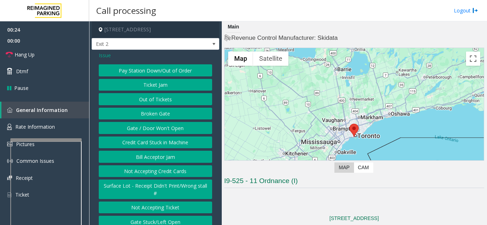
click at [171, 131] on button "Gate / Door Won't Open" at bounding box center [155, 128] width 113 height 12
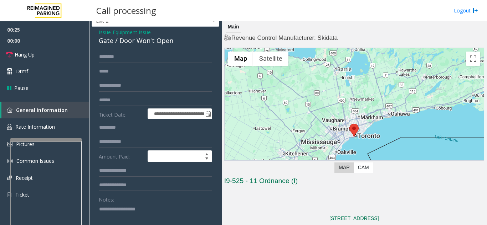
scroll to position [36, 0]
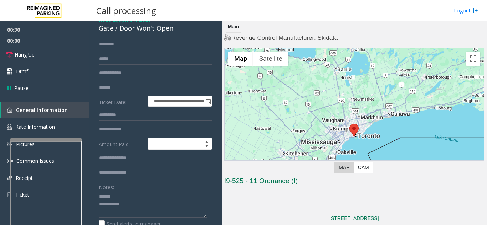
click at [128, 86] on input "text" at bounding box center [155, 88] width 113 height 12
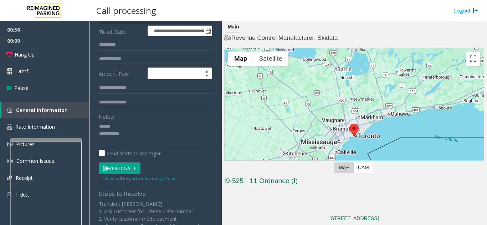
scroll to position [107, 0]
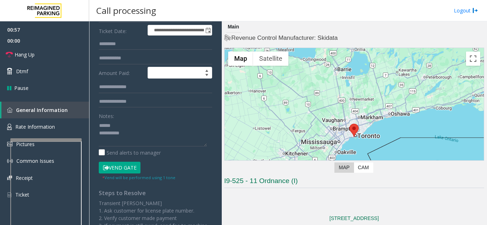
click at [127, 165] on button "Vend Gate" at bounding box center [120, 168] width 42 height 12
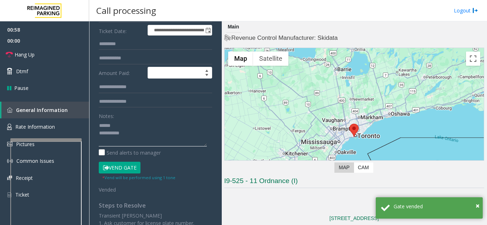
click at [145, 127] on textarea at bounding box center [153, 133] width 108 height 27
click at [27, 55] on span "Hang Up" at bounding box center [25, 54] width 20 height 7
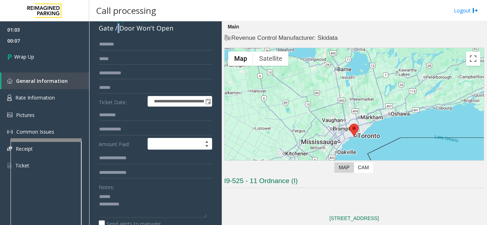
scroll to position [29, 0]
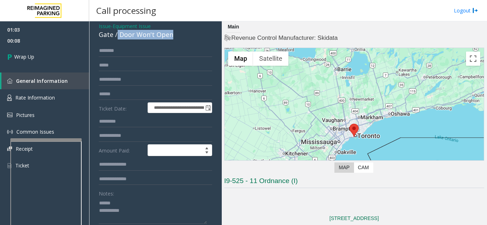
drag, startPoint x: 117, startPoint y: 27, endPoint x: 183, endPoint y: 43, distance: 68.2
click at [183, 43] on div "**********" at bounding box center [156, 207] width 128 height 373
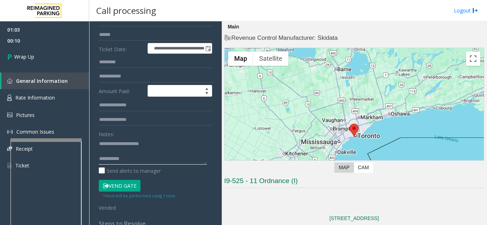
scroll to position [100, 0]
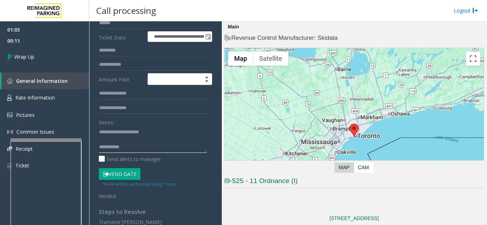
click at [151, 146] on textarea at bounding box center [153, 139] width 108 height 27
drag, startPoint x: 114, startPoint y: 134, endPoint x: 155, endPoint y: 134, distance: 41.7
click at [155, 134] on textarea at bounding box center [153, 139] width 108 height 27
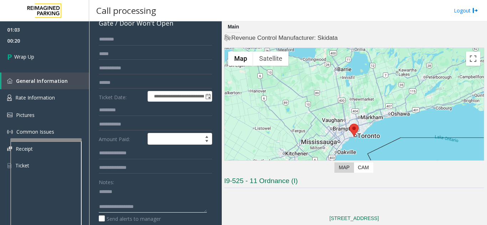
scroll to position [0, 0]
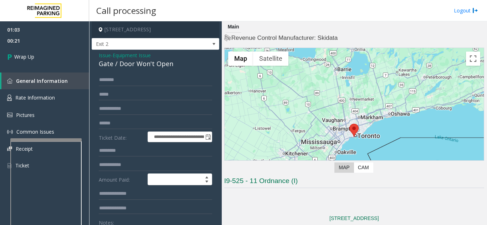
type textarea "**********"
click at [105, 55] on span "Issue" at bounding box center [105, 55] width 12 height 7
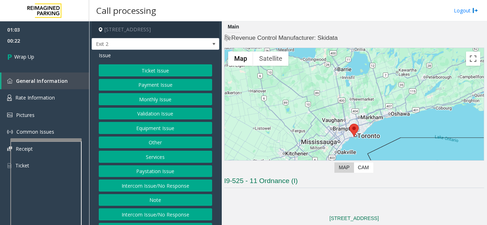
click at [157, 142] on button "Other" at bounding box center [155, 143] width 113 height 12
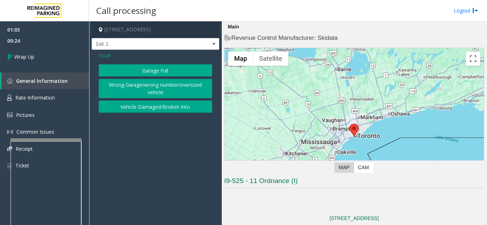
click at [152, 68] on button "Garage Full" at bounding box center [155, 70] width 113 height 12
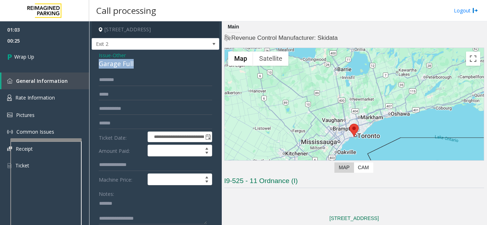
drag, startPoint x: 97, startPoint y: 63, endPoint x: 137, endPoint y: 66, distance: 40.0
click at [137, 66] on div "**********" at bounding box center [156, 189] width 128 height 278
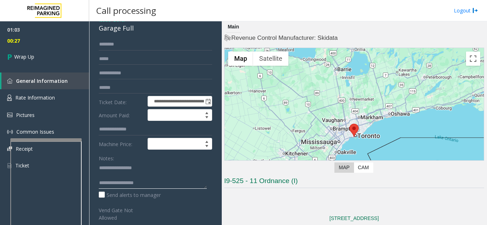
click at [159, 181] on textarea at bounding box center [153, 175] width 108 height 27
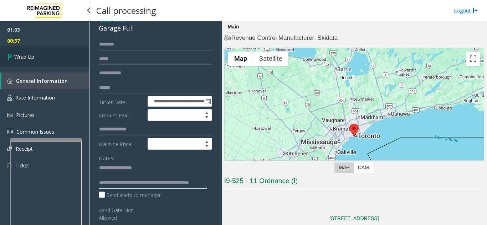
type textarea "**********"
click at [30, 59] on span "Wrap Up" at bounding box center [24, 56] width 20 height 7
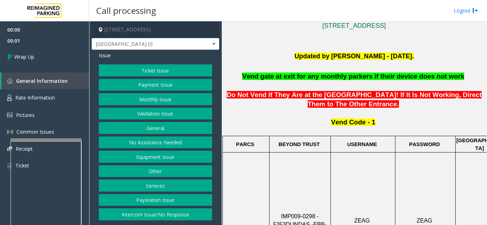
scroll to position [178, 0]
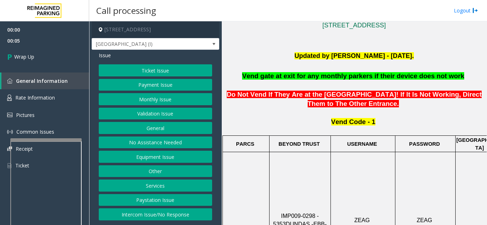
click at [171, 218] on button "Intercom Issue/No Response" at bounding box center [155, 215] width 113 height 12
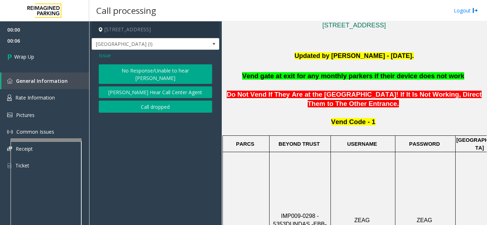
click at [144, 101] on button "Call dropped" at bounding box center [155, 107] width 113 height 12
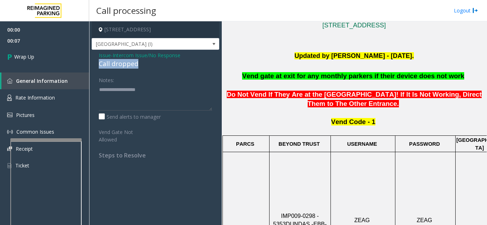
drag, startPoint x: 98, startPoint y: 64, endPoint x: 142, endPoint y: 66, distance: 44.5
click at [142, 66] on div "Issue - Intercom Issue/No Response Call dropped Notes: Send alerts to manager V…" at bounding box center [156, 108] width 128 height 116
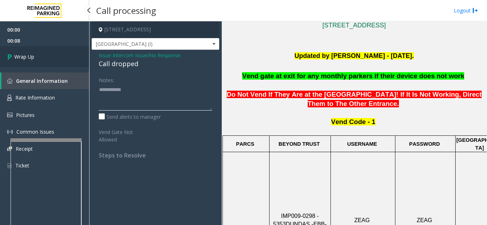
type textarea "**********"
click at [61, 61] on link "Wrap Up" at bounding box center [44, 56] width 89 height 21
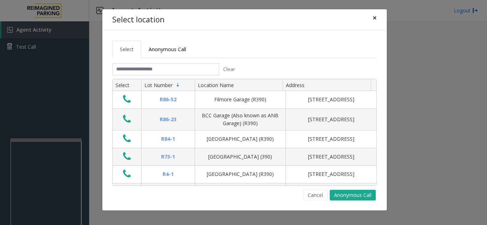
click at [376, 19] on span "×" at bounding box center [374, 18] width 4 height 10
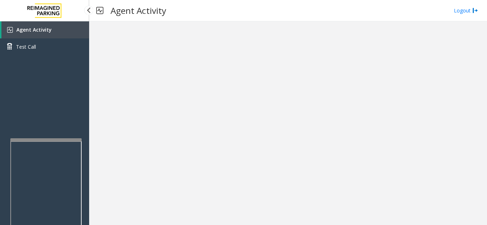
click at [73, 33] on link "Agent Activity" at bounding box center [45, 29] width 88 height 17
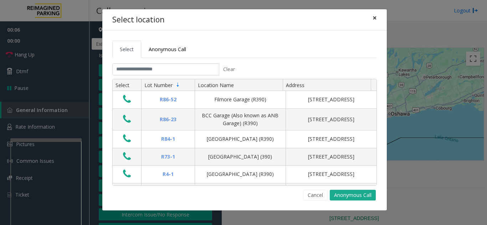
click at [377, 18] on button "×" at bounding box center [374, 17] width 14 height 17
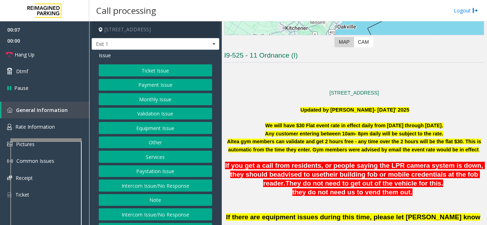
scroll to position [178, 0]
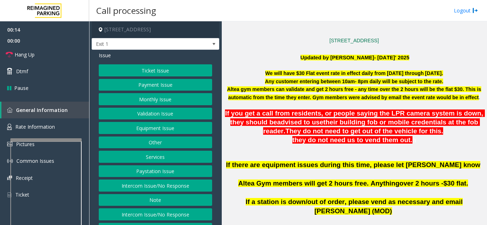
click at [154, 143] on button "Other" at bounding box center [155, 143] width 113 height 12
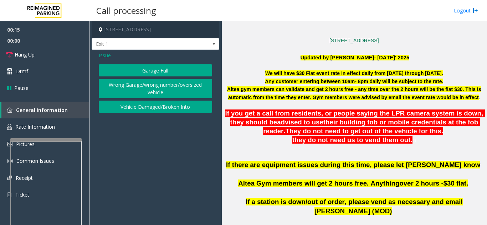
click at [150, 71] on button "Garage Full" at bounding box center [155, 70] width 113 height 12
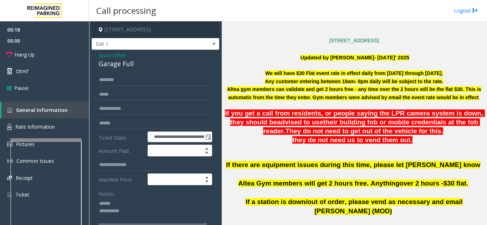
click at [125, 207] on textarea at bounding box center [153, 211] width 108 height 27
drag, startPoint x: 95, startPoint y: 63, endPoint x: 150, endPoint y: 66, distance: 54.2
click at [150, 66] on div "**********" at bounding box center [156, 189] width 128 height 278
type textarea "**********"
click at [114, 124] on input "text" at bounding box center [155, 124] width 113 height 12
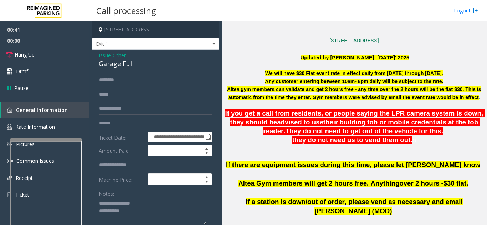
type input "******"
click at [114, 77] on input "text" at bounding box center [155, 80] width 113 height 12
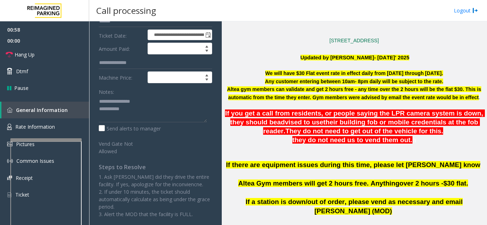
scroll to position [0, 0]
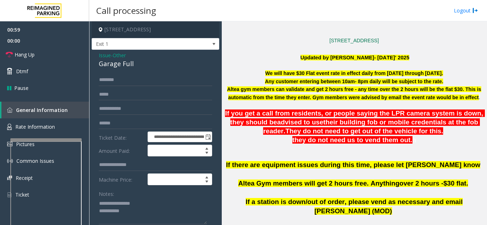
click at [105, 52] on span "Issue" at bounding box center [105, 55] width 12 height 7
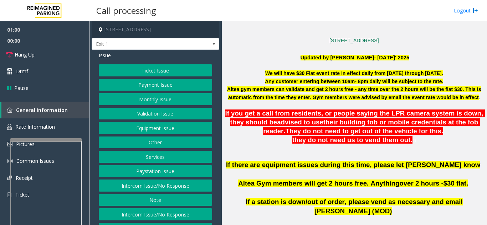
click at [153, 71] on button "Ticket Issue" at bounding box center [155, 70] width 113 height 12
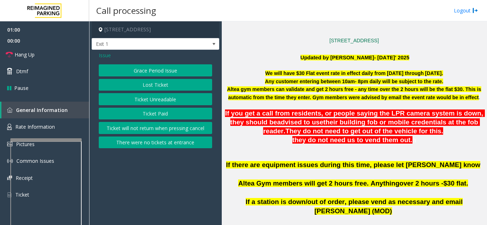
click at [151, 100] on button "Ticket Unreadable" at bounding box center [155, 99] width 113 height 12
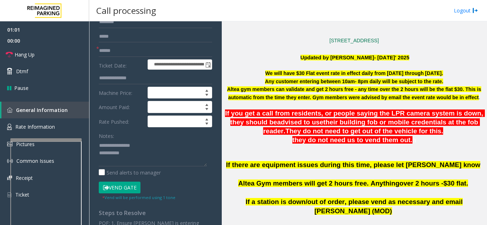
scroll to position [71, 0]
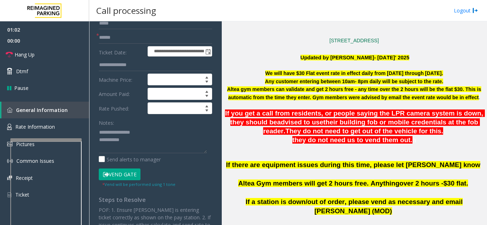
click at [128, 179] on button "Vend Gate" at bounding box center [120, 175] width 42 height 12
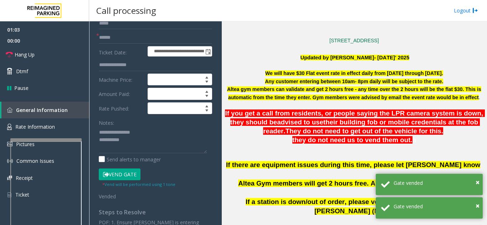
scroll to position [0, 0]
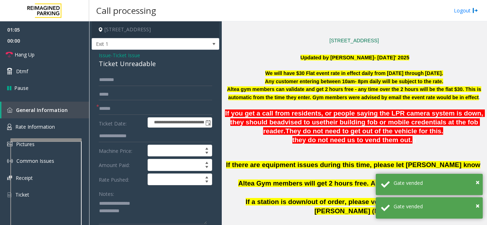
click at [104, 56] on span "Issue" at bounding box center [105, 55] width 12 height 7
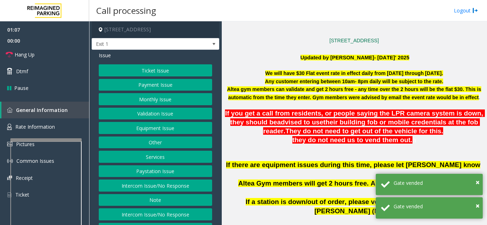
click at [155, 149] on button "Other" at bounding box center [155, 143] width 113 height 12
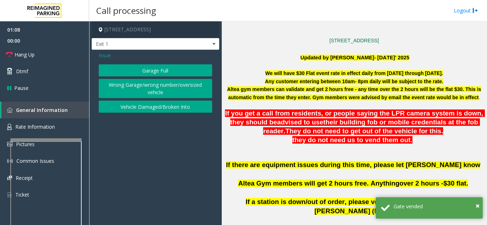
click at [154, 69] on button "Garage Full" at bounding box center [155, 70] width 113 height 12
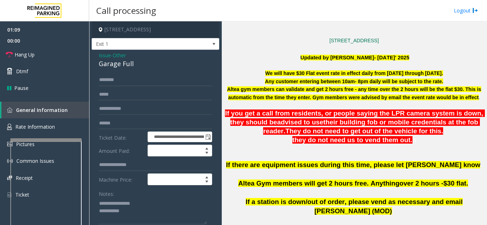
scroll to position [36, 0]
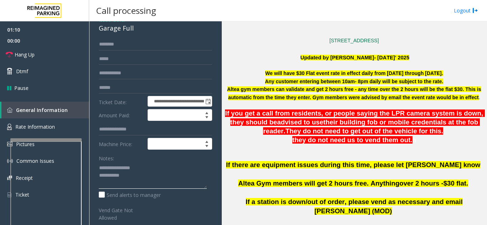
click at [154, 179] on textarea at bounding box center [153, 175] width 108 height 27
click at [40, 54] on link "Hang Up" at bounding box center [44, 54] width 89 height 17
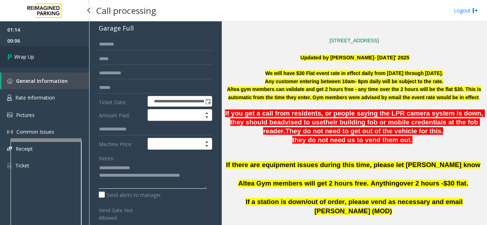
type textarea "**********"
click at [43, 62] on link "Wrap Up" at bounding box center [44, 56] width 89 height 21
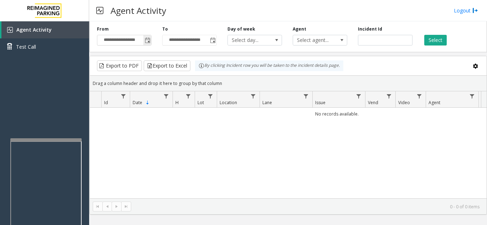
click at [149, 44] on span "Toggle popup" at bounding box center [147, 40] width 8 height 11
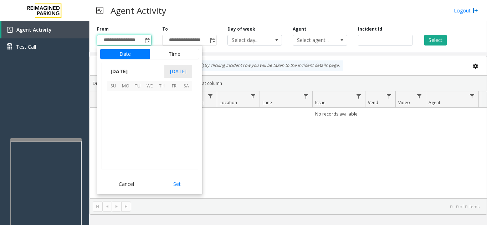
scroll to position [127756, 0]
click at [185, 133] on span "23" at bounding box center [186, 134] width 12 height 12
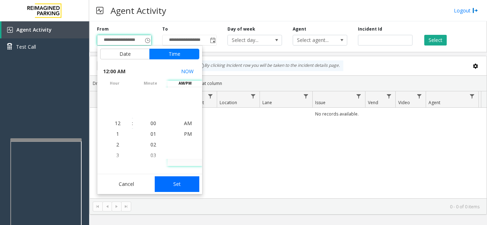
click at [189, 180] on button "Set" at bounding box center [177, 185] width 45 height 16
type input "**********"
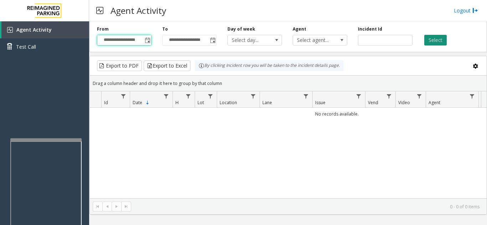
click at [432, 43] on button "Select" at bounding box center [435, 40] width 22 height 11
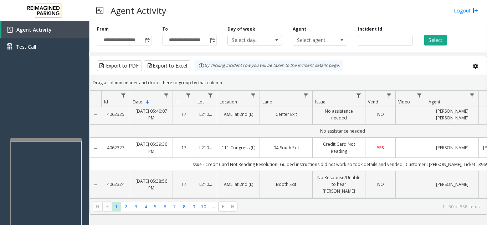
scroll to position [0, 0]
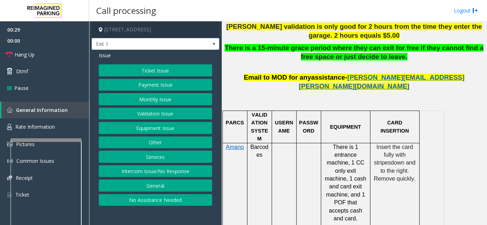
scroll to position [392, 0]
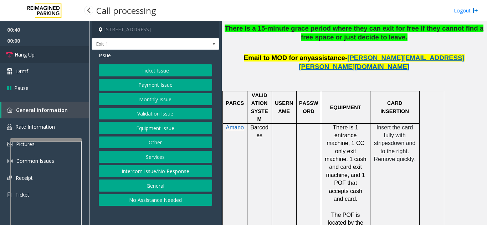
click at [21, 57] on span "Hang Up" at bounding box center [25, 54] width 20 height 7
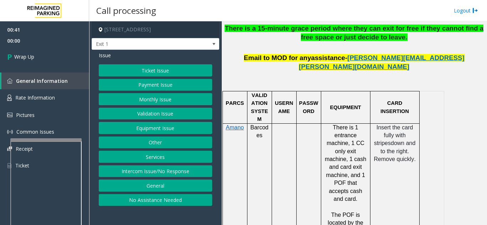
click at [146, 202] on button "No Assistance Needed" at bounding box center [155, 200] width 113 height 12
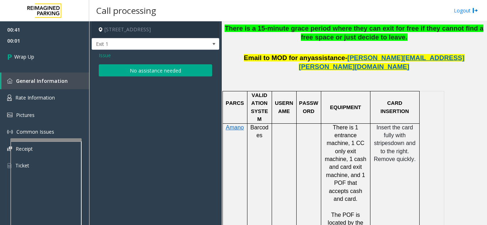
click at [136, 72] on button "No assistance needed" at bounding box center [155, 70] width 113 height 12
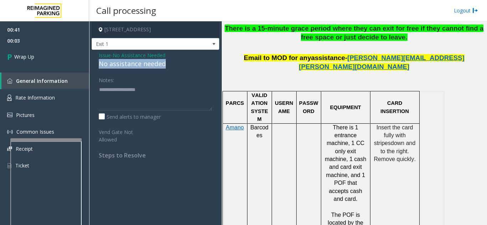
drag, startPoint x: 102, startPoint y: 64, endPoint x: 172, endPoint y: 65, distance: 69.8
click at [172, 65] on div "Issue - No Assistance Needed No assistance needed Notes: Send alerts to manager…" at bounding box center [156, 108] width 128 height 116
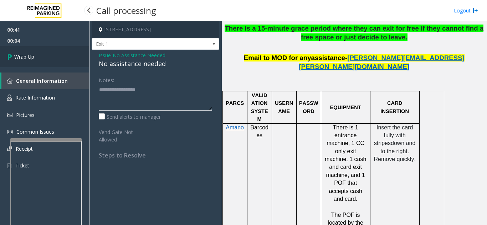
type textarea "**********"
click at [71, 62] on link "Wrap Up" at bounding box center [44, 56] width 89 height 21
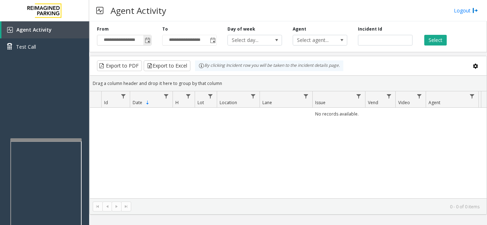
click at [147, 41] on span "Toggle popup" at bounding box center [148, 41] width 6 height 6
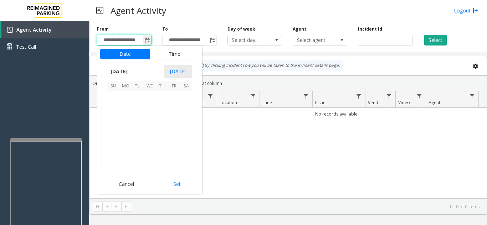
scroll to position [127756, 0]
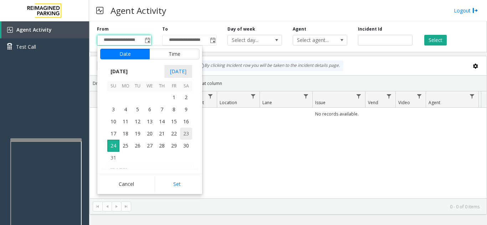
click at [184, 137] on span "23" at bounding box center [186, 134] width 12 height 12
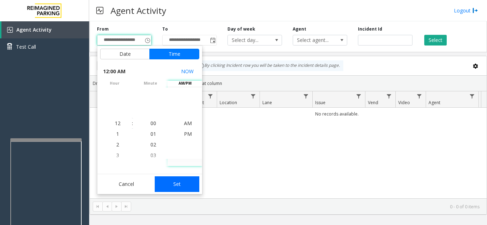
click at [179, 183] on button "Set" at bounding box center [177, 185] width 45 height 16
type input "**********"
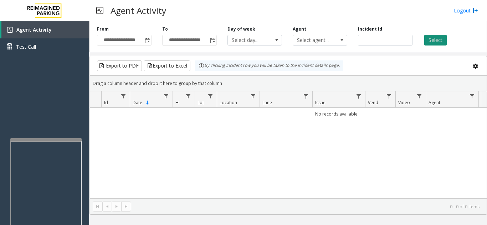
click at [438, 41] on button "Select" at bounding box center [435, 40] width 22 height 11
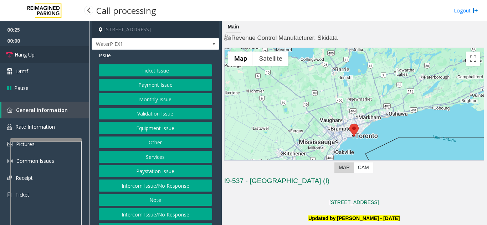
click at [54, 50] on link "Hang Up" at bounding box center [44, 54] width 89 height 17
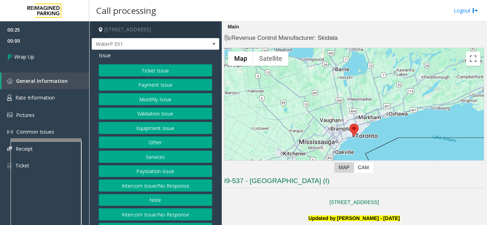
click at [150, 187] on button "Intercom Issue/No Response" at bounding box center [155, 186] width 113 height 12
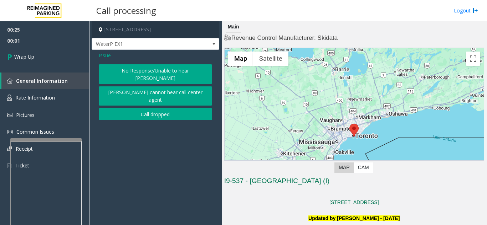
click at [154, 72] on button "No Response/Unable to hear [PERSON_NAME]" at bounding box center [155, 74] width 113 height 20
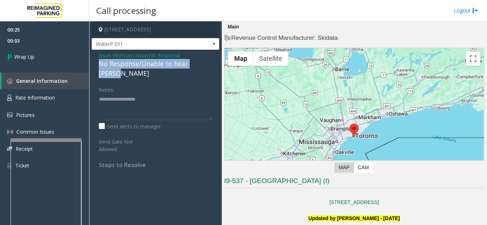
drag, startPoint x: 95, startPoint y: 65, endPoint x: 211, endPoint y: 68, distance: 115.4
click at [211, 68] on div "Issue - Intercom Issue/No Response No Response/Unable to hear [PERSON_NAME] Not…" at bounding box center [156, 113] width 128 height 126
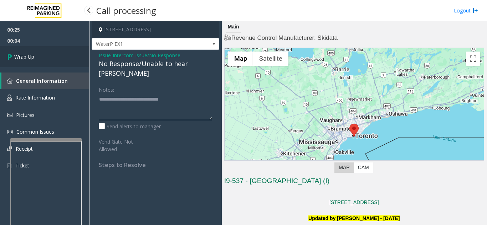
type textarea "**********"
click at [19, 53] on span "Wrap Up" at bounding box center [24, 56] width 20 height 7
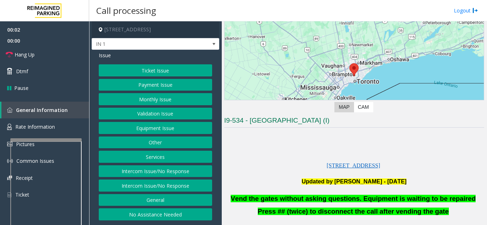
scroll to position [142, 0]
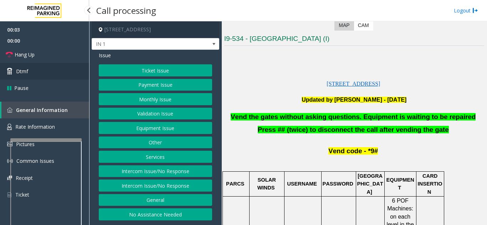
click at [30, 72] on link "Dtmf" at bounding box center [44, 71] width 89 height 17
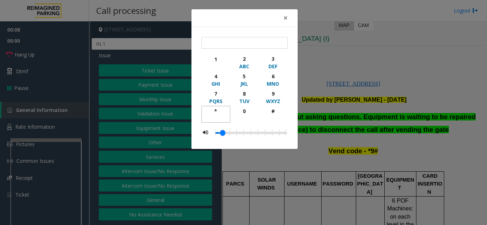
click at [218, 114] on div "*" at bounding box center [216, 111] width 20 height 7
click at [270, 94] on div "9" at bounding box center [273, 93] width 20 height 7
click at [270, 108] on div "#" at bounding box center [273, 111] width 20 height 7
type input "***"
click at [283, 20] on span "×" at bounding box center [285, 18] width 4 height 10
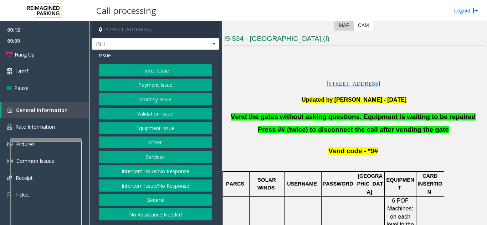
click at [151, 173] on button "Intercom Issue/No Response" at bounding box center [155, 172] width 113 height 12
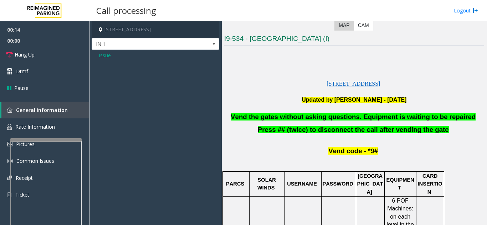
click at [105, 58] on span "Issue" at bounding box center [105, 55] width 12 height 7
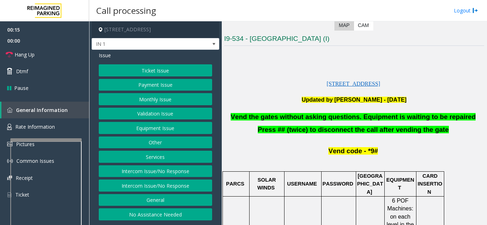
click at [140, 190] on button "Intercom Issue/No Response" at bounding box center [155, 186] width 113 height 12
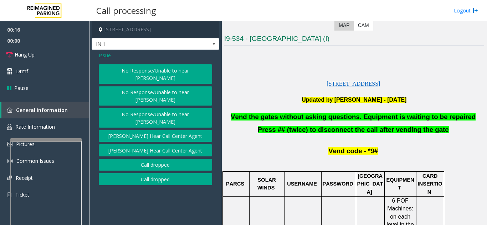
click at [143, 71] on button "No Response/Unable to hear [PERSON_NAME]" at bounding box center [155, 74] width 113 height 20
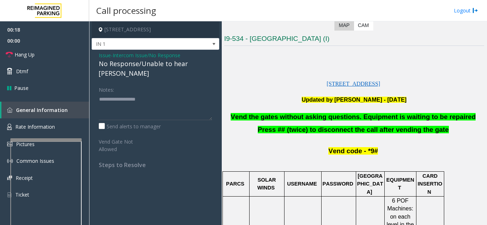
click at [103, 56] on span "Issue" at bounding box center [105, 55] width 12 height 7
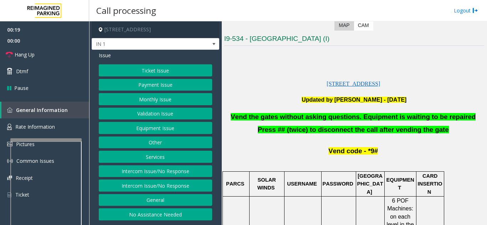
click at [153, 126] on button "Equipment Issue" at bounding box center [155, 128] width 113 height 12
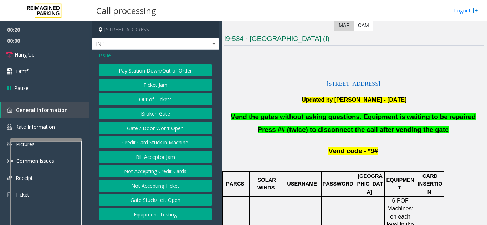
click at [153, 126] on button "Gate / Door Won't Open" at bounding box center [155, 128] width 113 height 12
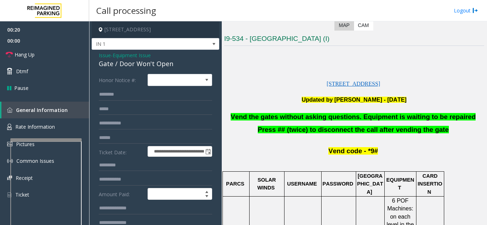
scroll to position [36, 0]
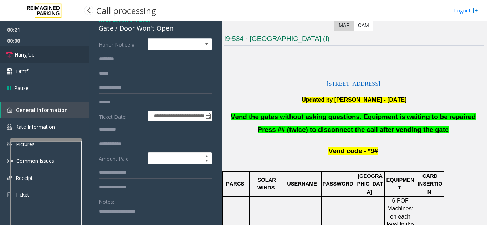
click at [67, 53] on link "Hang Up" at bounding box center [44, 54] width 89 height 17
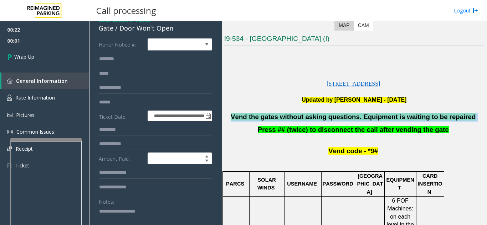
drag, startPoint x: 459, startPoint y: 115, endPoint x: 290, endPoint y: 109, distance: 170.0
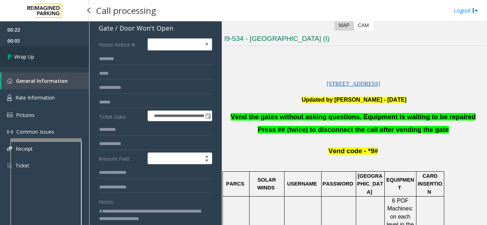
type textarea "**********"
click at [46, 54] on link "Wrap Up" at bounding box center [44, 56] width 89 height 21
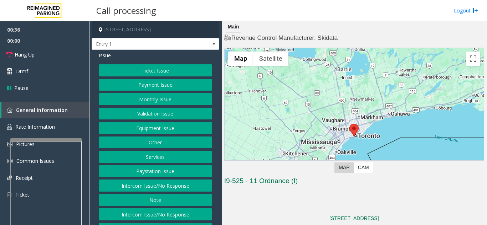
click at [147, 156] on button "Services" at bounding box center [155, 157] width 113 height 12
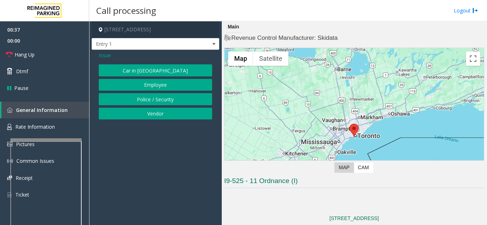
click at [99, 52] on span "Issue" at bounding box center [105, 55] width 12 height 7
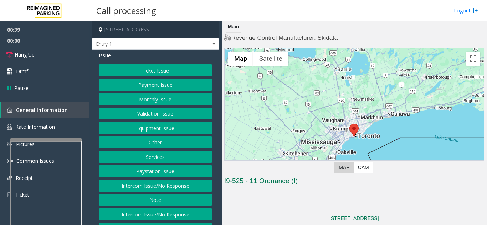
click at [161, 143] on button "Other" at bounding box center [155, 143] width 113 height 12
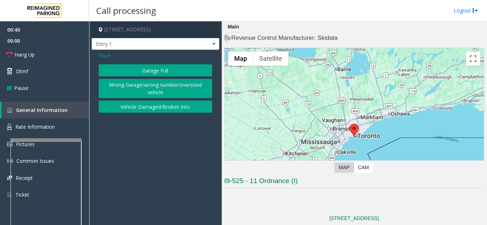
click at [125, 90] on button "Wrong Garage/wrong number/oversized vehicle" at bounding box center [155, 89] width 113 height 20
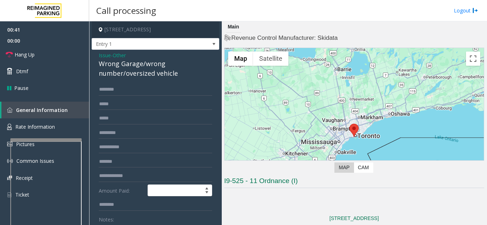
scroll to position [36, 0]
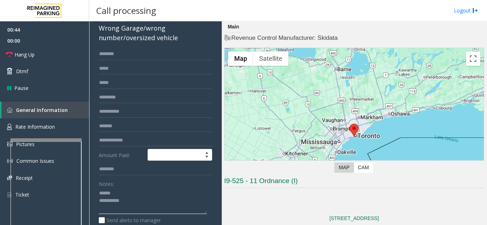
click at [130, 192] on textarea at bounding box center [153, 201] width 108 height 27
click at [153, 201] on textarea at bounding box center [153, 201] width 108 height 27
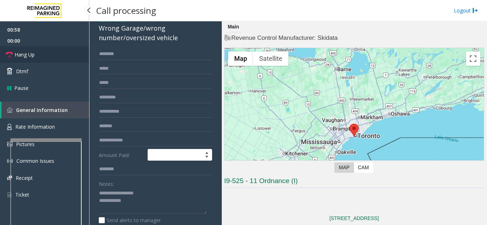
click at [50, 56] on link "Hang Up" at bounding box center [44, 54] width 89 height 17
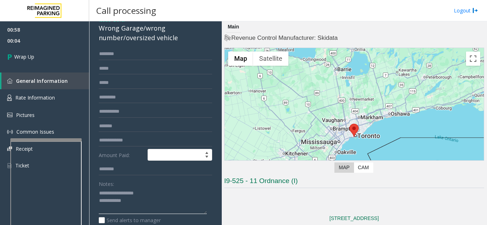
click at [157, 197] on textarea at bounding box center [153, 201] width 108 height 27
click at [155, 202] on textarea at bounding box center [153, 201] width 108 height 27
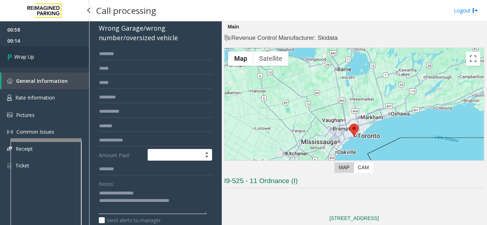
type textarea "**********"
click at [32, 52] on link "Wrap Up" at bounding box center [44, 56] width 89 height 21
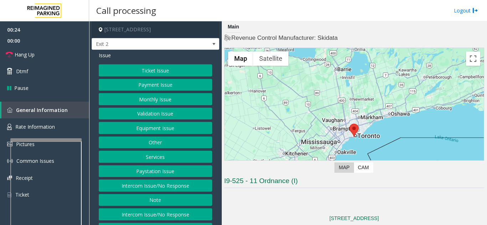
click at [147, 159] on button "Services" at bounding box center [155, 157] width 113 height 12
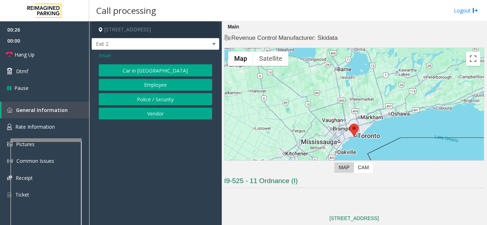
click at [109, 56] on span "Issue" at bounding box center [105, 55] width 12 height 7
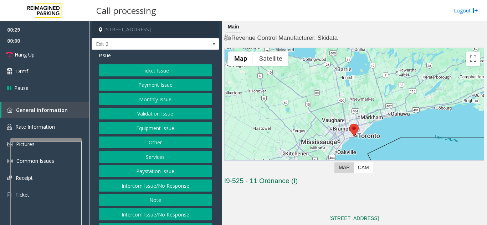
click at [151, 145] on button "Other" at bounding box center [155, 143] width 113 height 12
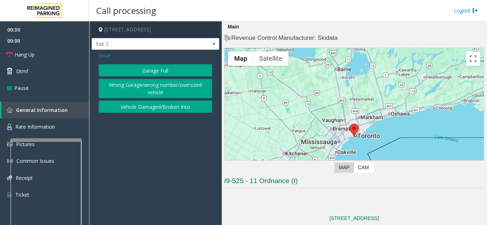
click at [150, 75] on button "Garage Full" at bounding box center [155, 70] width 113 height 12
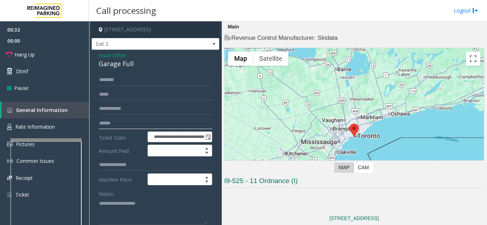
click at [144, 129] on input "text" at bounding box center [155, 124] width 113 height 12
click at [140, 205] on textarea at bounding box center [153, 211] width 108 height 27
type textarea "**********"
click at [150, 128] on input "text" at bounding box center [155, 124] width 113 height 12
type input "****"
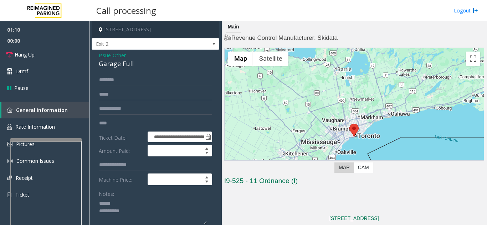
click at [103, 53] on span "Issue" at bounding box center [105, 55] width 12 height 7
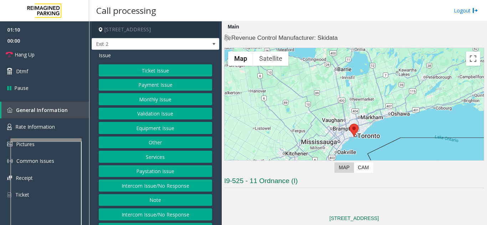
click at [155, 72] on button "Ticket Issue" at bounding box center [155, 70] width 113 height 12
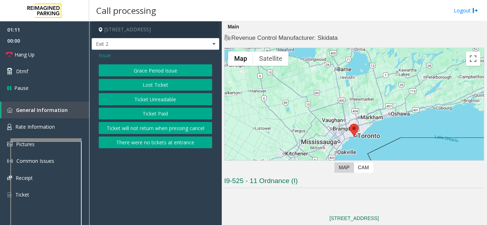
click at [161, 100] on button "Ticket Unreadable" at bounding box center [155, 99] width 113 height 12
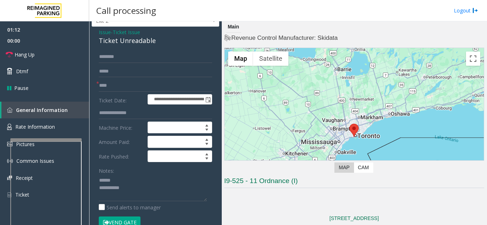
scroll to position [36, 0]
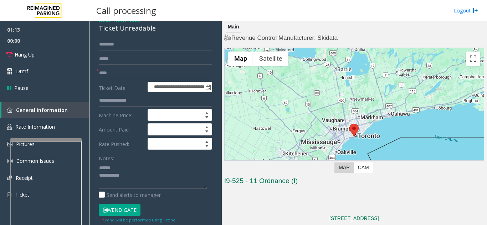
click at [130, 209] on button "Vend Gate" at bounding box center [120, 210] width 42 height 12
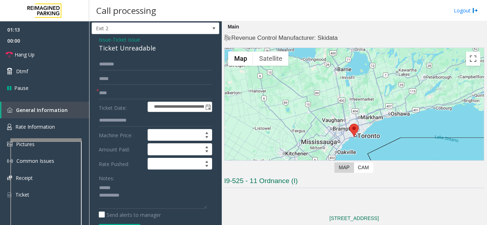
scroll to position [0, 0]
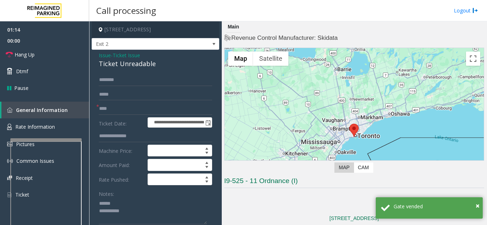
click at [102, 55] on span "Issue" at bounding box center [105, 55] width 12 height 7
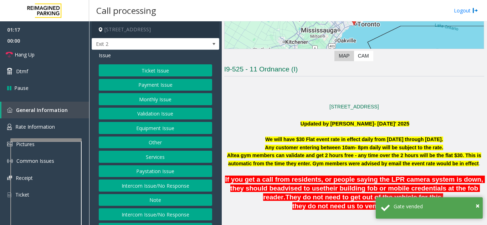
scroll to position [142, 0]
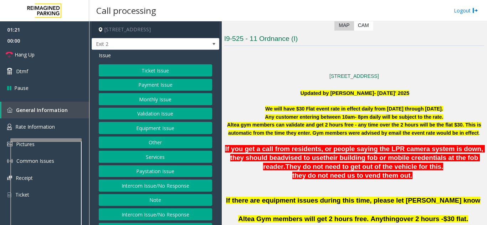
click at [141, 146] on button "Other" at bounding box center [155, 143] width 113 height 12
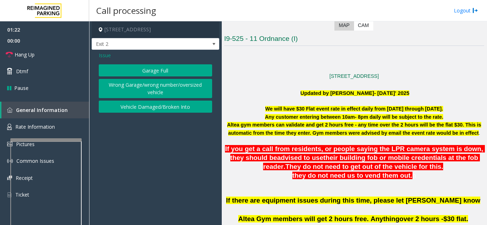
click at [138, 77] on div "Garage Full Wrong Garage/wrong number/oversized vehicle Vehicle Damaged/Broken …" at bounding box center [155, 88] width 113 height 48
click at [145, 68] on button "Garage Full" at bounding box center [155, 70] width 113 height 12
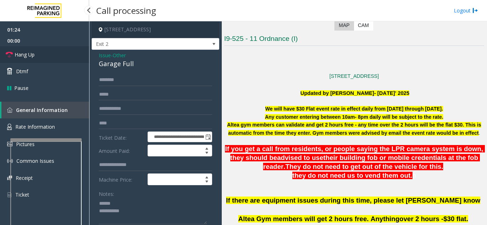
click at [41, 55] on link "Hang Up" at bounding box center [44, 54] width 89 height 17
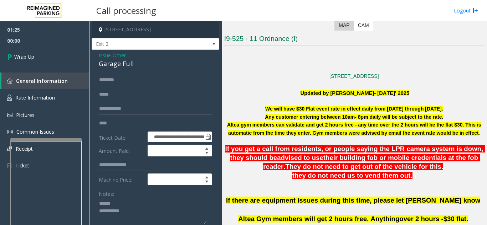
click at [131, 199] on textarea at bounding box center [153, 211] width 108 height 27
drag, startPoint x: 97, startPoint y: 62, endPoint x: 142, endPoint y: 66, distance: 45.0
click at [142, 66] on div "**********" at bounding box center [156, 189] width 128 height 278
click at [153, 210] on textarea at bounding box center [153, 211] width 108 height 27
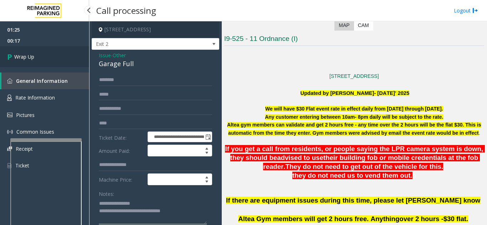
type textarea "**********"
click at [32, 59] on span "Wrap Up" at bounding box center [24, 56] width 20 height 7
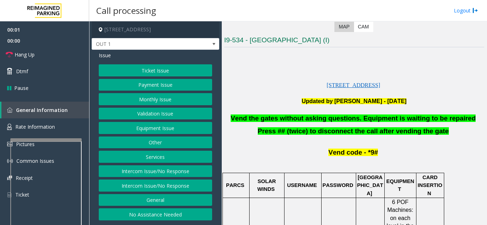
scroll to position [142, 0]
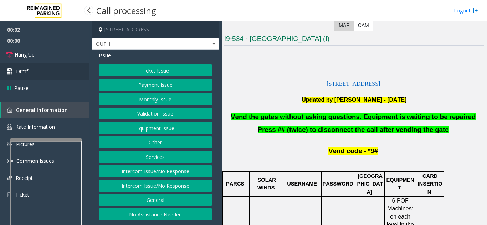
click at [20, 67] on link "Dtmf" at bounding box center [44, 71] width 89 height 17
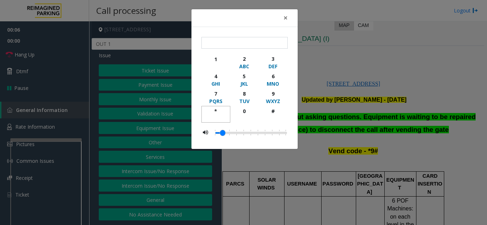
click at [214, 110] on div "*" at bounding box center [216, 111] width 20 height 7
click at [274, 91] on div "9" at bounding box center [273, 93] width 20 height 7
click at [274, 110] on div "#" at bounding box center [273, 111] width 20 height 7
type input "***"
click at [282, 17] on button "×" at bounding box center [285, 17] width 14 height 17
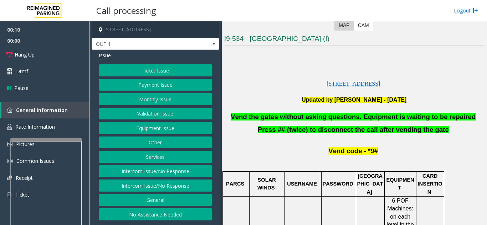
click at [160, 129] on button "Equipment Issue" at bounding box center [155, 128] width 113 height 12
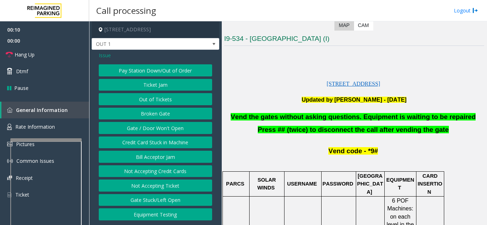
click at [160, 129] on button "Gate / Door Won't Open" at bounding box center [155, 128] width 113 height 12
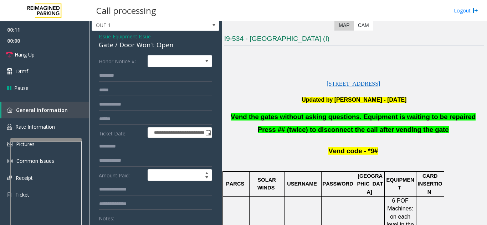
scroll to position [36, 0]
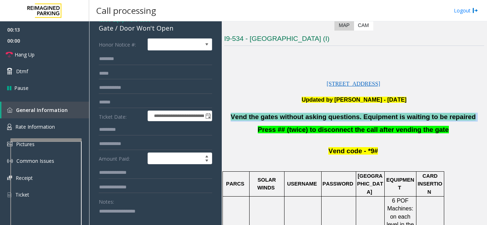
drag, startPoint x: 460, startPoint y: 119, endPoint x: 244, endPoint y: 119, distance: 216.2
click at [244, 119] on p "Vend the gates without asking questions. Equipment is waiting to be repaired" at bounding box center [354, 117] width 260 height 9
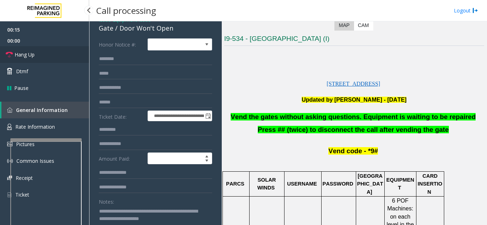
type textarea "**********"
click at [35, 58] on link "Hang Up" at bounding box center [44, 54] width 89 height 17
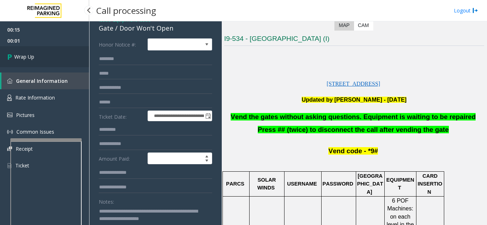
click at [63, 49] on link "Wrap Up" at bounding box center [44, 56] width 89 height 21
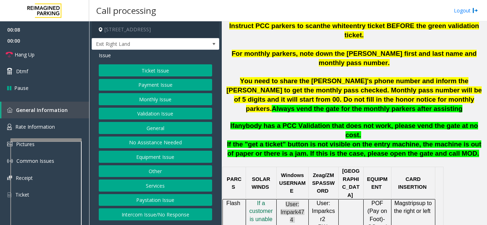
scroll to position [285, 0]
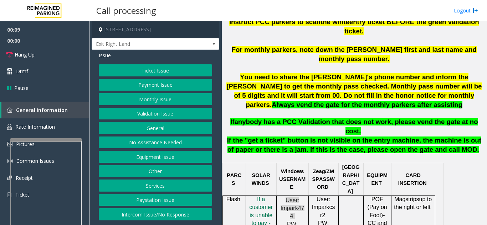
click at [152, 117] on button "Validation Issue" at bounding box center [155, 114] width 113 height 12
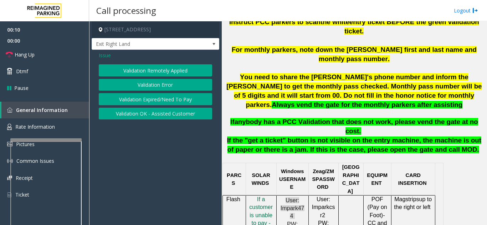
click at [155, 84] on button "Validation Error" at bounding box center [155, 85] width 113 height 12
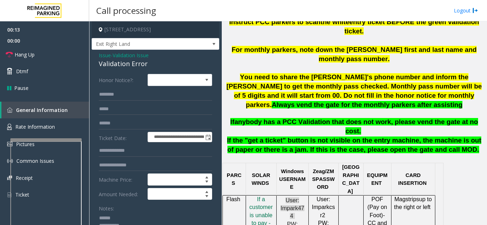
type textarea "**********"
click at [125, 117] on form "**********" at bounding box center [155, 174] width 113 height 200
click at [125, 121] on input "text" at bounding box center [155, 124] width 113 height 12
drag, startPoint x: 92, startPoint y: 59, endPoint x: 139, endPoint y: 63, distance: 47.2
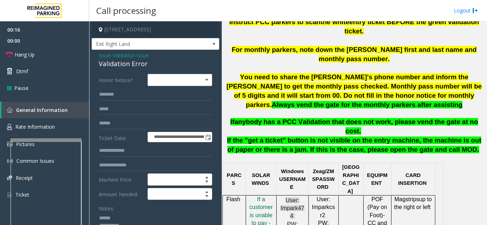
click at [145, 68] on div "Validation Error" at bounding box center [155, 64] width 113 height 10
click at [135, 124] on input "text" at bounding box center [155, 124] width 113 height 12
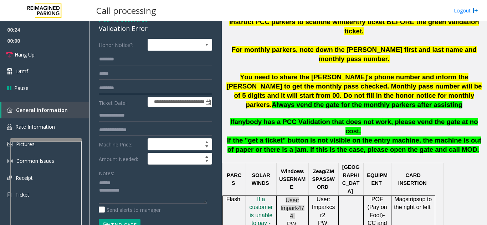
scroll to position [36, 0]
type input "********"
click at [130, 59] on input "text" at bounding box center [155, 59] width 113 height 12
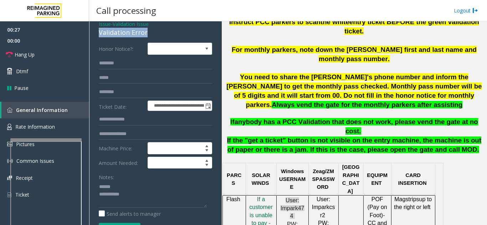
scroll to position [20, 0]
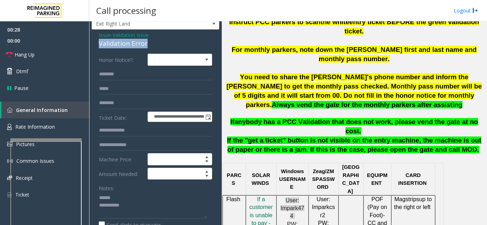
drag, startPoint x: 97, startPoint y: 29, endPoint x: 124, endPoint y: 42, distance: 30.0
type textarea "**********"
click at [119, 74] on input "text" at bounding box center [155, 74] width 113 height 12
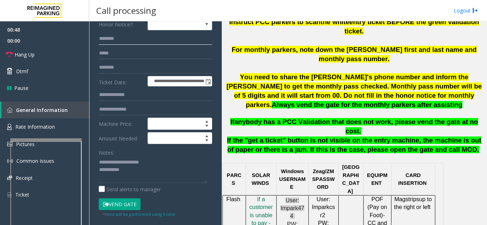
type input "********"
click at [126, 208] on button "Vend Gate" at bounding box center [120, 205] width 42 height 12
click at [173, 162] on textarea at bounding box center [153, 170] width 108 height 27
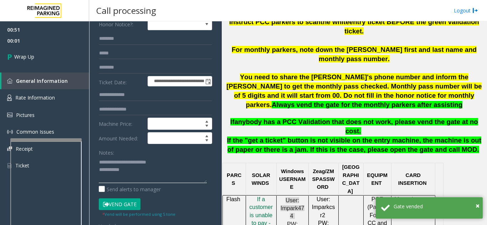
click at [156, 172] on textarea at bounding box center [153, 170] width 108 height 27
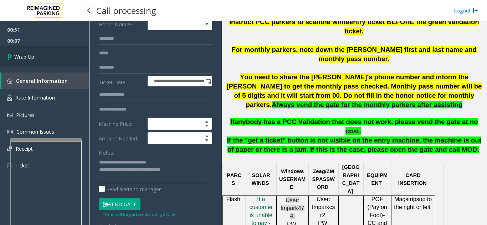
type textarea "**********"
click at [27, 53] on span "Wrap Up" at bounding box center [24, 56] width 20 height 7
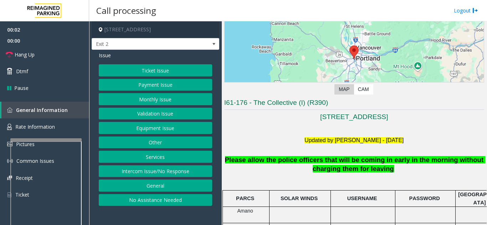
scroll to position [107, 0]
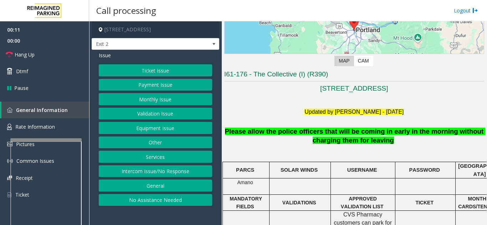
click at [161, 170] on button "Intercom Issue/No Response" at bounding box center [155, 172] width 113 height 12
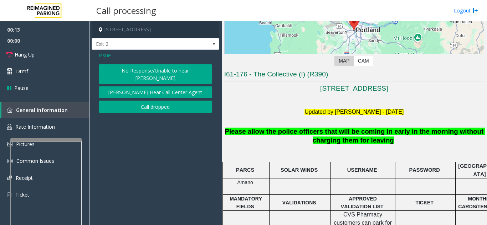
click at [152, 72] on button "No Response/Unable to hear [PERSON_NAME]" at bounding box center [155, 74] width 113 height 20
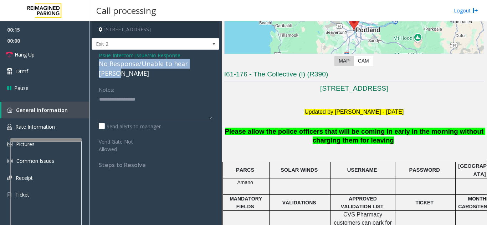
drag, startPoint x: 95, startPoint y: 64, endPoint x: 212, endPoint y: 64, distance: 116.8
click at [212, 64] on div "Issue - Intercom Issue/No Response No Response/Unable to hear [PERSON_NAME] Not…" at bounding box center [156, 113] width 128 height 126
click at [77, 60] on link "Hang Up" at bounding box center [44, 54] width 89 height 17
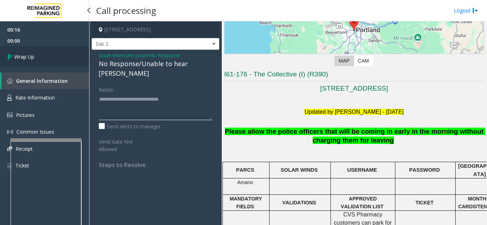
type textarea "**********"
click at [58, 61] on link "Wrap Up" at bounding box center [44, 56] width 89 height 21
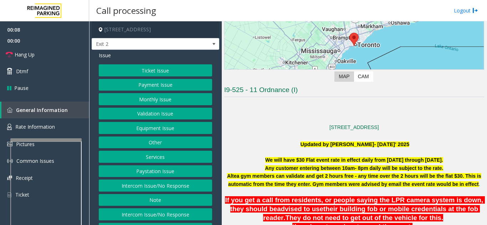
scroll to position [107, 0]
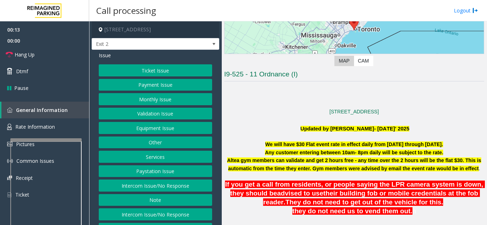
click at [159, 187] on button "Intercom Issue/No Response" at bounding box center [155, 186] width 113 height 12
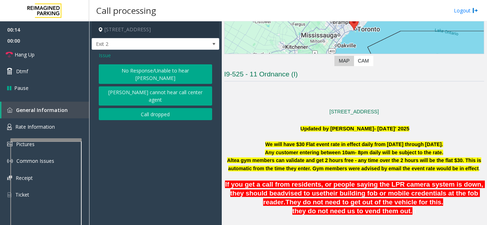
click at [141, 71] on button "No Response/Unable to hear [PERSON_NAME]" at bounding box center [155, 74] width 113 height 20
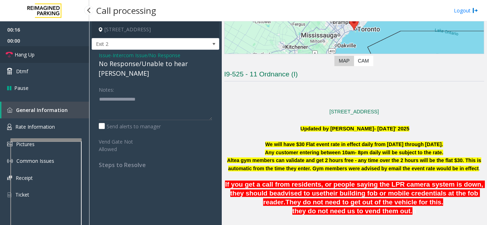
click at [42, 57] on link "Hang Up" at bounding box center [44, 54] width 89 height 17
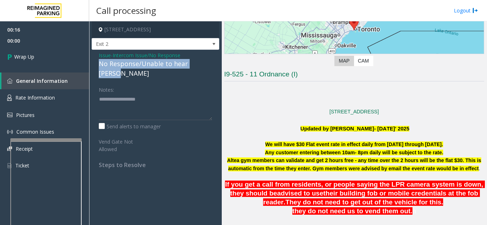
drag, startPoint x: 97, startPoint y: 62, endPoint x: 207, endPoint y: 66, distance: 110.8
click at [208, 65] on div "Issue - Intercom Issue/No Response No Response/Unable to hear [PERSON_NAME] Not…" at bounding box center [156, 113] width 128 height 126
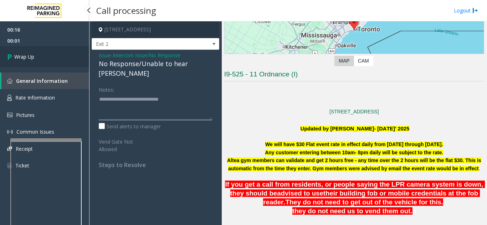
type textarea "**********"
click at [58, 58] on link "Wrap Up" at bounding box center [44, 56] width 89 height 21
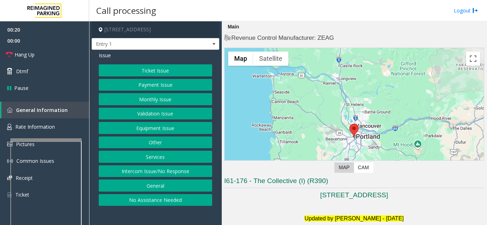
click at [160, 176] on button "Intercom Issue/No Response" at bounding box center [155, 172] width 113 height 12
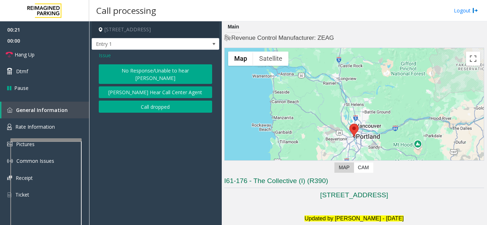
click at [123, 68] on button "No Response/Unable to hear [PERSON_NAME]" at bounding box center [155, 74] width 113 height 20
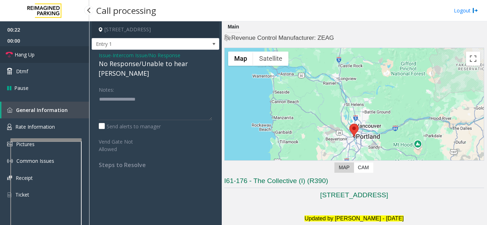
click at [74, 61] on link "Hang Up" at bounding box center [44, 54] width 89 height 17
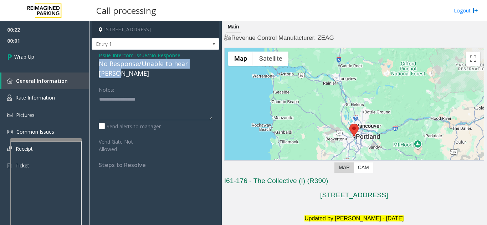
drag, startPoint x: 97, startPoint y: 62, endPoint x: 213, endPoint y: 66, distance: 116.2
click at [213, 66] on div "Issue - Intercom Issue/No Response No Response/Unable to hear [PERSON_NAME] Not…" at bounding box center [156, 113] width 128 height 126
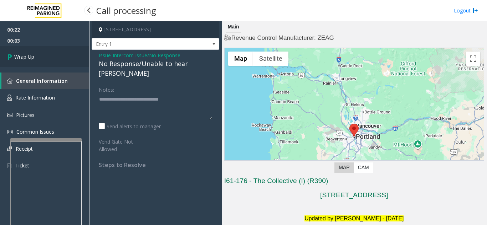
type textarea "**********"
click at [69, 61] on link "Wrap Up" at bounding box center [44, 56] width 89 height 21
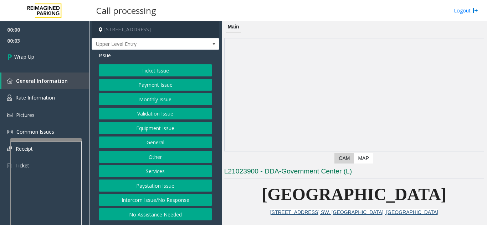
click at [195, 203] on button "Intercom Issue/No Response" at bounding box center [155, 200] width 113 height 12
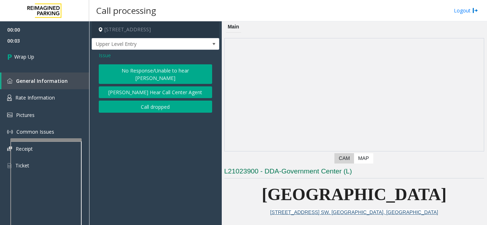
click at [155, 101] on button "Call dropped" at bounding box center [155, 107] width 113 height 12
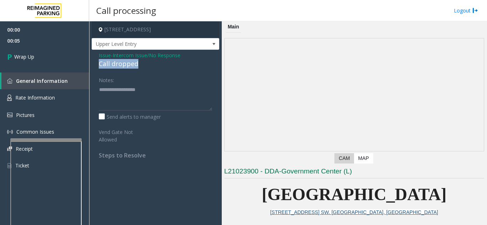
drag, startPoint x: 98, startPoint y: 63, endPoint x: 140, endPoint y: 65, distance: 41.7
click at [140, 65] on div "Issue - Intercom Issue/No Response Call dropped Notes: Send alerts to manager V…" at bounding box center [156, 108] width 128 height 116
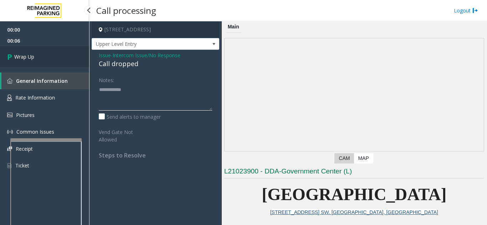
type textarea "**********"
click at [47, 57] on link "Wrap Up" at bounding box center [44, 56] width 89 height 21
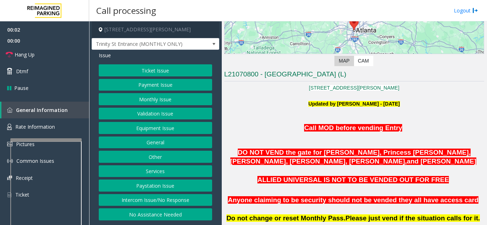
scroll to position [142, 0]
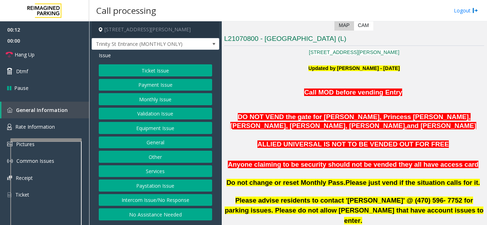
click at [132, 201] on button "Intercom Issue/No Response" at bounding box center [155, 200] width 113 height 12
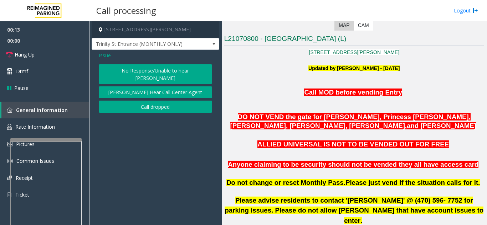
click at [132, 75] on button "No Response/Unable to hear [PERSON_NAME]" at bounding box center [155, 74] width 113 height 20
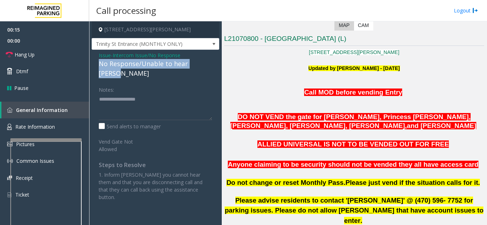
drag, startPoint x: 99, startPoint y: 65, endPoint x: 211, endPoint y: 64, distance: 112.6
click at [211, 64] on div "No Response/Unable to hear [PERSON_NAME]" at bounding box center [155, 68] width 113 height 19
click at [60, 54] on link "Hang Up" at bounding box center [44, 54] width 89 height 17
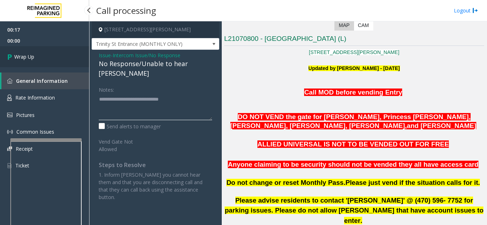
type textarea "**********"
click at [36, 63] on link "Wrap Up" at bounding box center [44, 56] width 89 height 21
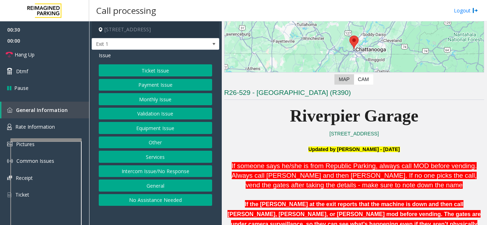
scroll to position [71, 0]
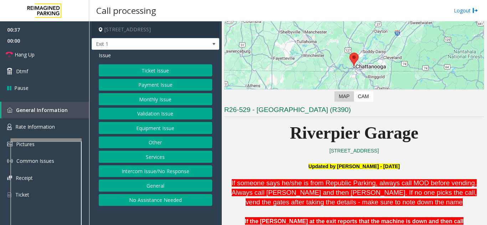
click at [161, 131] on button "Equipment Issue" at bounding box center [155, 128] width 113 height 12
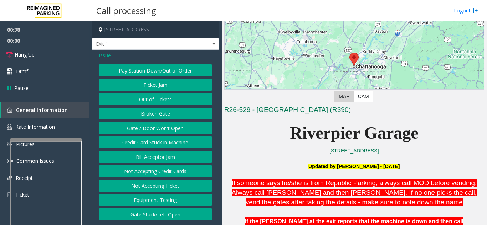
click at [163, 131] on button "Gate / Door Won't Open" at bounding box center [155, 128] width 113 height 12
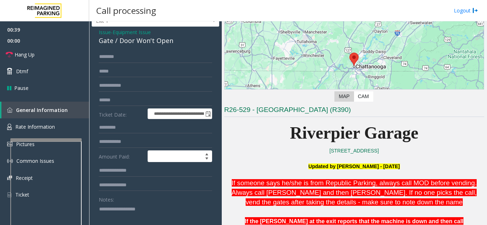
scroll to position [36, 0]
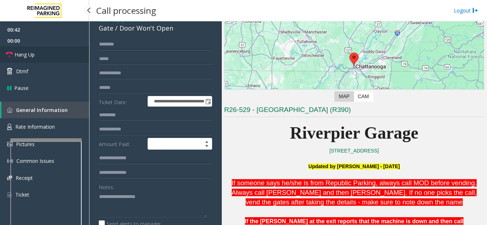
click at [53, 52] on link "Hang Up" at bounding box center [44, 54] width 89 height 17
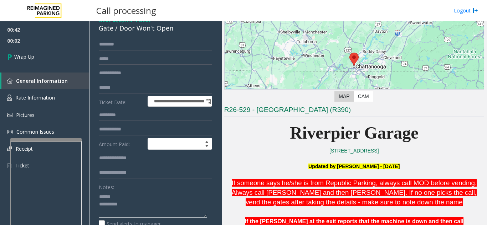
click at [122, 197] on textarea at bounding box center [153, 204] width 108 height 27
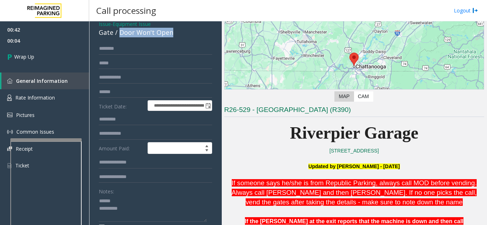
drag, startPoint x: 119, startPoint y: 28, endPoint x: 178, endPoint y: 29, distance: 59.1
click at [178, 29] on div "Gate / Door Won't Open" at bounding box center [155, 33] width 113 height 10
click at [165, 208] on textarea at bounding box center [153, 209] width 108 height 27
drag, startPoint x: 119, startPoint y: 33, endPoint x: 180, endPoint y: 32, distance: 60.9
click at [180, 32] on div "Gate / Door Won't Open" at bounding box center [155, 33] width 113 height 10
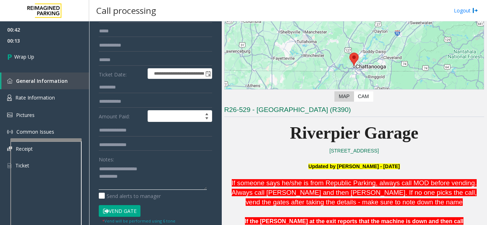
scroll to position [103, 0]
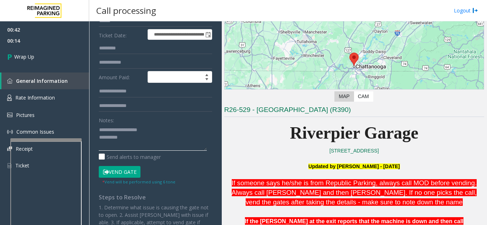
click at [161, 142] on textarea at bounding box center [153, 137] width 108 height 27
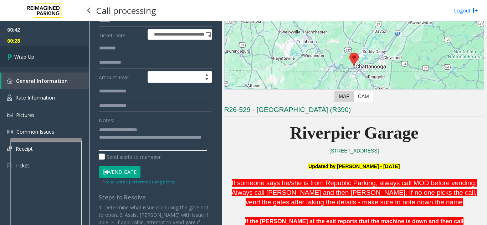
type textarea "**********"
click at [49, 61] on link "Wrap Up" at bounding box center [44, 56] width 89 height 21
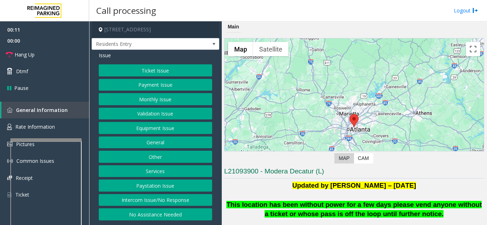
drag, startPoint x: 166, startPoint y: 201, endPoint x: 166, endPoint y: 185, distance: 16.7
click at [166, 201] on button "Intercom Issue/No Response" at bounding box center [155, 200] width 113 height 12
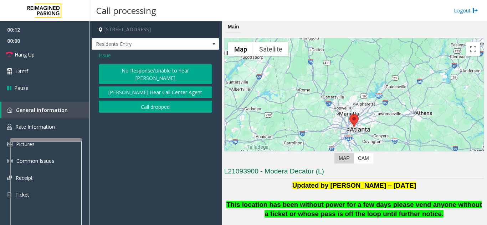
click at [148, 74] on button "No Response/Unable to hear [PERSON_NAME]" at bounding box center [155, 74] width 113 height 20
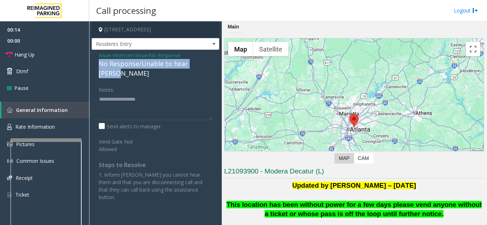
drag, startPoint x: 98, startPoint y: 64, endPoint x: 219, endPoint y: 66, distance: 121.5
click at [219, 66] on app-call-processing-form "[STREET_ADDRESS] Residents Entry Issue - Intercom Issue/No Response No Response…" at bounding box center [155, 123] width 133 height 204
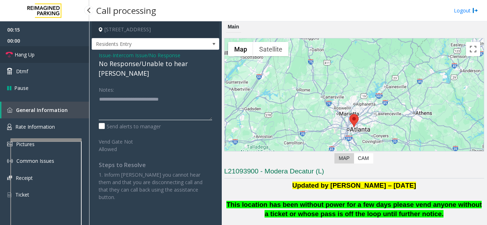
type textarea "**********"
click at [66, 56] on link "Hang Up" at bounding box center [44, 54] width 89 height 17
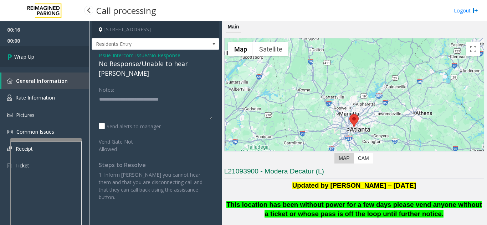
click at [61, 54] on link "Wrap Up" at bounding box center [44, 56] width 89 height 21
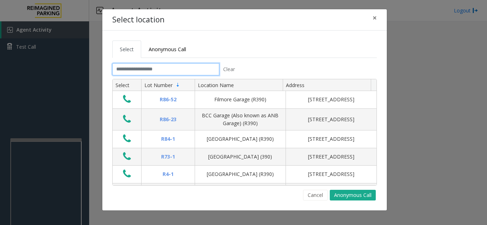
click at [169, 73] on input "text" at bounding box center [165, 69] width 107 height 12
click at [133, 71] on input "text" at bounding box center [165, 69] width 107 height 12
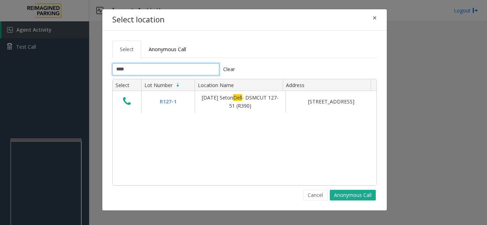
type input "****"
click at [376, 19] on span "×" at bounding box center [374, 18] width 4 height 10
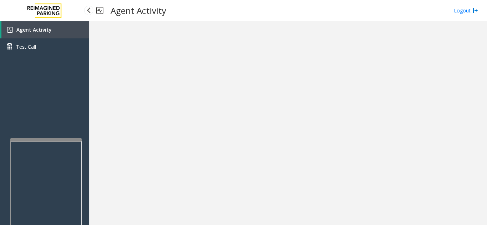
click at [67, 34] on link "Agent Activity" at bounding box center [45, 29] width 88 height 17
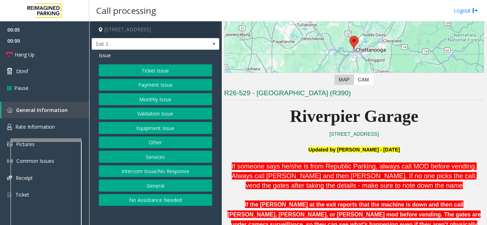
scroll to position [107, 0]
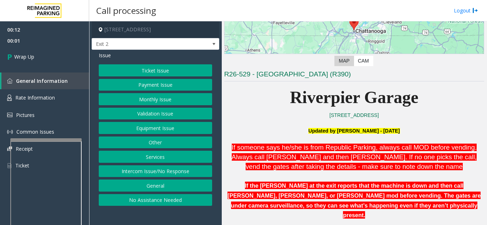
click at [187, 175] on button "Intercom Issue/No Response" at bounding box center [155, 172] width 113 height 12
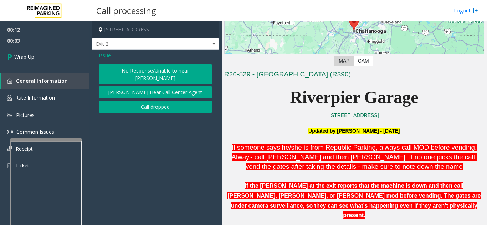
click at [151, 73] on button "No Response/Unable to hear [PERSON_NAME]" at bounding box center [155, 74] width 113 height 20
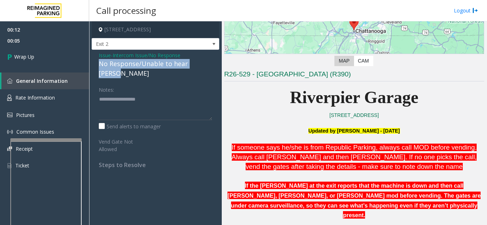
drag, startPoint x: 95, startPoint y: 64, endPoint x: 208, endPoint y: 66, distance: 113.3
click at [208, 66] on div "Issue - Intercom Issue/No Response No Response/Unable to hear [PERSON_NAME] Not…" at bounding box center [156, 113] width 128 height 126
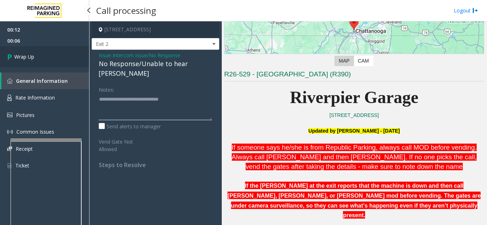
type textarea "**********"
click at [28, 62] on link "Wrap Up" at bounding box center [44, 56] width 89 height 21
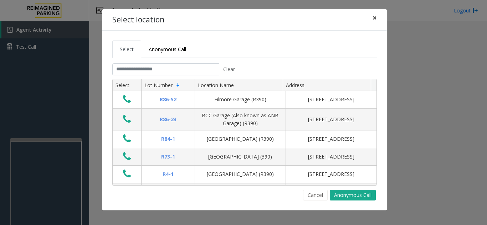
click at [374, 16] on span "×" at bounding box center [374, 18] width 4 height 10
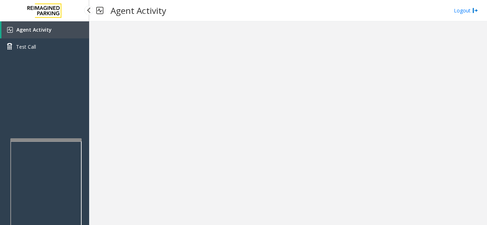
click at [58, 23] on link "Agent Activity" at bounding box center [45, 29] width 88 height 17
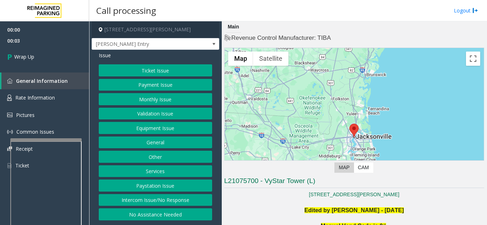
click at [153, 201] on button "Intercom Issue/No Response" at bounding box center [155, 200] width 113 height 12
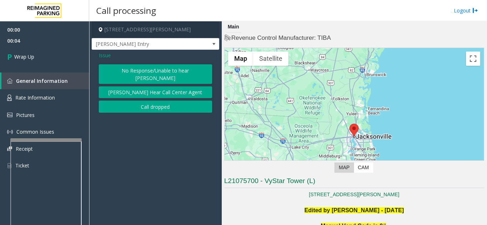
click at [149, 101] on button "Call dropped" at bounding box center [155, 107] width 113 height 12
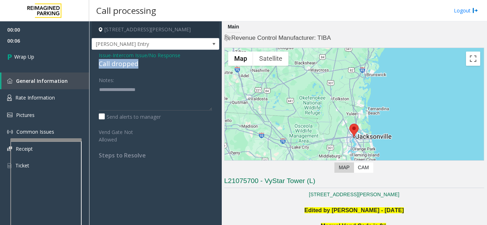
drag, startPoint x: 140, startPoint y: 62, endPoint x: 95, endPoint y: 64, distance: 44.2
click at [95, 64] on div "Issue - Intercom Issue/No Response Call dropped Notes: Send alerts to manager V…" at bounding box center [156, 108] width 128 height 116
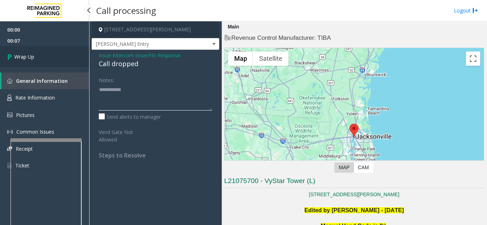
type textarea "**********"
click at [57, 62] on link "Wrap Up" at bounding box center [44, 56] width 89 height 21
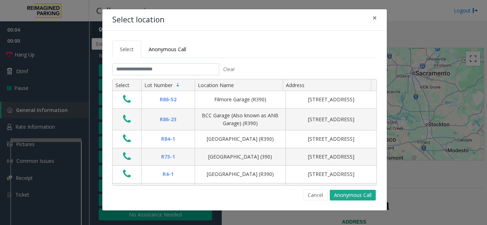
click at [447, 183] on div "Select location × Select Anonymous Call Clear Select Lot Number Location Name A…" at bounding box center [243, 112] width 487 height 225
click at [436, 175] on div "Select location × Select Anonymous Call Clear Select Lot Number Location Name A…" at bounding box center [243, 112] width 487 height 225
click at [374, 17] on span "×" at bounding box center [374, 18] width 4 height 10
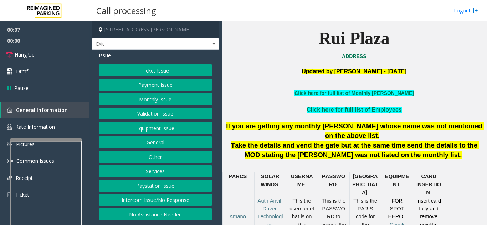
scroll to position [178, 0]
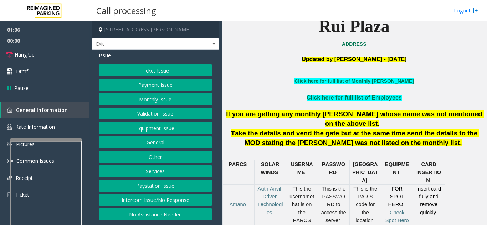
click at [126, 71] on button "Ticket Issue" at bounding box center [155, 70] width 113 height 12
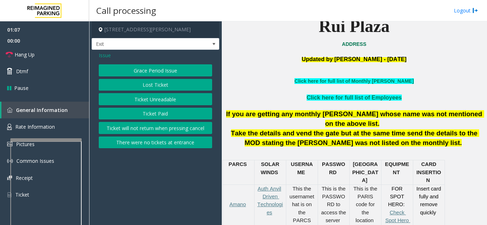
click at [151, 103] on button "Ticket Unreadable" at bounding box center [155, 99] width 113 height 12
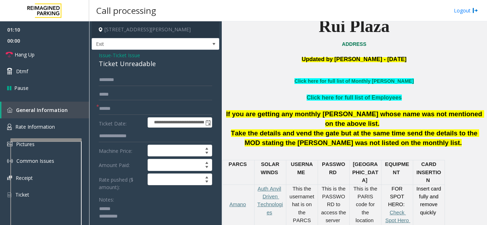
scroll to position [1, 0]
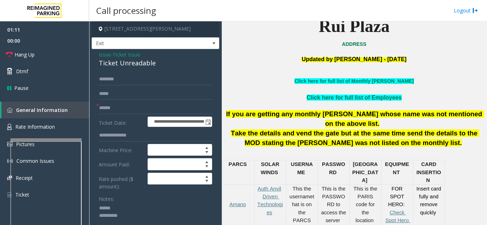
type textarea "**********"
click at [134, 106] on input "text" at bounding box center [155, 108] width 113 height 12
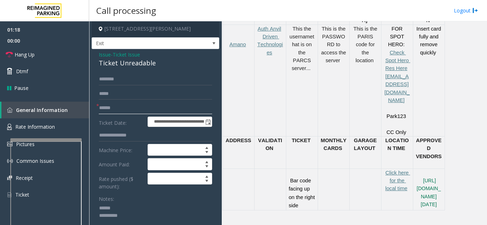
scroll to position [356, 0]
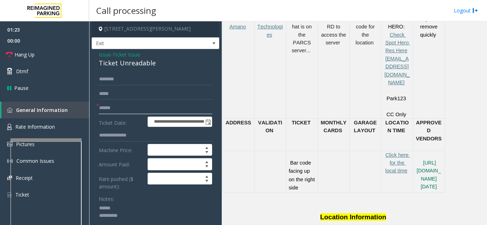
type input "******"
click at [140, 208] on textarea at bounding box center [153, 216] width 108 height 27
drag, startPoint x: 97, startPoint y: 64, endPoint x: 174, endPoint y: 64, distance: 77.7
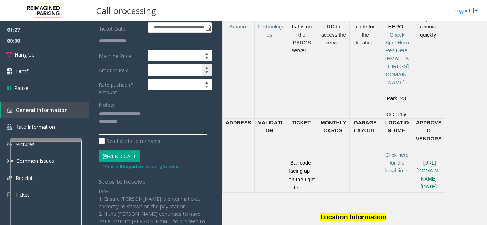
scroll to position [108, 0]
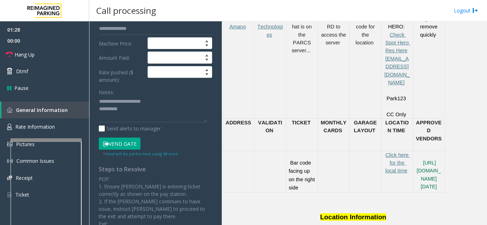
click at [128, 144] on button "Vend Gate" at bounding box center [120, 144] width 42 height 12
click at [138, 111] on textarea at bounding box center [153, 109] width 108 height 27
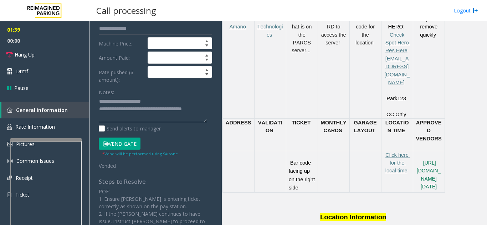
type textarea "**********"
click at [153, 89] on div "Notes:" at bounding box center [155, 104] width 113 height 37
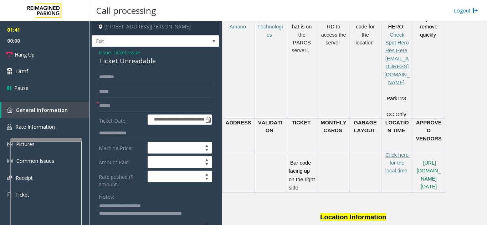
scroll to position [0, 0]
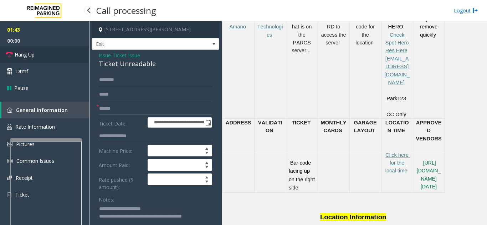
click at [33, 59] on link "Hang Up" at bounding box center [44, 54] width 89 height 17
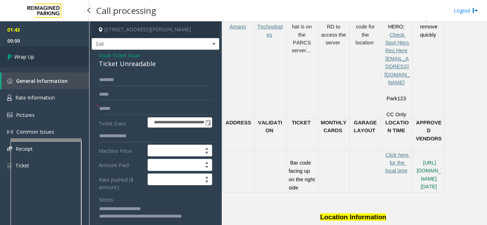
click at [33, 59] on span "Wrap Up" at bounding box center [24, 56] width 20 height 7
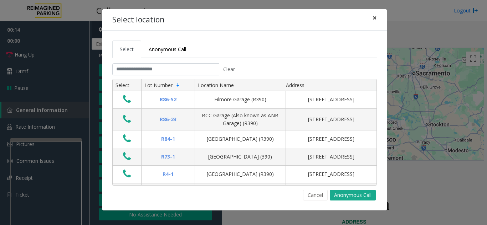
click at [373, 20] on span "×" at bounding box center [374, 18] width 4 height 10
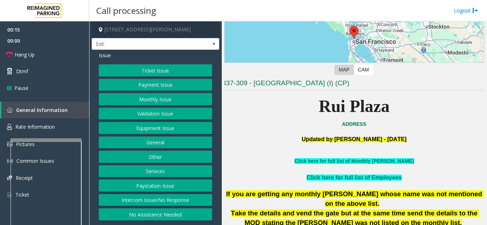
scroll to position [107, 0]
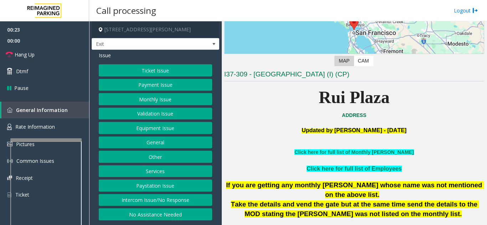
click at [174, 76] on button "Ticket Issue" at bounding box center [155, 70] width 113 height 12
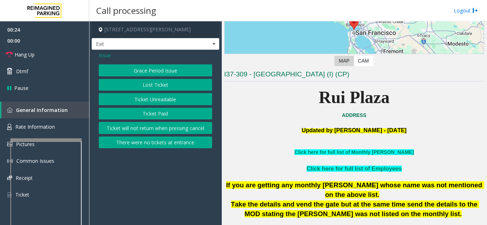
click at [168, 100] on button "Ticket Unreadable" at bounding box center [155, 99] width 113 height 12
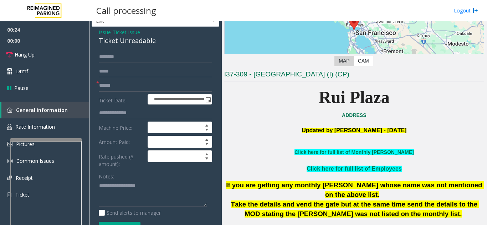
scroll to position [36, 0]
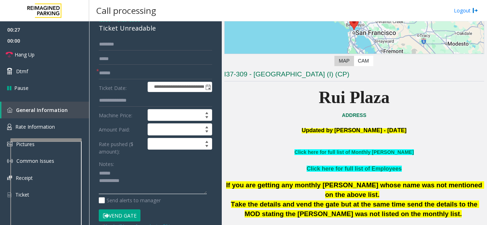
type textarea "**********"
click at [127, 76] on input "text" at bounding box center [155, 73] width 113 height 12
click at [210, 225] on html "**********" at bounding box center [243, 112] width 487 height 225
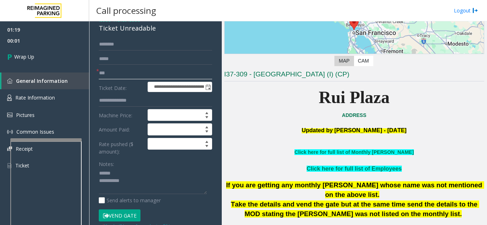
type input "***"
click at [129, 171] on textarea at bounding box center [153, 181] width 108 height 27
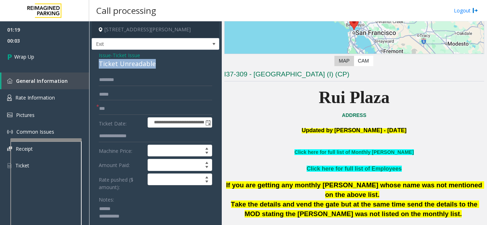
drag, startPoint x: 99, startPoint y: 65, endPoint x: 161, endPoint y: 67, distance: 62.7
click at [162, 66] on div "Ticket Unreadable" at bounding box center [155, 64] width 113 height 10
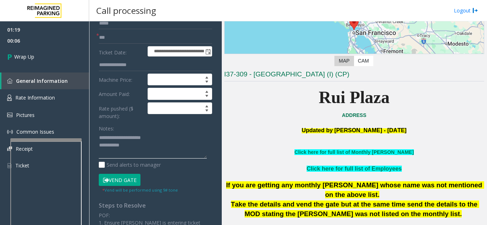
click at [155, 147] on textarea at bounding box center [153, 146] width 108 height 27
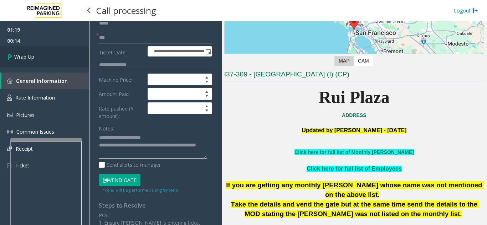
type textarea "**********"
click at [48, 54] on link "Wrap Up" at bounding box center [44, 56] width 89 height 21
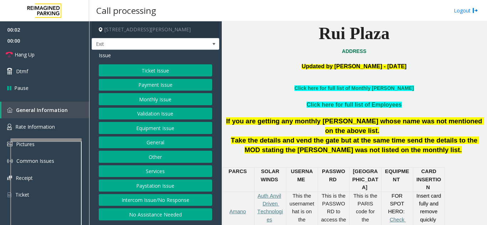
scroll to position [178, 0]
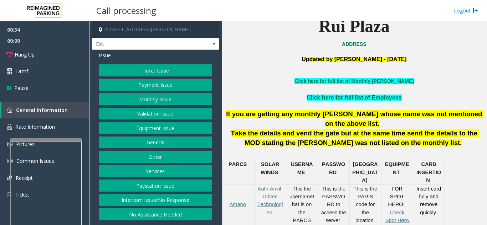
click at [141, 203] on button "Intercom Issue/No Response" at bounding box center [155, 200] width 113 height 12
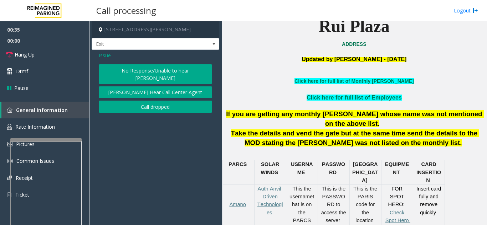
click at [133, 67] on button "No Response/Unable to hear [PERSON_NAME]" at bounding box center [155, 74] width 113 height 20
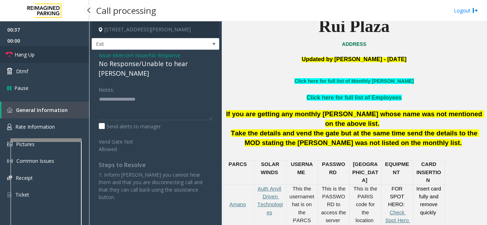
click at [64, 57] on link "Hang Up" at bounding box center [44, 54] width 89 height 17
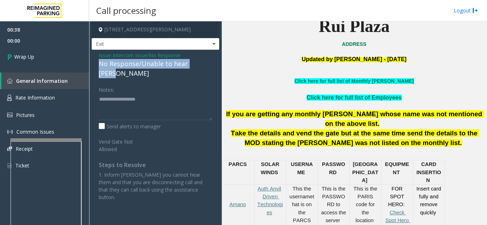
drag, startPoint x: 98, startPoint y: 60, endPoint x: 203, endPoint y: 63, distance: 105.5
click at [203, 63] on div "Issue - Intercom Issue/No Response No Response/Unable to hear [PERSON_NAME] Not…" at bounding box center [156, 129] width 128 height 159
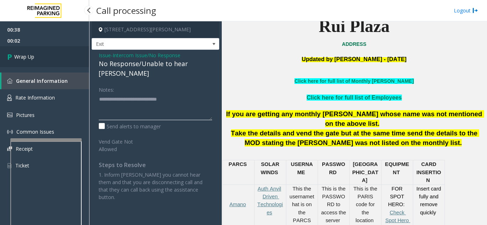
type textarea "**********"
click at [41, 48] on link "Wrap Up" at bounding box center [44, 56] width 89 height 21
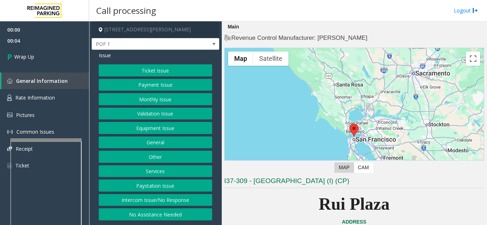
click at [144, 206] on button "Intercom Issue/No Response" at bounding box center [155, 200] width 113 height 12
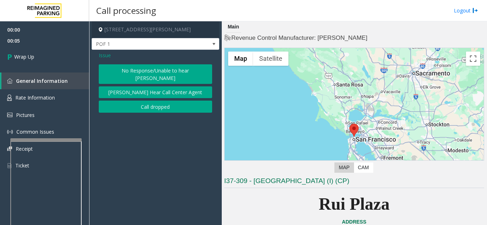
click at [144, 101] on button "Call dropped" at bounding box center [155, 107] width 113 height 12
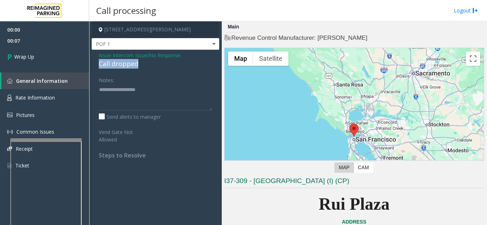
drag, startPoint x: 146, startPoint y: 63, endPoint x: 100, endPoint y: 65, distance: 46.3
click at [97, 66] on div "Issue - Intercom Issue/No Response Call dropped Notes: Send alerts to manager V…" at bounding box center [156, 108] width 128 height 116
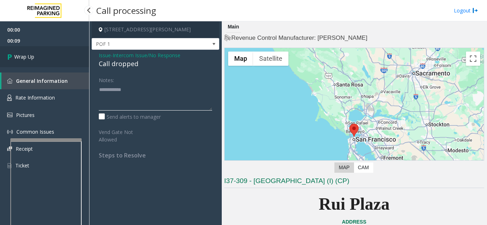
type textarea "**********"
click at [27, 56] on span "Wrap Up" at bounding box center [24, 56] width 20 height 7
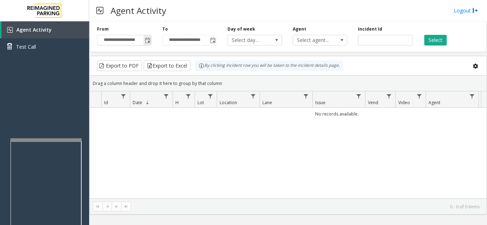
click at [151, 45] on span "Toggle popup" at bounding box center [147, 40] width 8 height 11
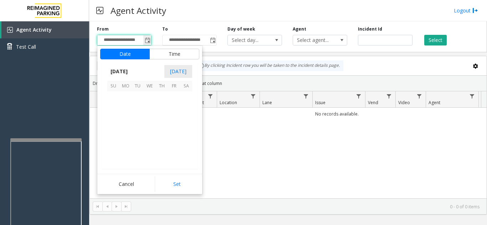
scroll to position [127756, 0]
click at [183, 132] on span "23" at bounding box center [186, 134] width 12 height 12
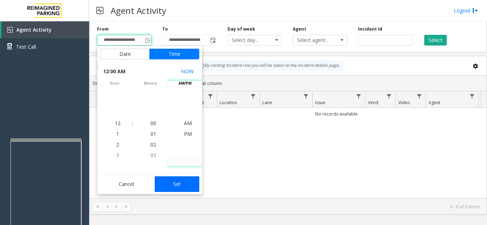
click at [174, 187] on button "Set" at bounding box center [177, 185] width 45 height 16
type input "**********"
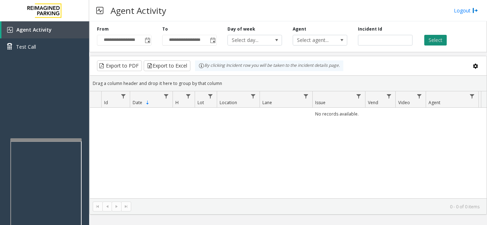
click at [433, 45] on button "Select" at bounding box center [435, 40] width 22 height 11
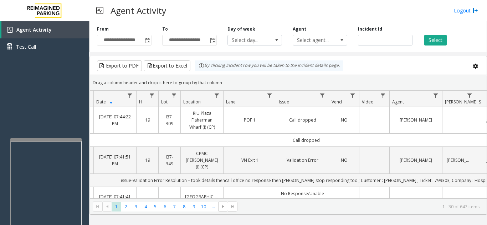
scroll to position [0, 32]
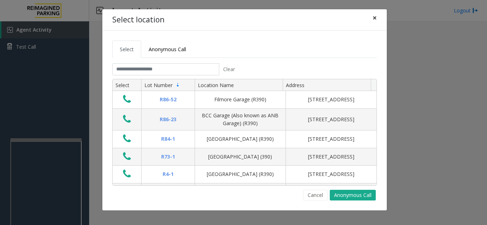
click at [374, 18] on span "×" at bounding box center [374, 18] width 4 height 10
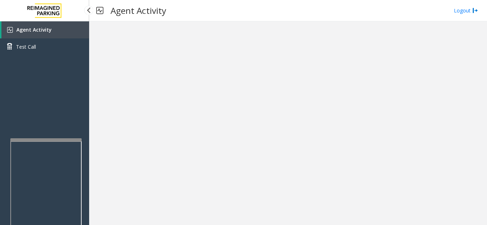
click at [56, 32] on link "Agent Activity" at bounding box center [45, 29] width 88 height 17
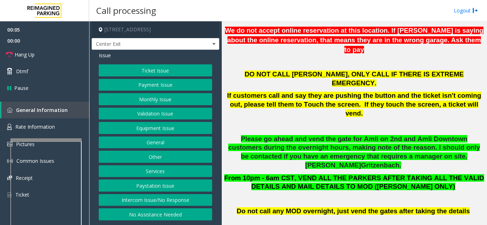
scroll to position [321, 0]
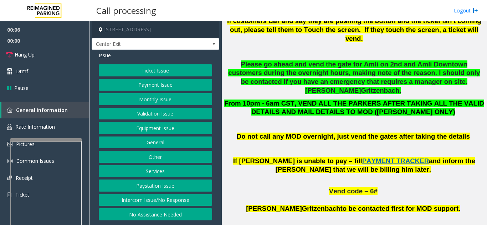
click at [158, 117] on button "Validation Issue" at bounding box center [155, 114] width 113 height 12
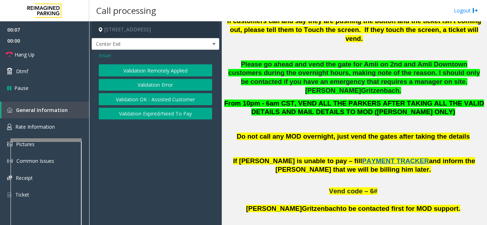
click at [168, 88] on button "Validation Error" at bounding box center [155, 85] width 113 height 12
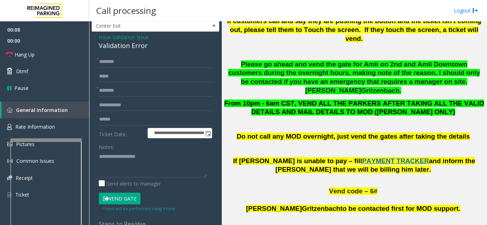
scroll to position [36, 0]
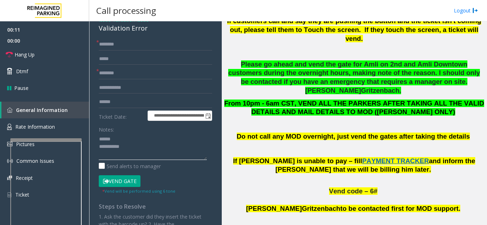
click at [125, 144] on textarea at bounding box center [153, 147] width 108 height 27
click at [128, 138] on textarea at bounding box center [153, 147] width 108 height 27
drag, startPoint x: 95, startPoint y: 29, endPoint x: 155, endPoint y: 31, distance: 59.2
click at [155, 31] on div "**********" at bounding box center [156, 165] width 128 height 303
click at [153, 148] on textarea at bounding box center [153, 147] width 108 height 27
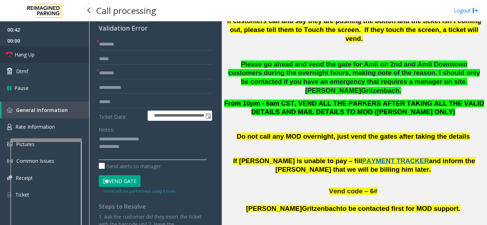
type textarea "**********"
click at [46, 55] on link "Hang Up" at bounding box center [44, 54] width 89 height 17
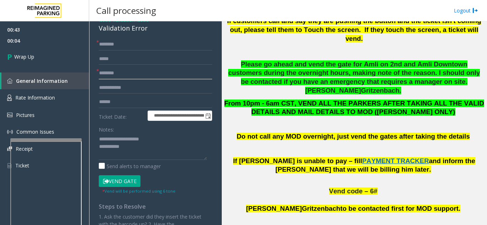
click at [125, 74] on input "text" at bounding box center [155, 73] width 113 height 12
type input "**"
click at [140, 47] on input "text" at bounding box center [155, 44] width 113 height 12
type input "**"
click at [156, 142] on textarea at bounding box center [153, 147] width 108 height 27
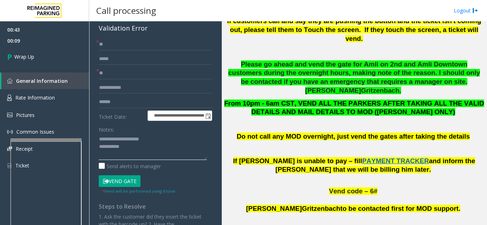
click at [154, 144] on textarea at bounding box center [153, 147] width 108 height 27
click at [160, 138] on textarea at bounding box center [153, 147] width 108 height 27
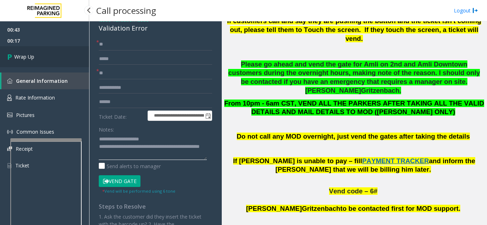
type textarea "**********"
click at [53, 56] on link "Wrap Up" at bounding box center [44, 56] width 89 height 21
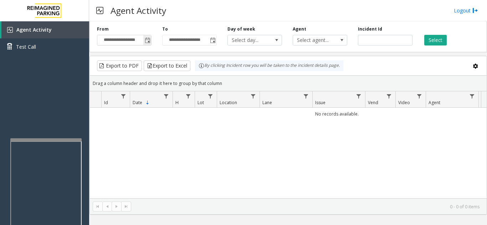
click at [146, 41] on span "Toggle popup" at bounding box center [148, 41] width 6 height 6
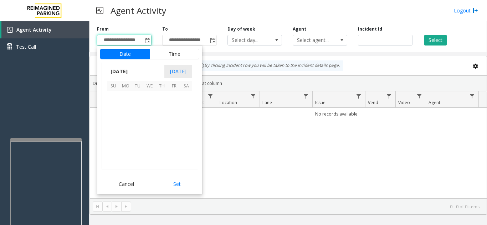
scroll to position [127756, 0]
click at [186, 134] on span "23" at bounding box center [186, 134] width 12 height 12
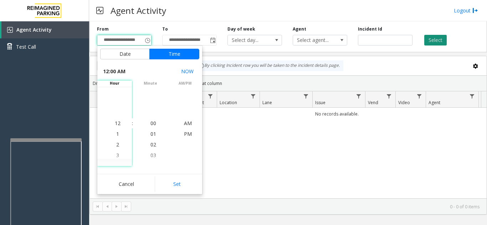
click at [428, 42] on button "Select" at bounding box center [435, 40] width 22 height 11
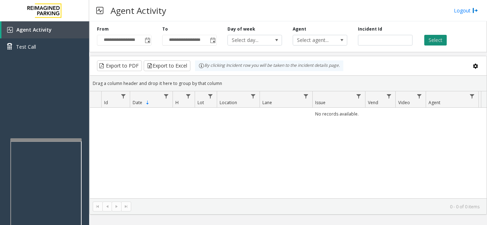
click at [435, 42] on button "Select" at bounding box center [435, 40] width 22 height 11
click at [148, 43] on span "Toggle popup" at bounding box center [148, 41] width 6 height 6
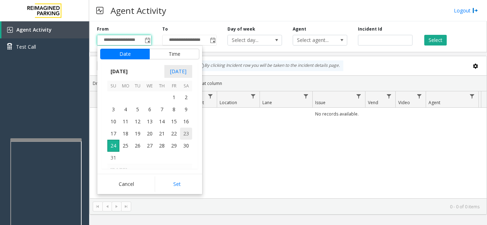
click at [187, 134] on span "23" at bounding box center [186, 134] width 12 height 12
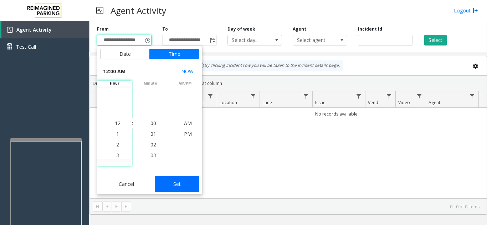
click at [177, 185] on button "Set" at bounding box center [177, 185] width 45 height 16
type input "**********"
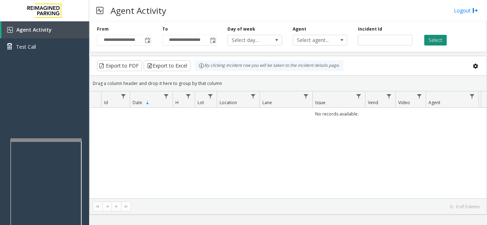
click at [426, 38] on button "Select" at bounding box center [435, 40] width 22 height 11
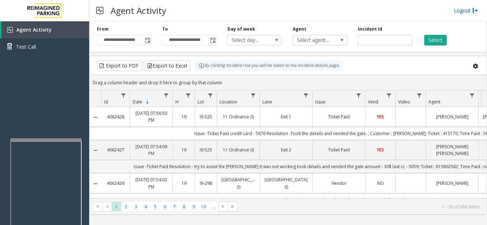
click at [459, 14] on link "Logout" at bounding box center [465, 10] width 24 height 7
